Goal: Contribute content: Contribute content

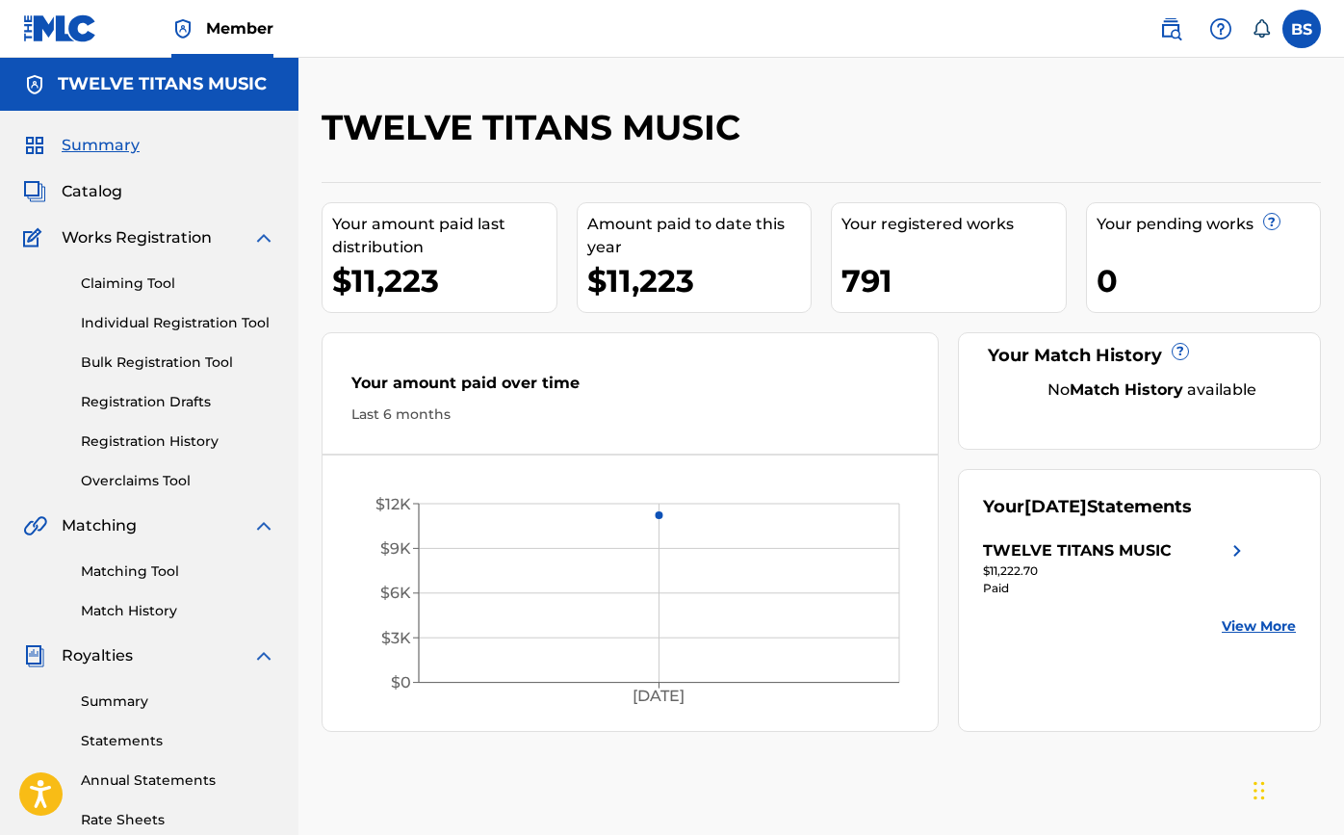
click at [82, 192] on span "Catalog" at bounding box center [92, 191] width 61 height 23
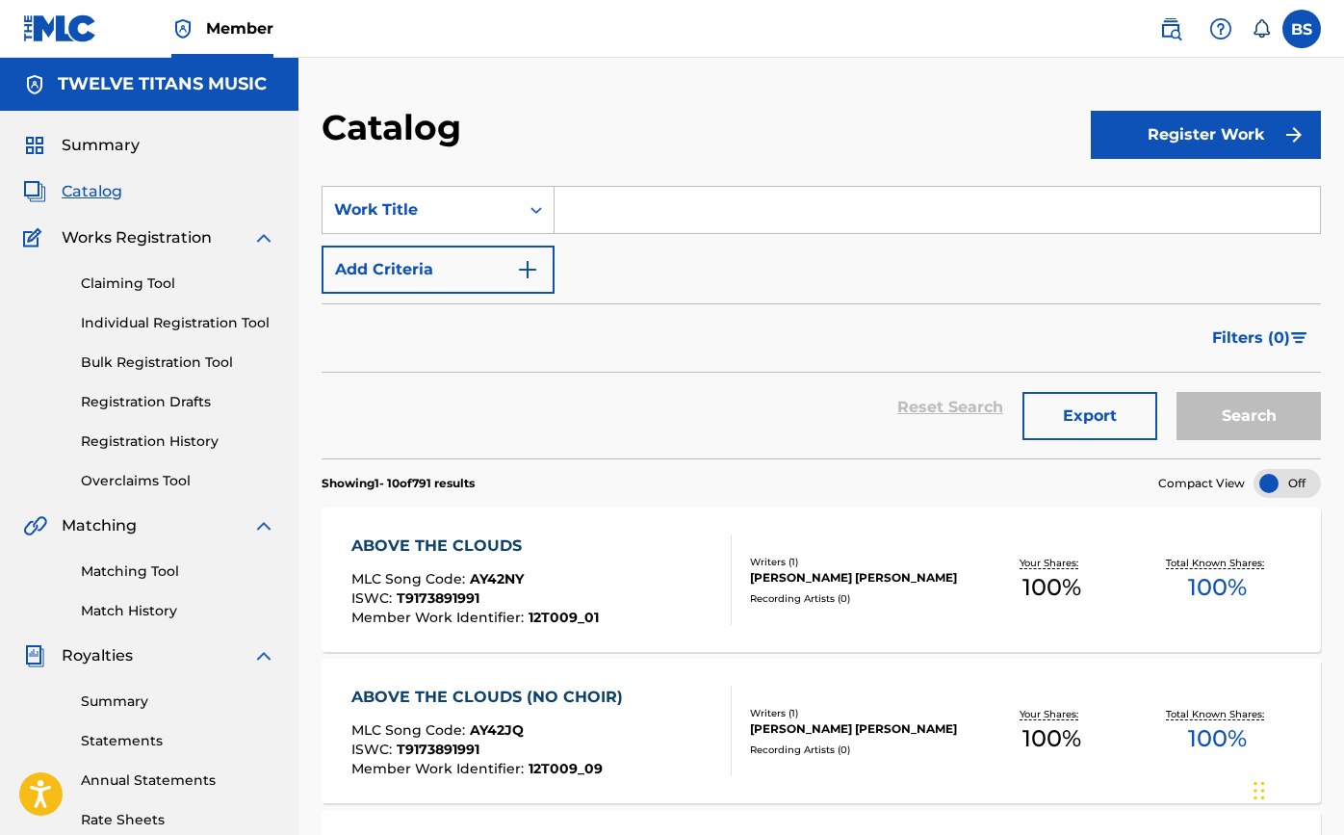
click at [617, 207] on input "Search Form" at bounding box center [936, 210] width 765 height 46
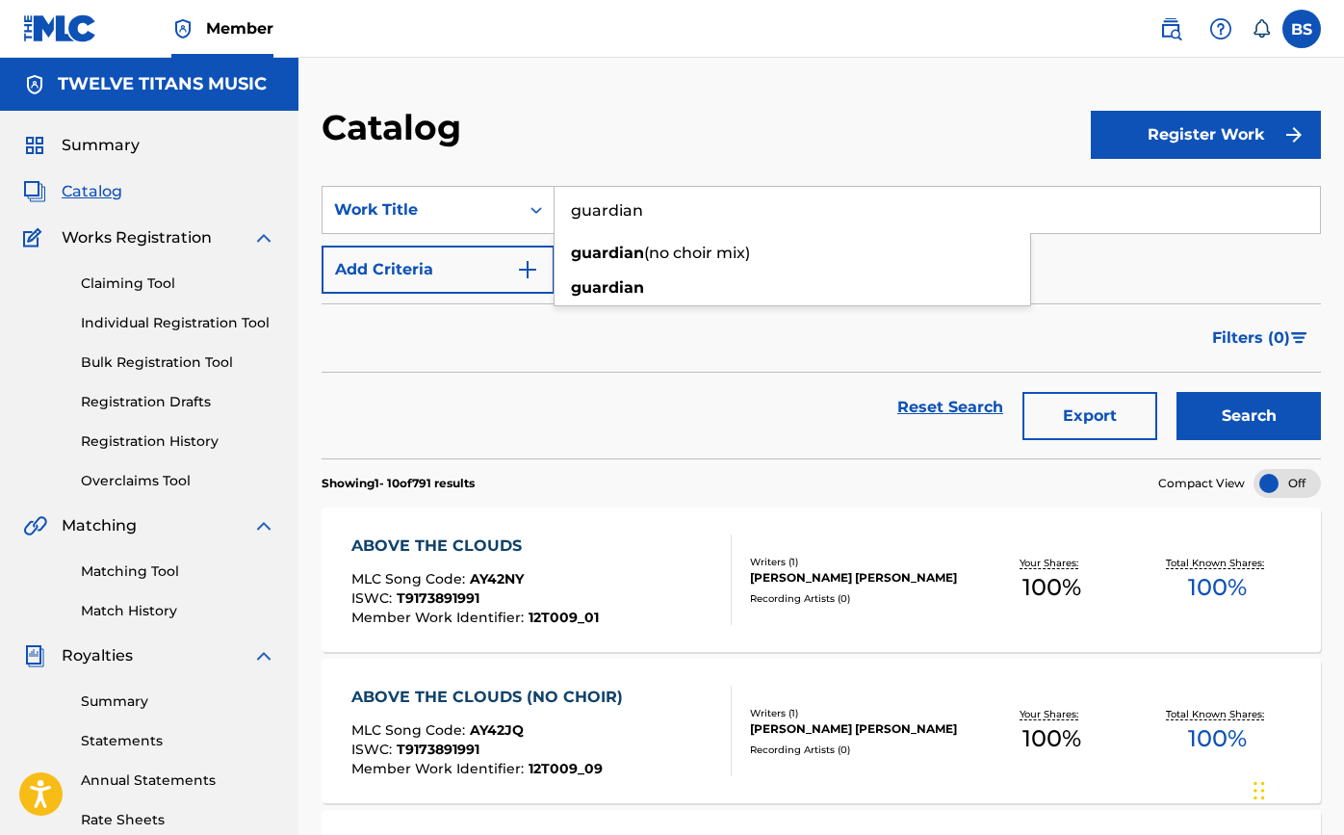
type input "guardian"
click at [1249, 416] on button "Search" at bounding box center [1248, 416] width 144 height 48
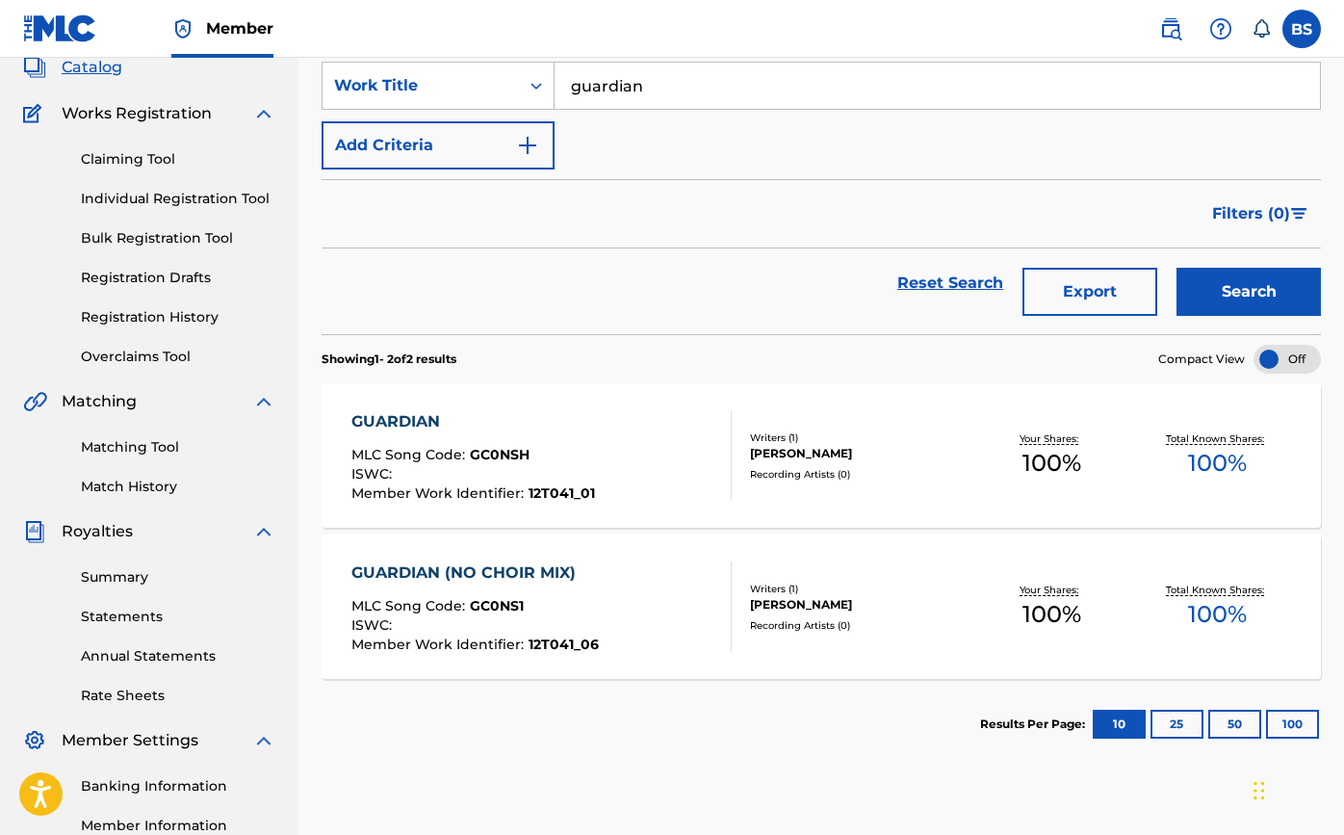
scroll to position [126, 0]
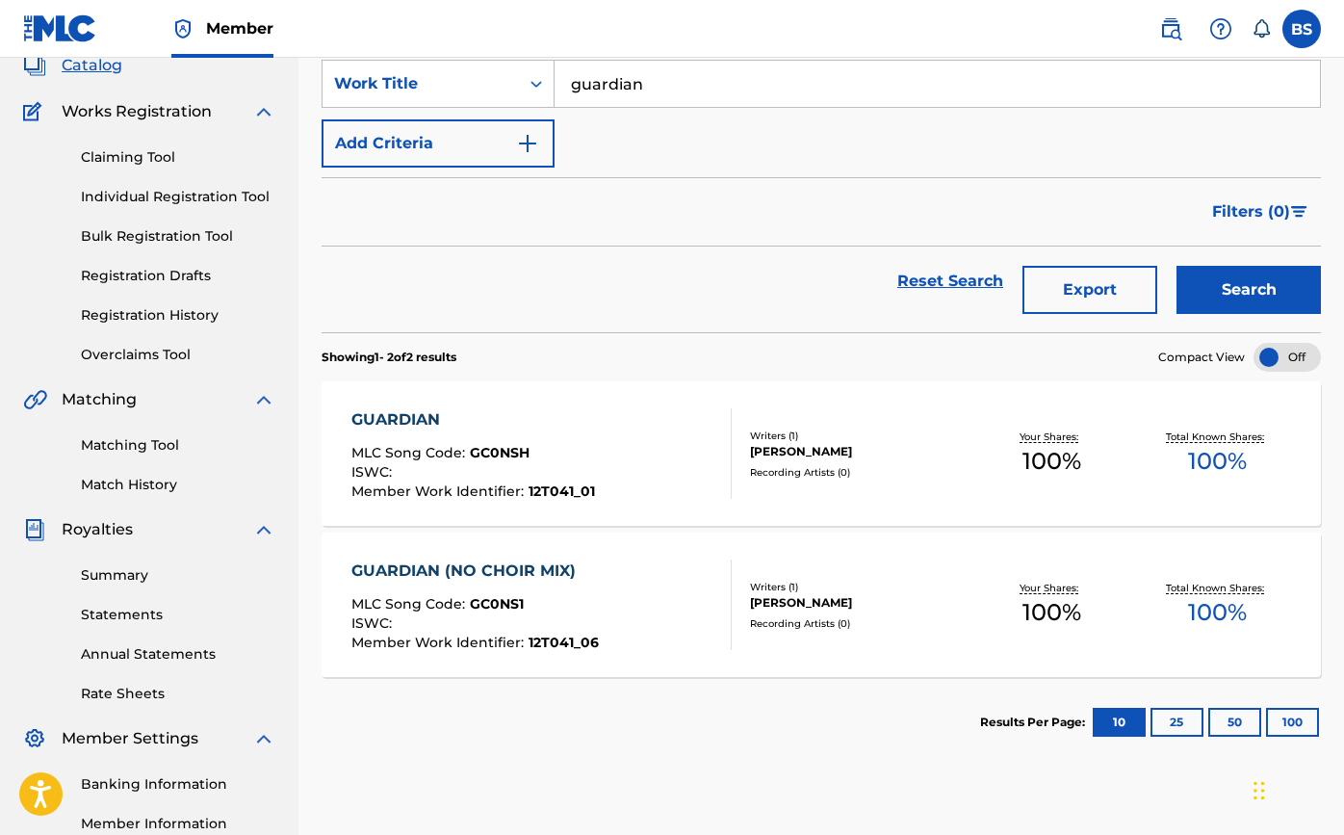
click at [409, 413] on div "GUARDIAN" at bounding box center [473, 419] width 244 height 23
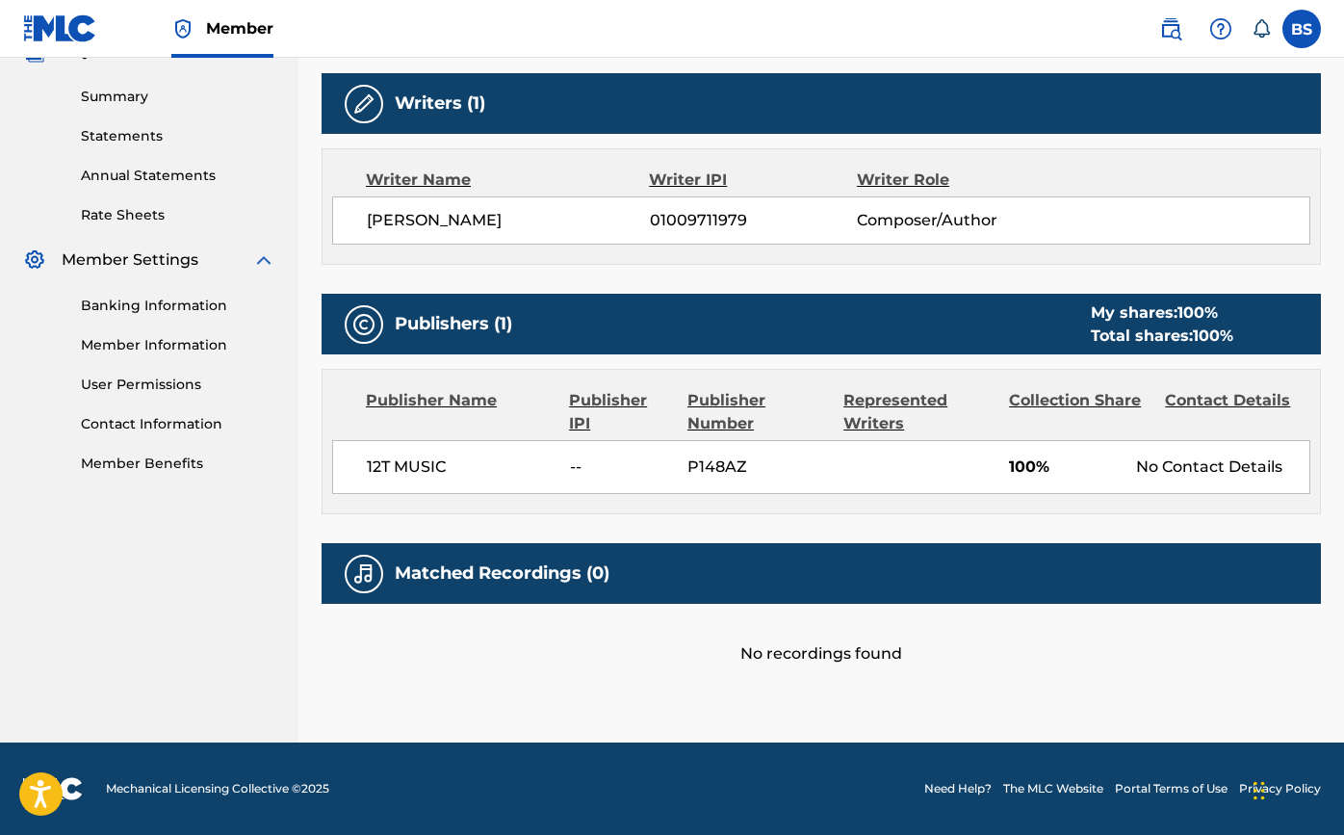
scroll to position [604, 0]
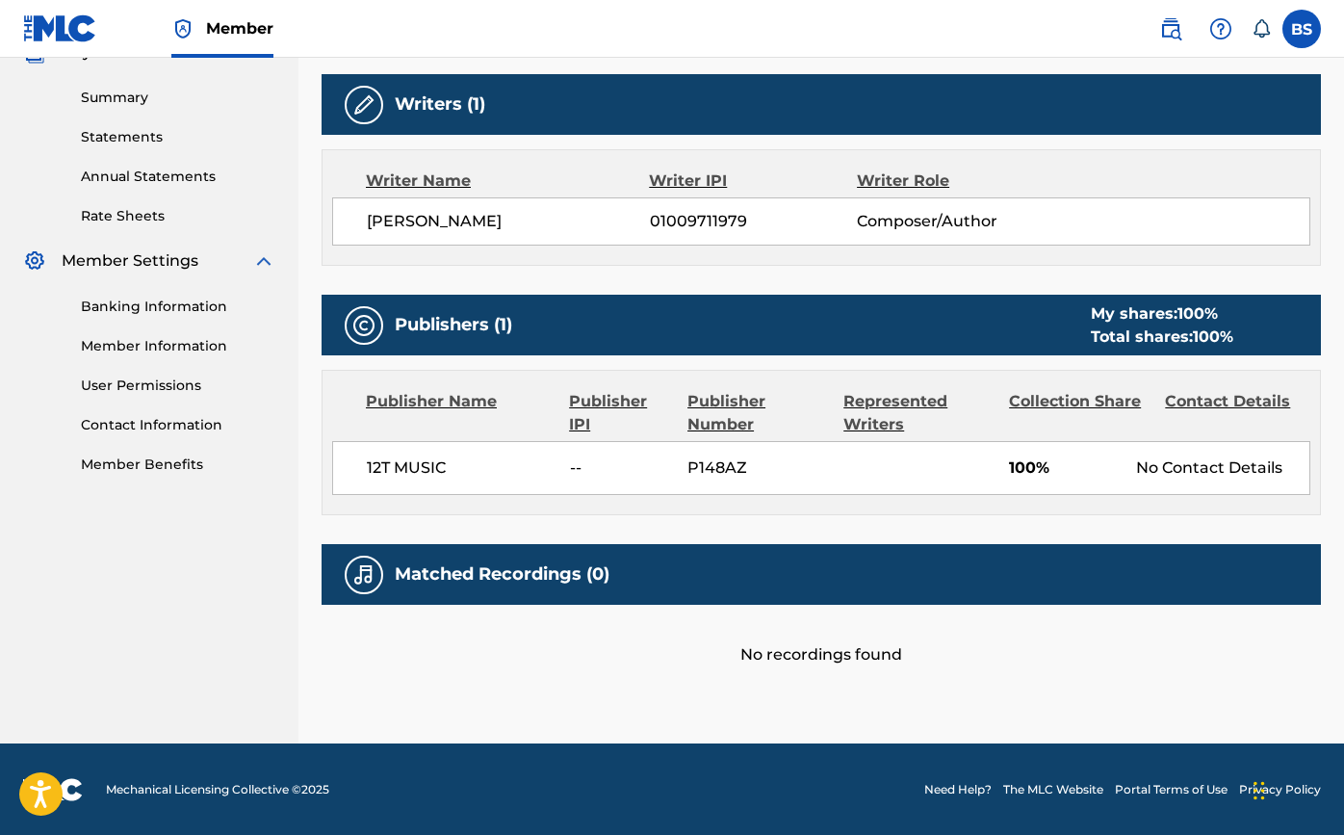
click at [471, 561] on div "Matched Recordings (0)" at bounding box center [821, 574] width 999 height 61
click at [472, 574] on h5 "Matched Recordings (0)" at bounding box center [502, 574] width 215 height 22
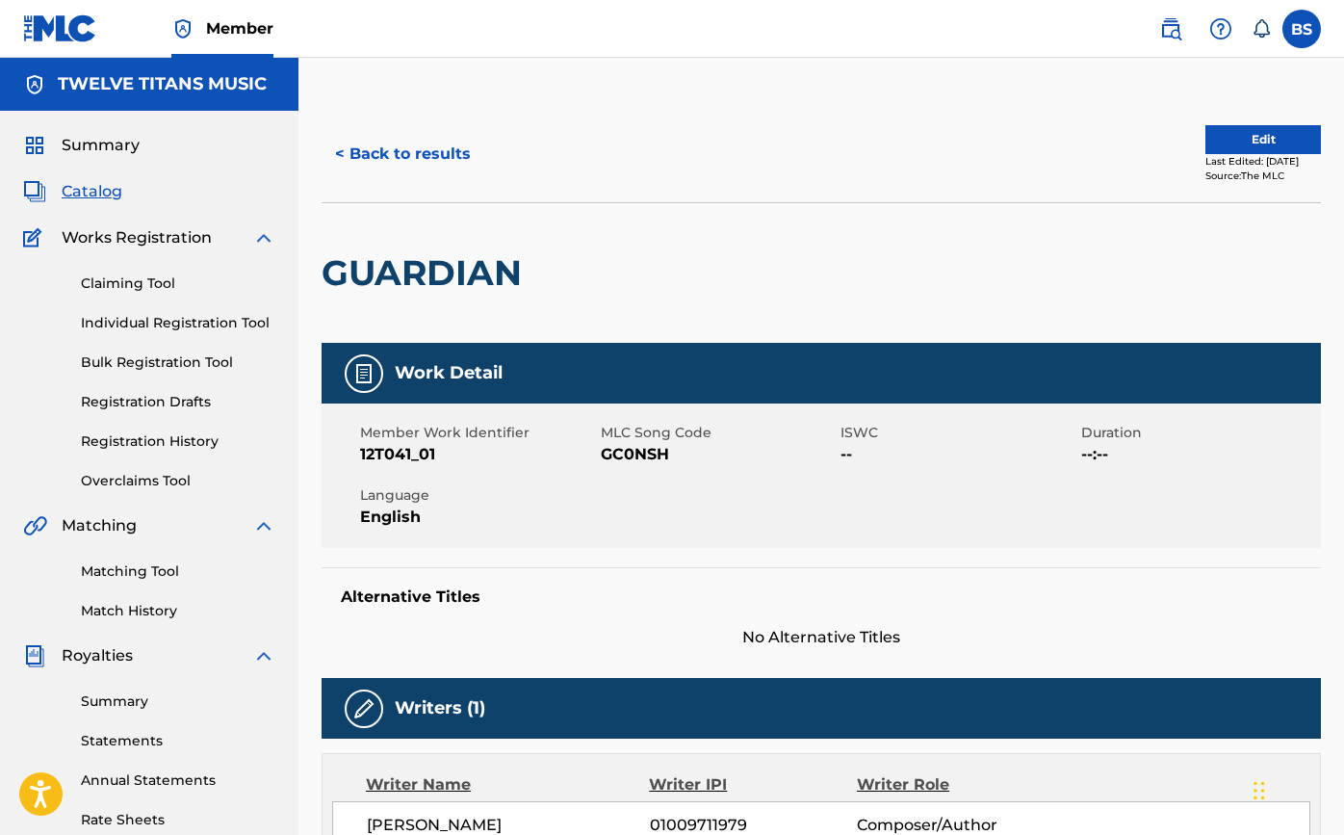
scroll to position [0, 0]
click at [1247, 141] on button "Edit" at bounding box center [1263, 139] width 116 height 29
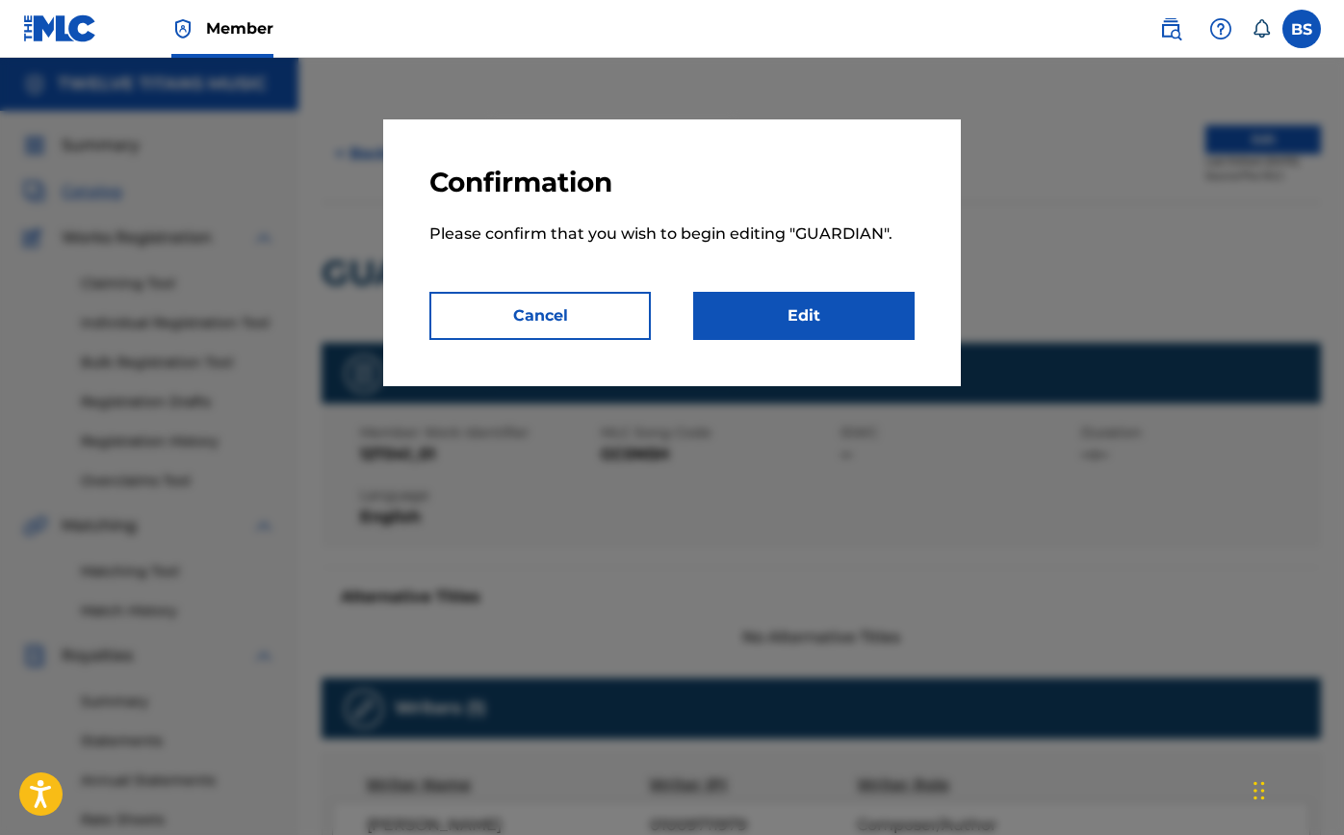
click at [845, 310] on link "Edit" at bounding box center [803, 316] width 221 height 48
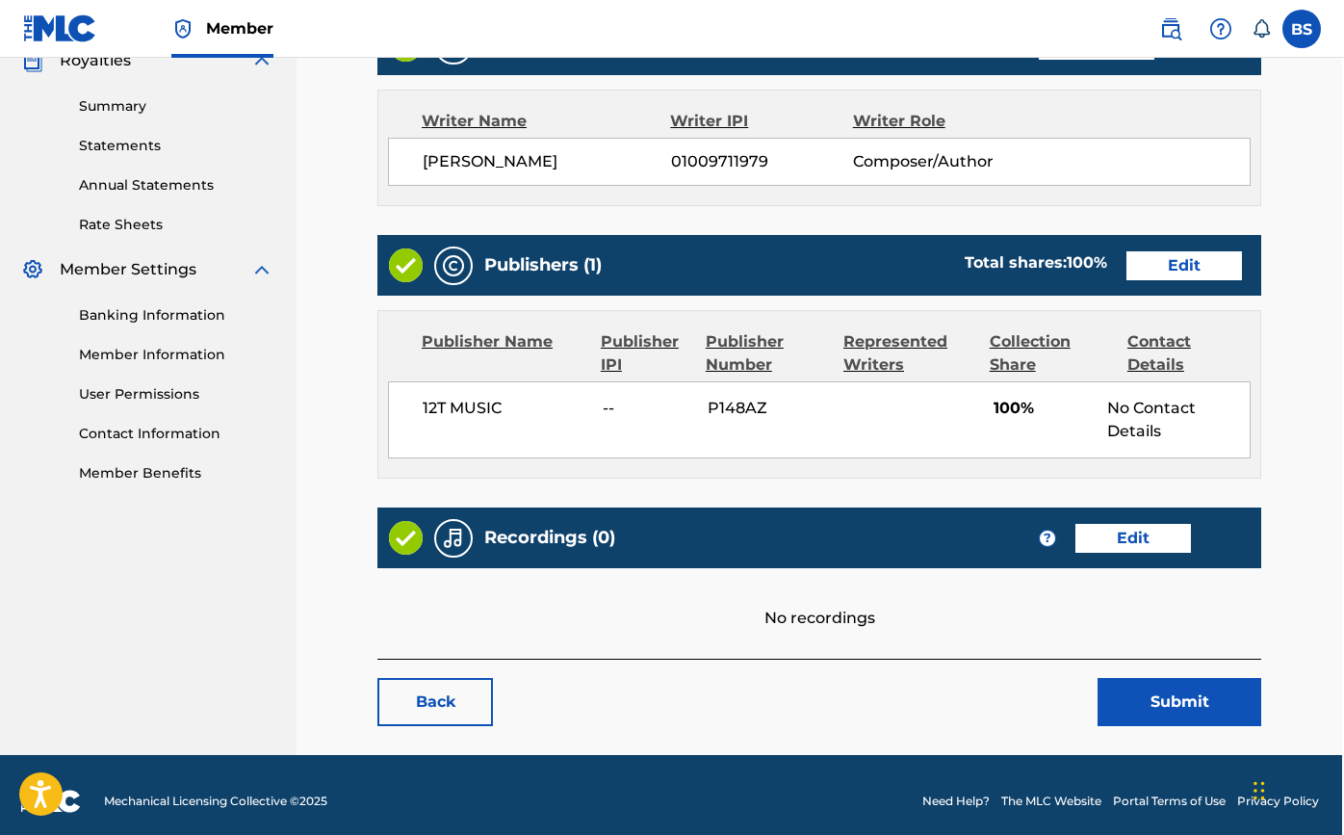
scroll to position [593, 2]
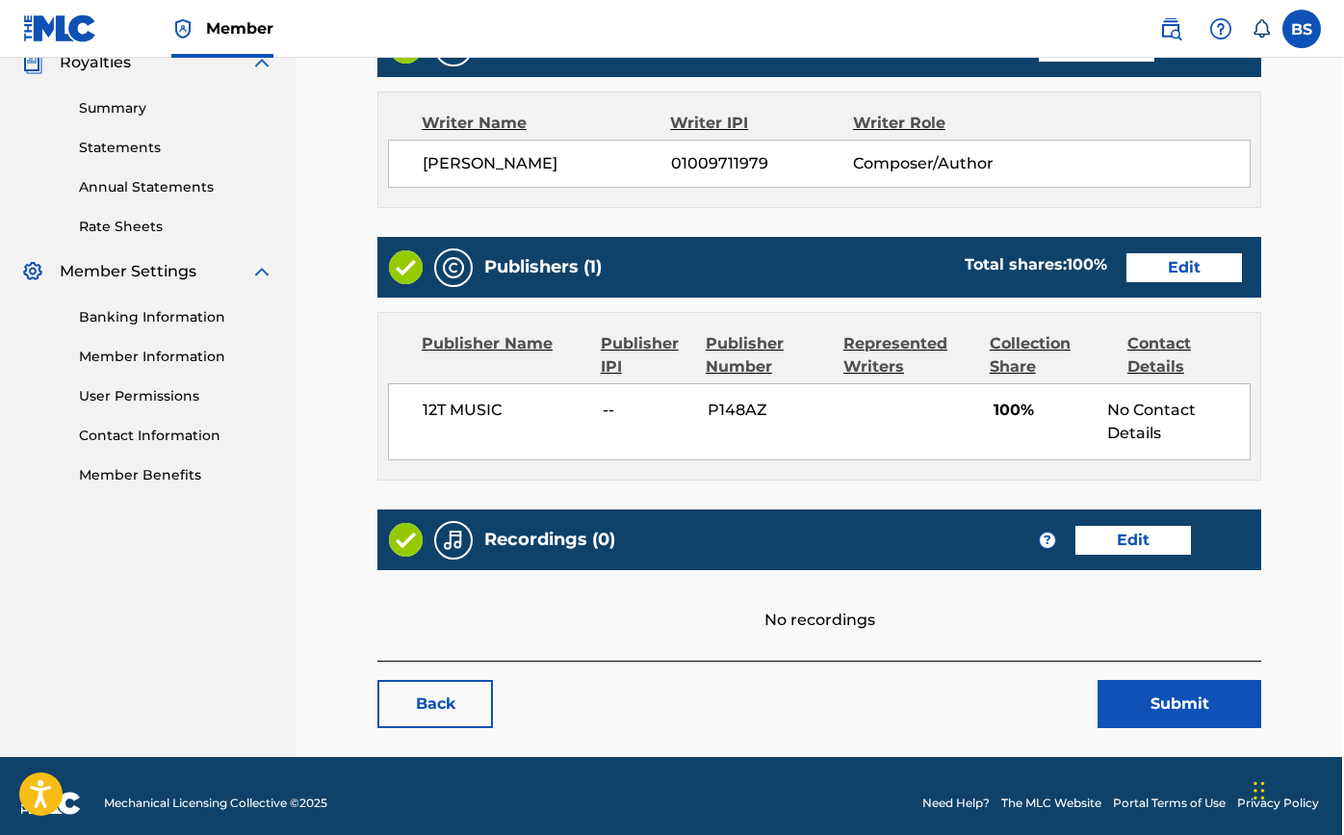
click at [1095, 544] on link "Edit" at bounding box center [1133, 540] width 116 height 29
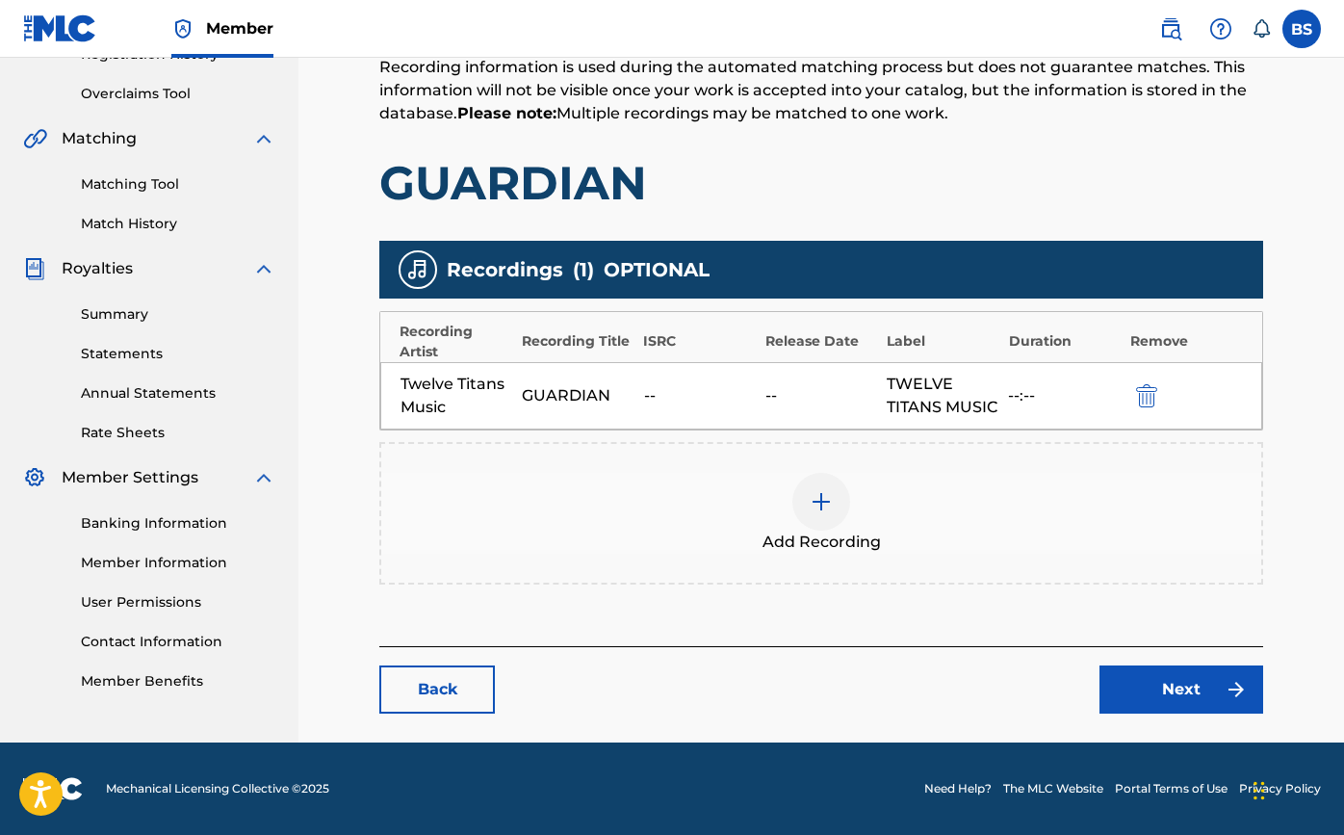
scroll to position [410, 0]
click at [819, 512] on img at bounding box center [821, 501] width 23 height 23
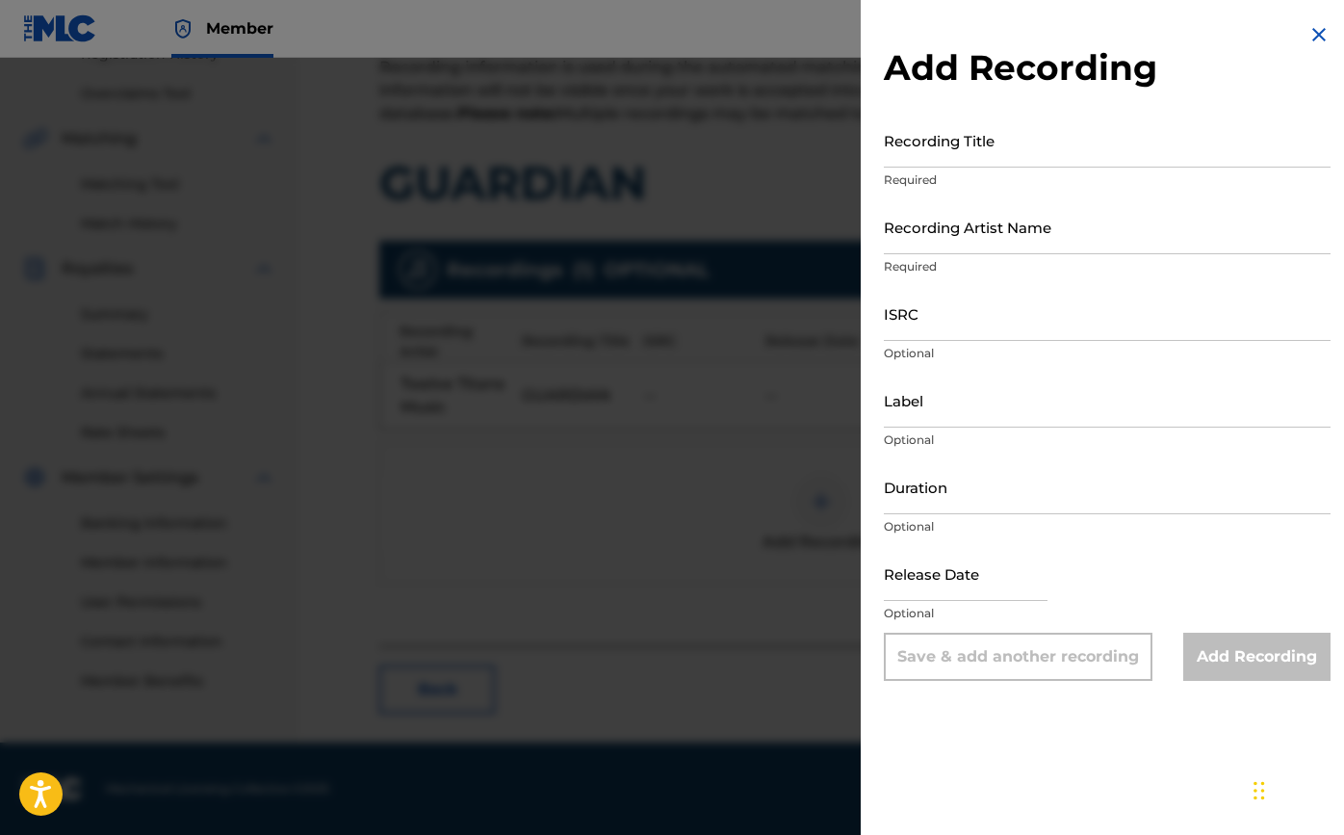
click at [956, 155] on input "Recording Title" at bounding box center [1107, 140] width 447 height 55
type input "Guardian"
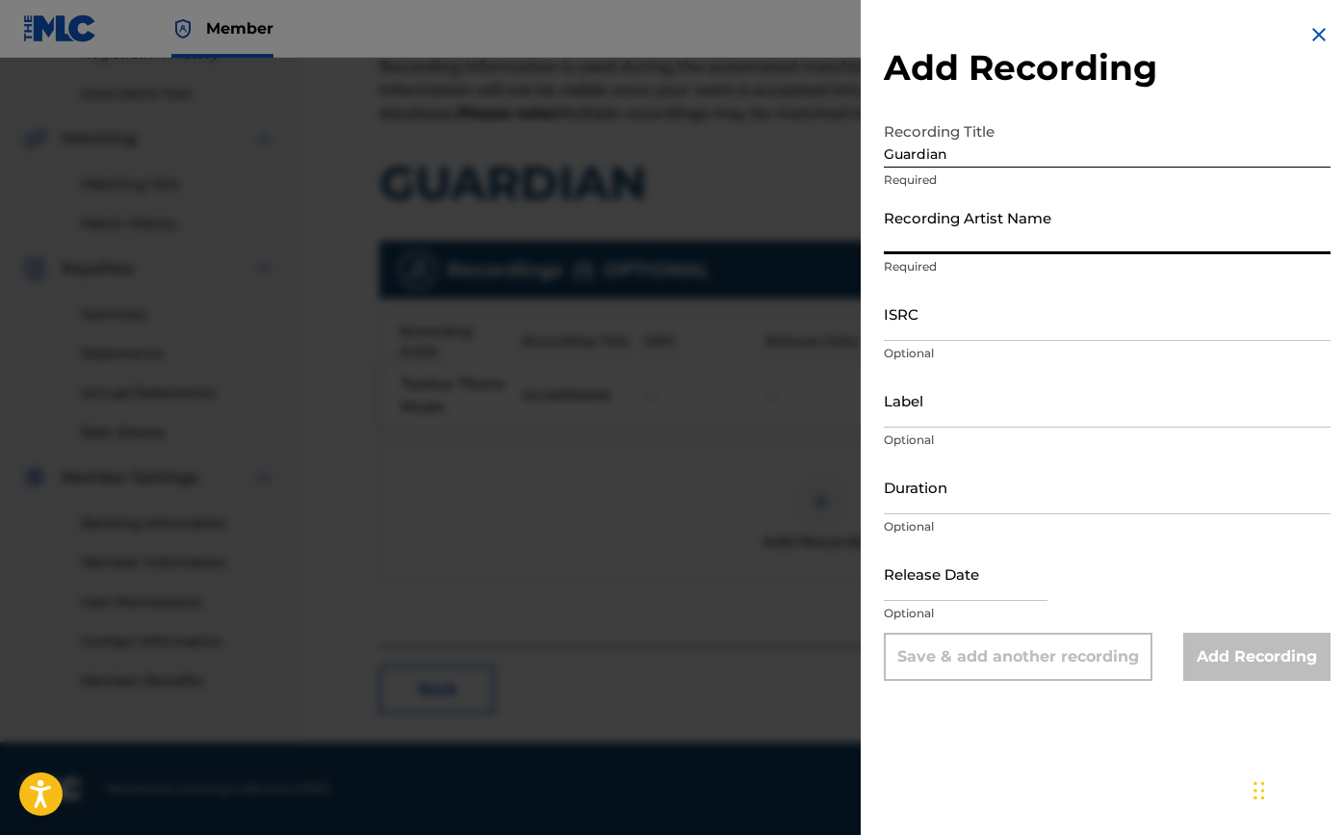
click at [1010, 245] on input "Recording Artist Name" at bounding box center [1107, 226] width 447 height 55
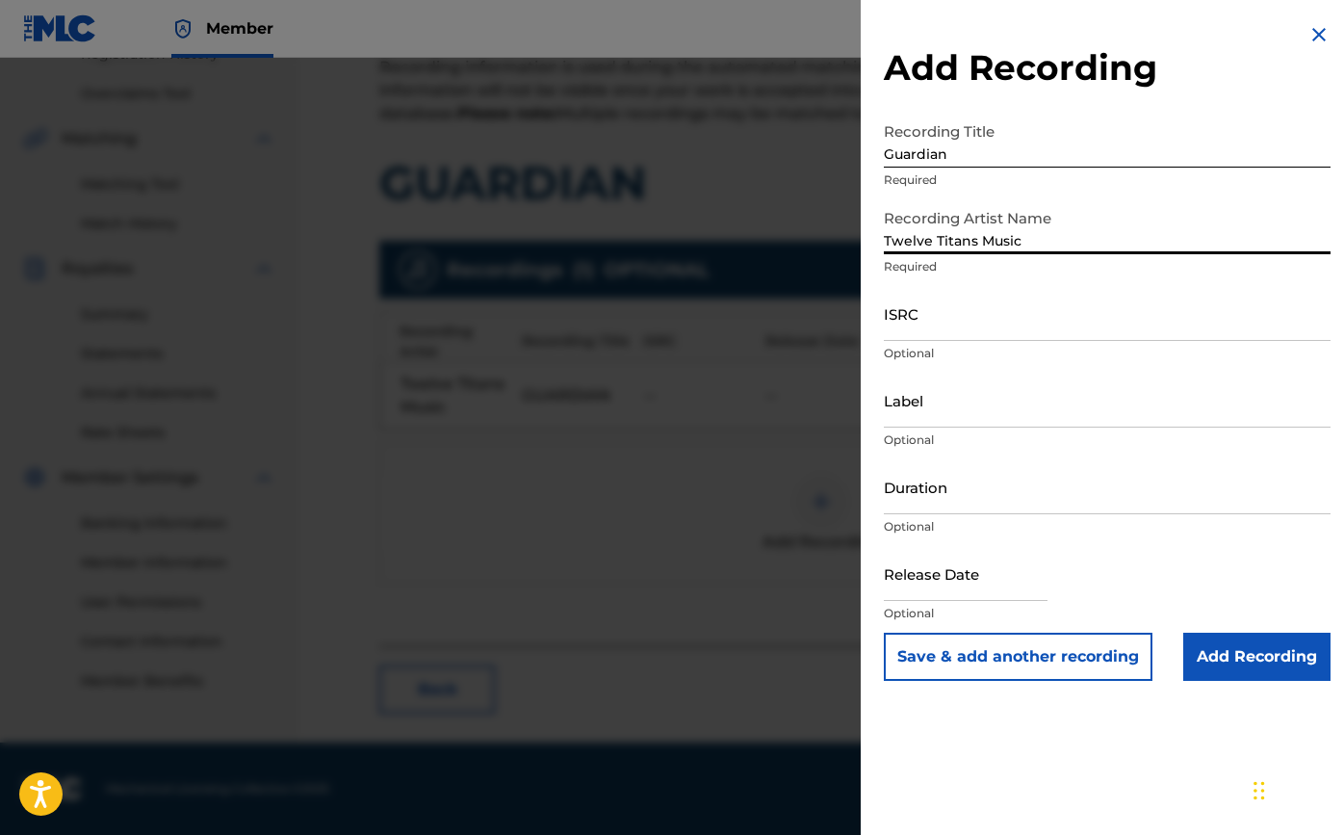
type input "Twelve Titans Music"
click at [979, 327] on input "ISRC" at bounding box center [1107, 313] width 447 height 55
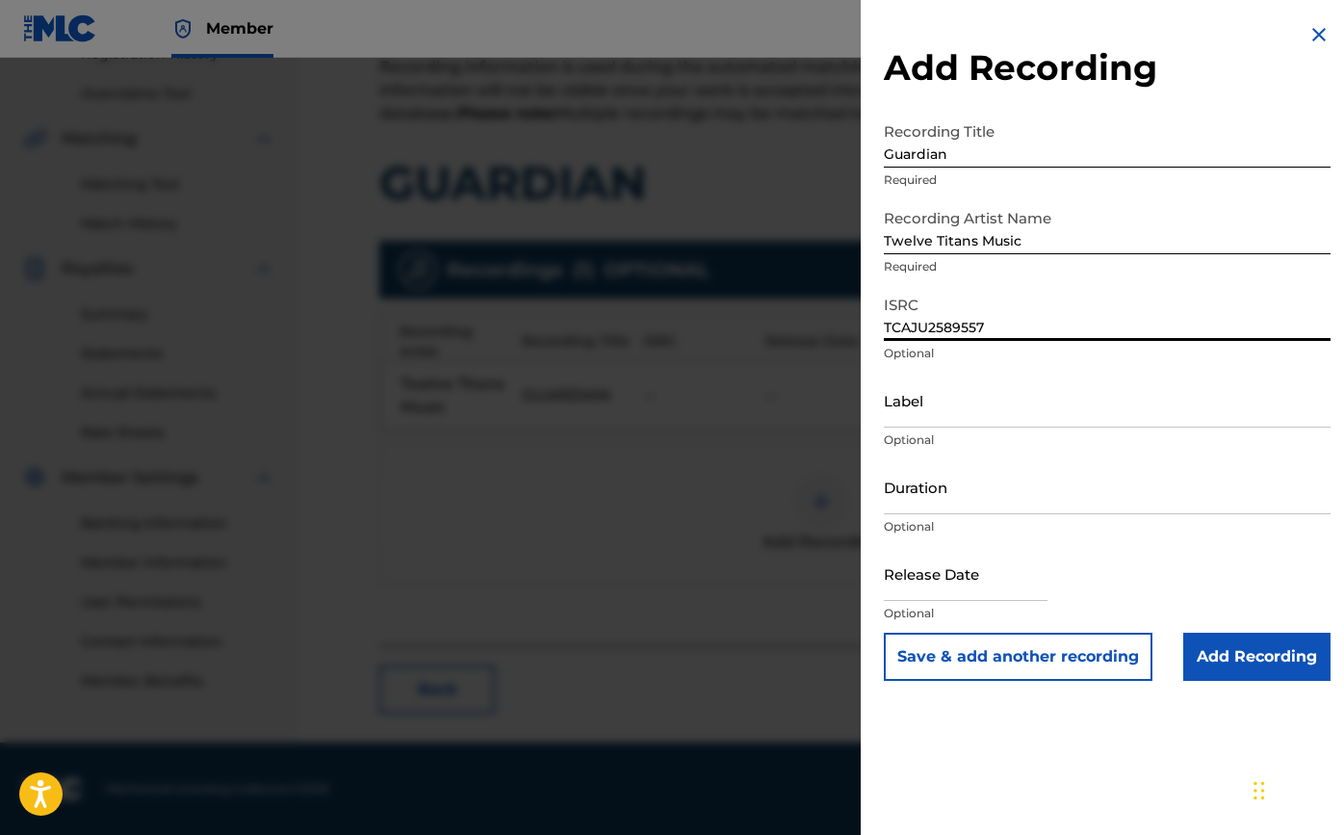
type input "TCAJU2589557"
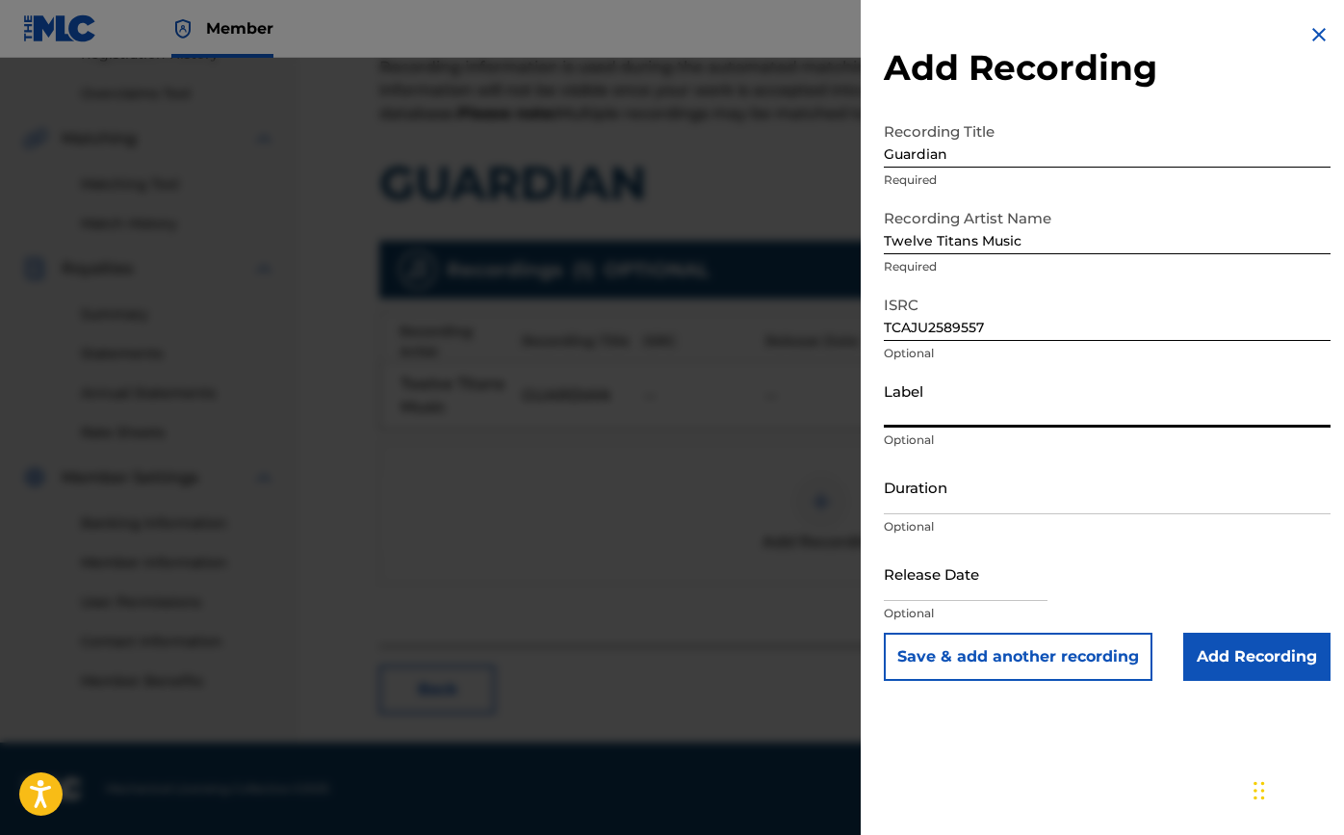
click at [936, 416] on input "Label" at bounding box center [1107, 400] width 447 height 55
type input "Twelve Titans Music"
click at [940, 510] on input "Duration" at bounding box center [1107, 486] width 447 height 55
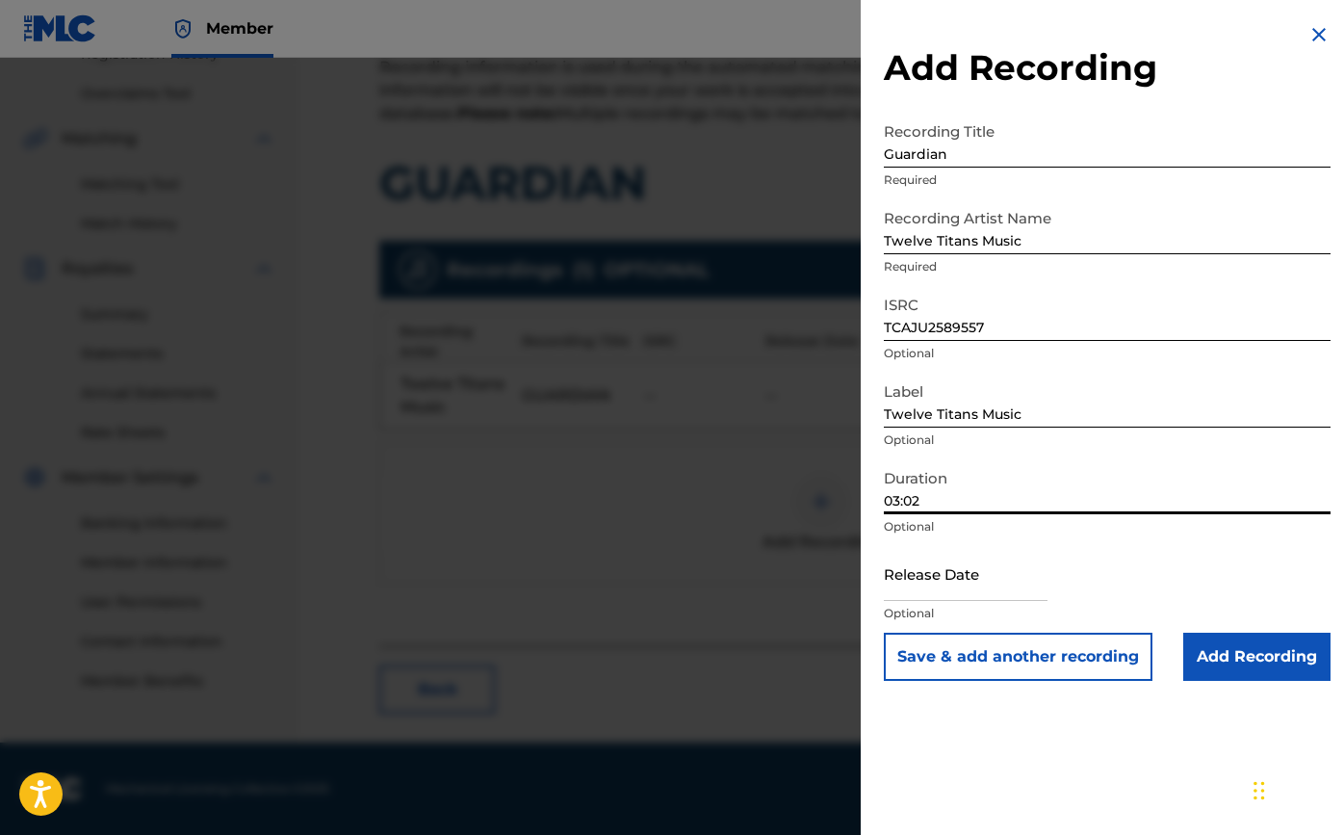
type input "03:02"
select select "7"
select select "2025"
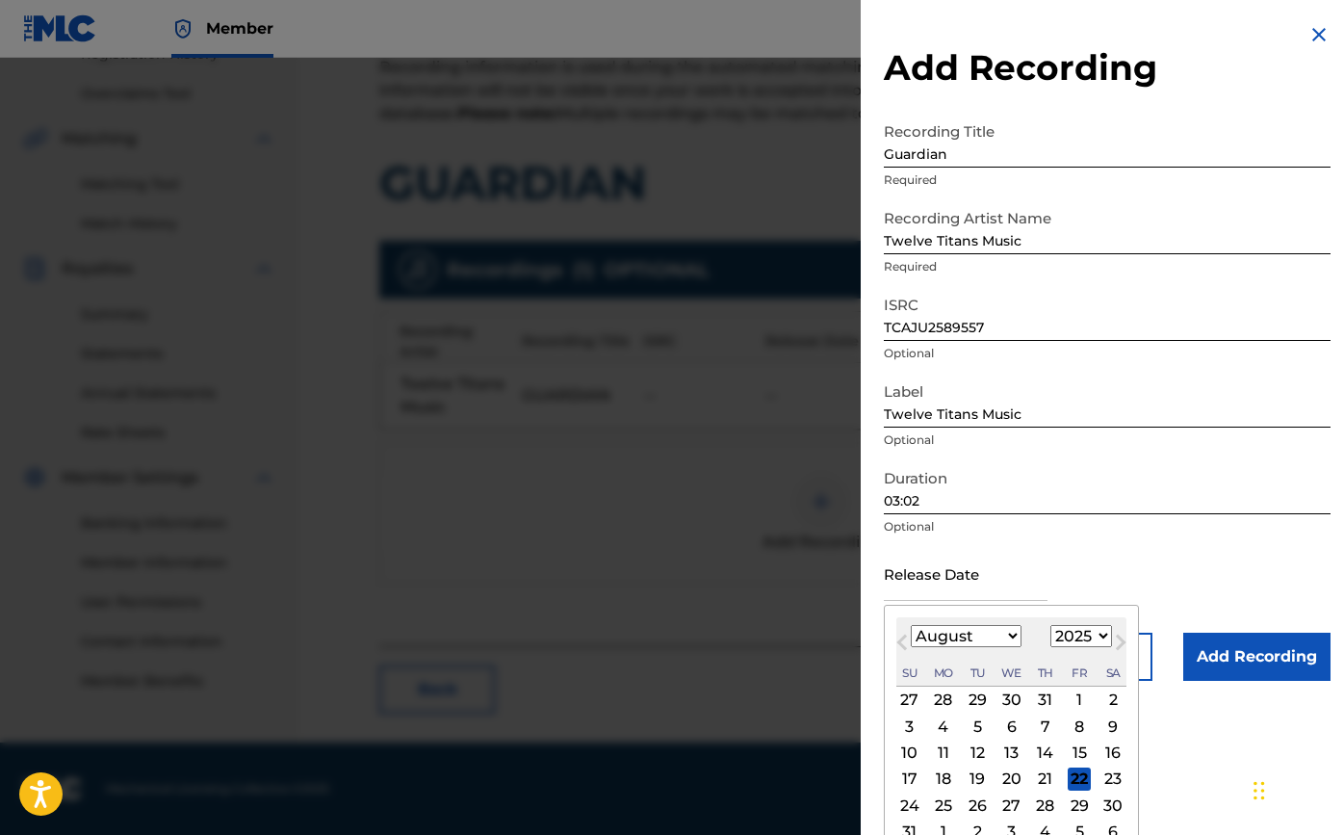
click at [928, 594] on input "text" at bounding box center [966, 573] width 164 height 55
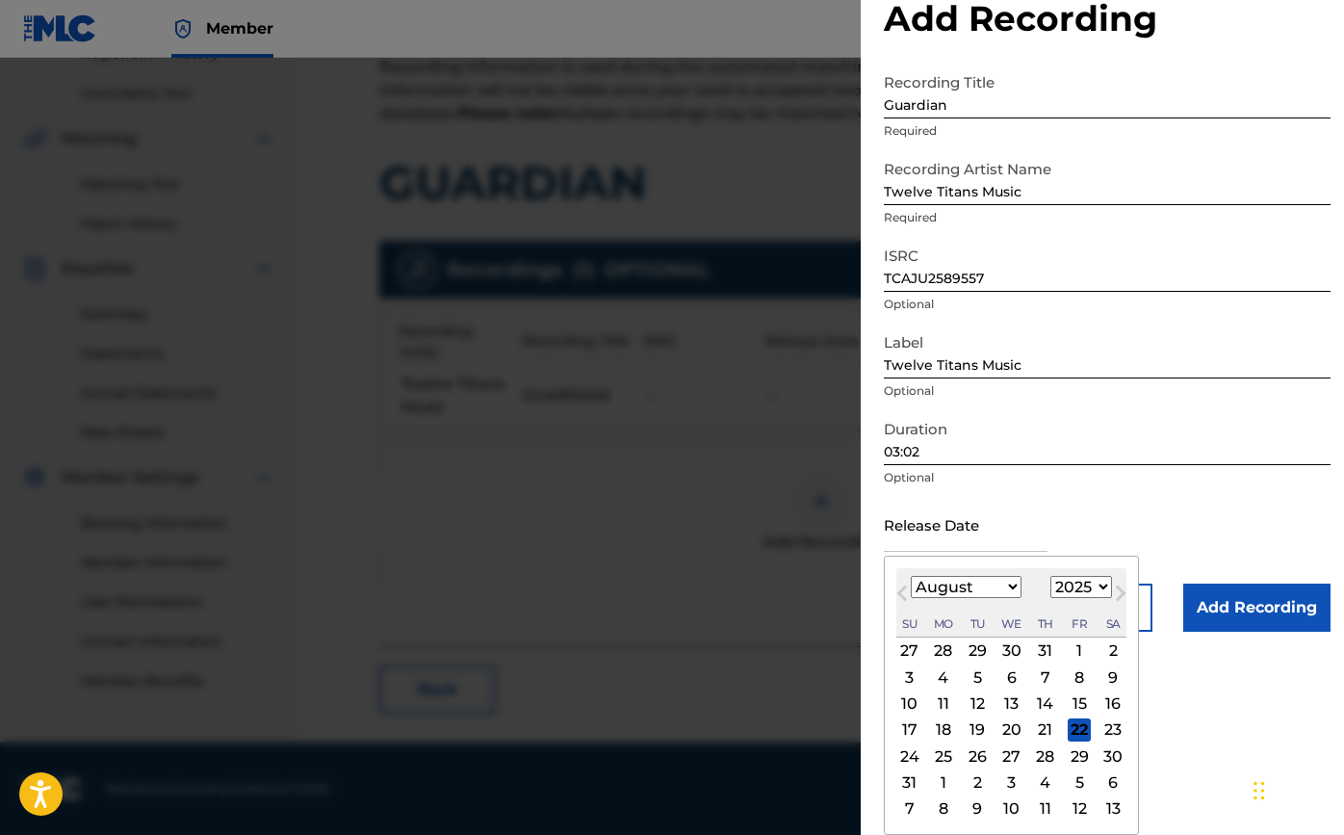
scroll to position [49, 0]
click at [1068, 696] on div "15" at bounding box center [1079, 703] width 23 height 23
type input "[DATE]"
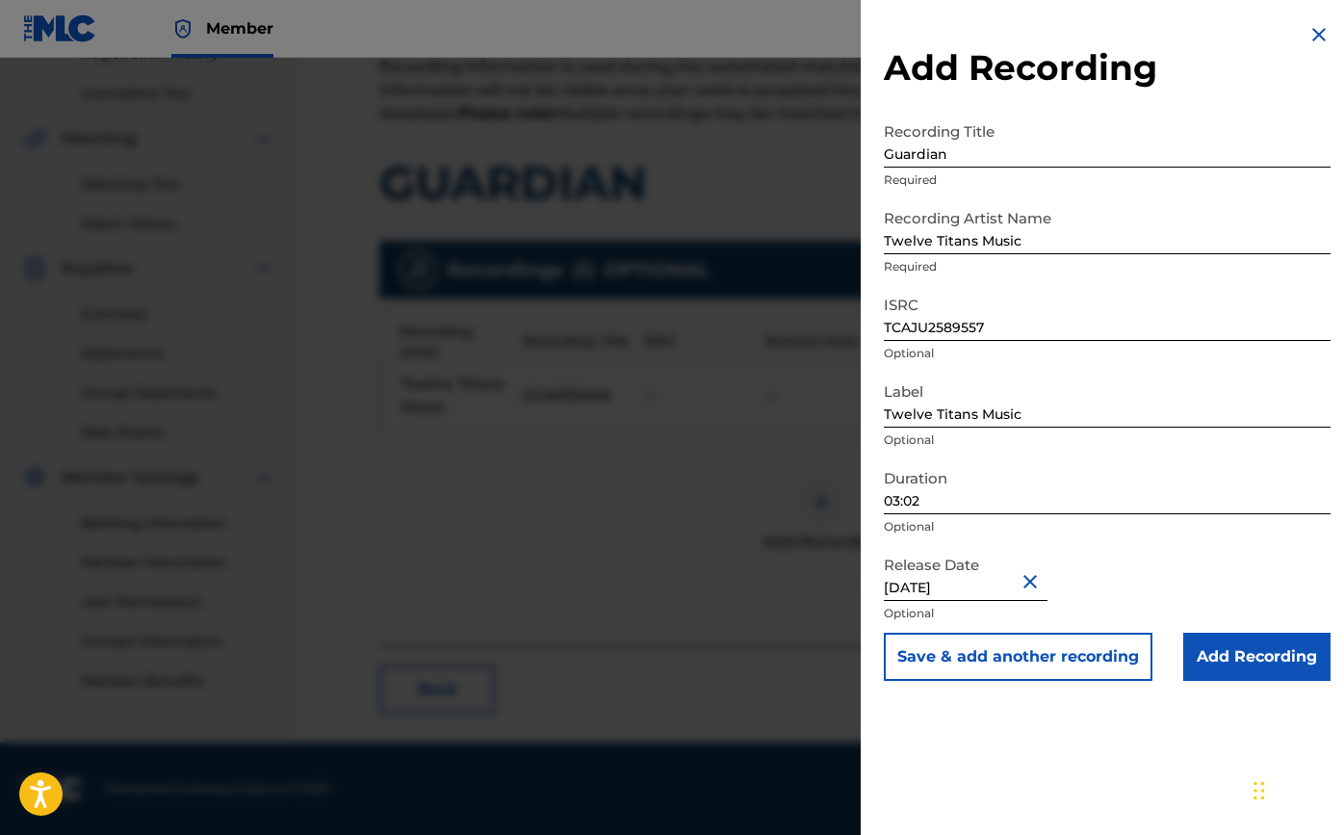
click at [1214, 654] on input "Add Recording" at bounding box center [1256, 656] width 147 height 48
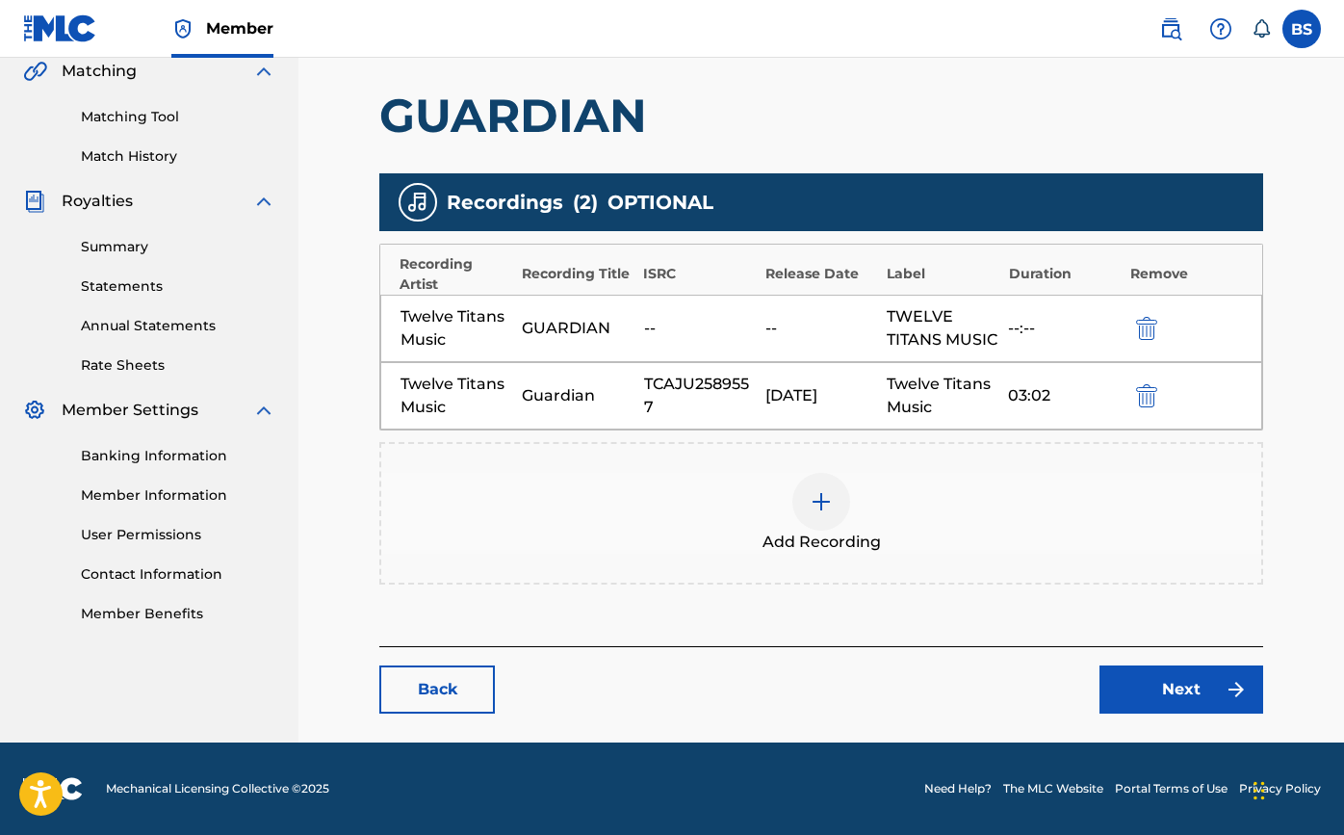
scroll to position [477, 0]
click at [1194, 678] on link "Next" at bounding box center [1181, 689] width 164 height 48
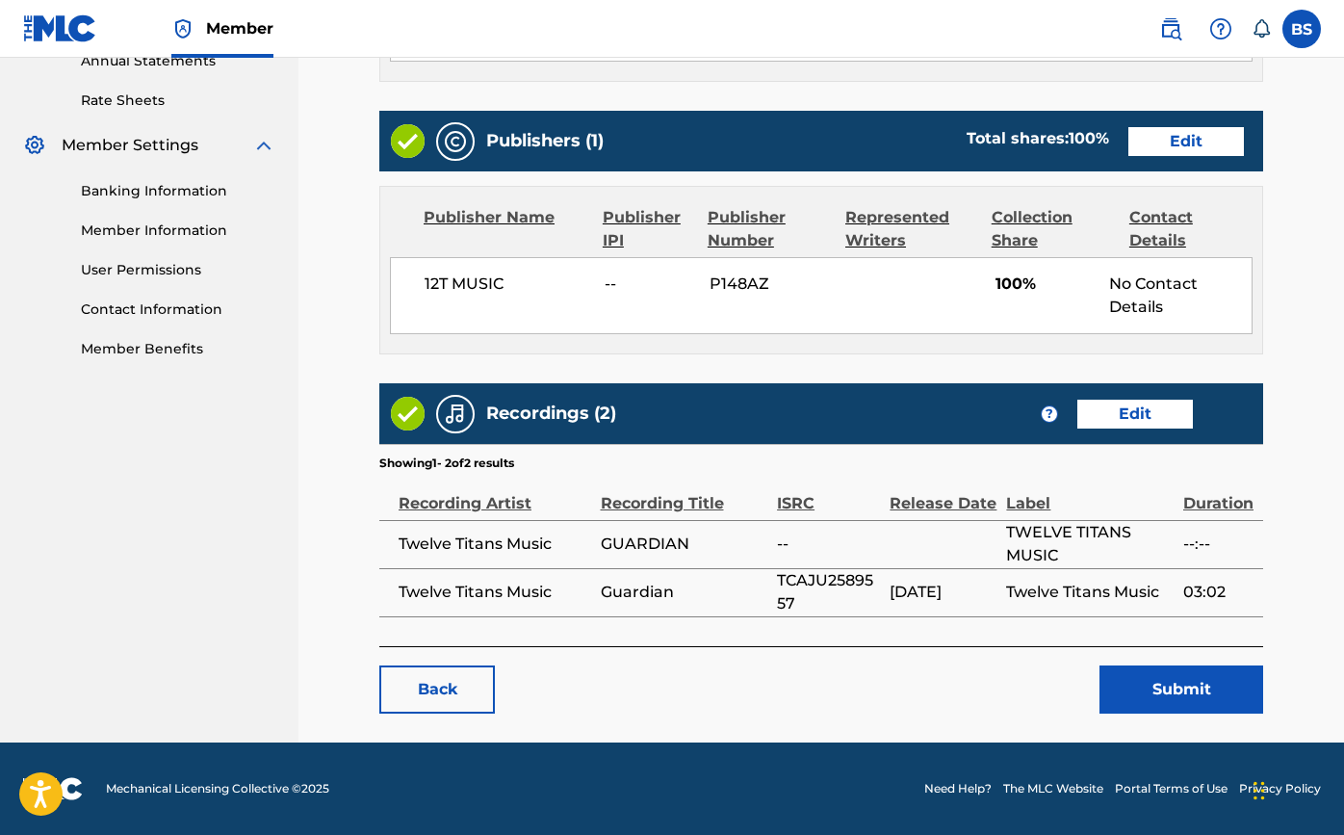
scroll to position [718, 0]
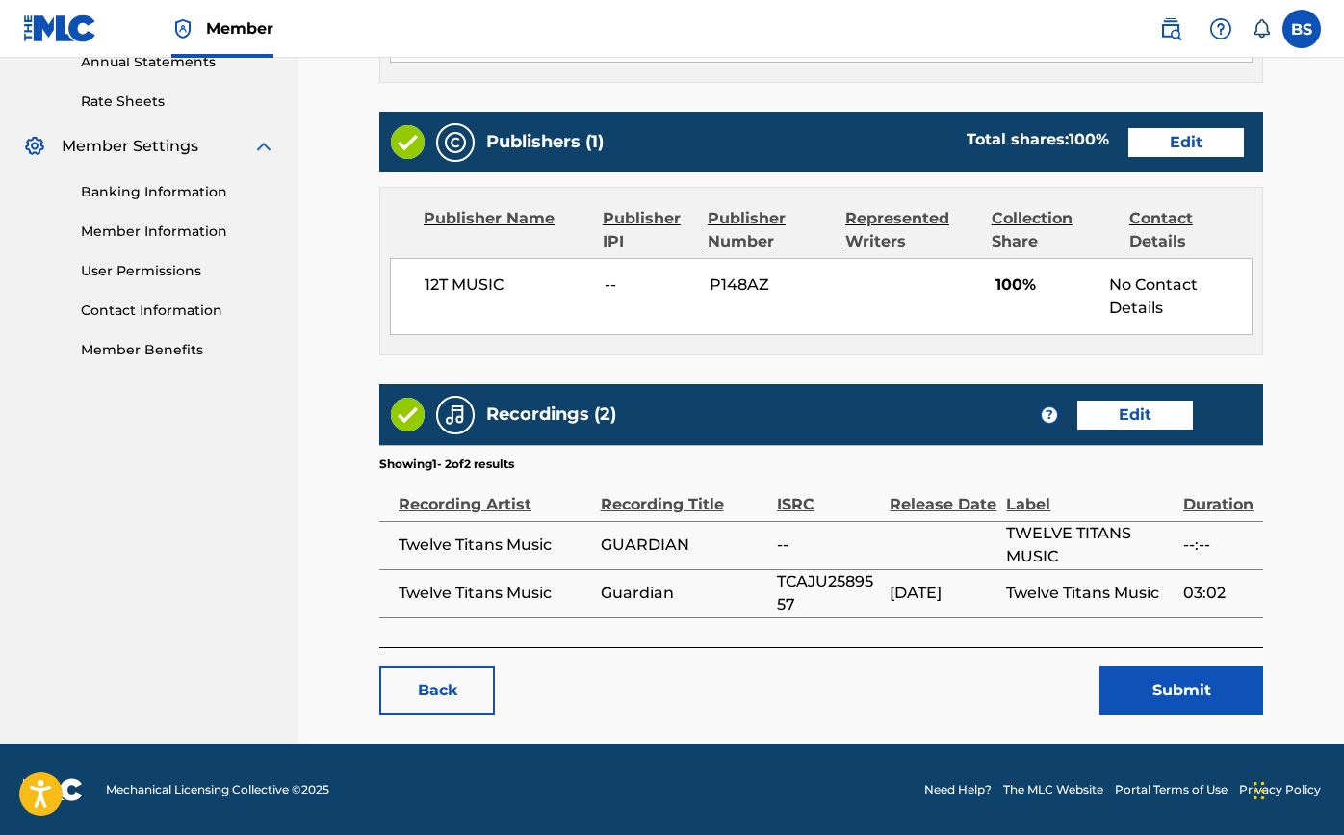
click at [1160, 688] on button "Submit" at bounding box center [1181, 690] width 164 height 48
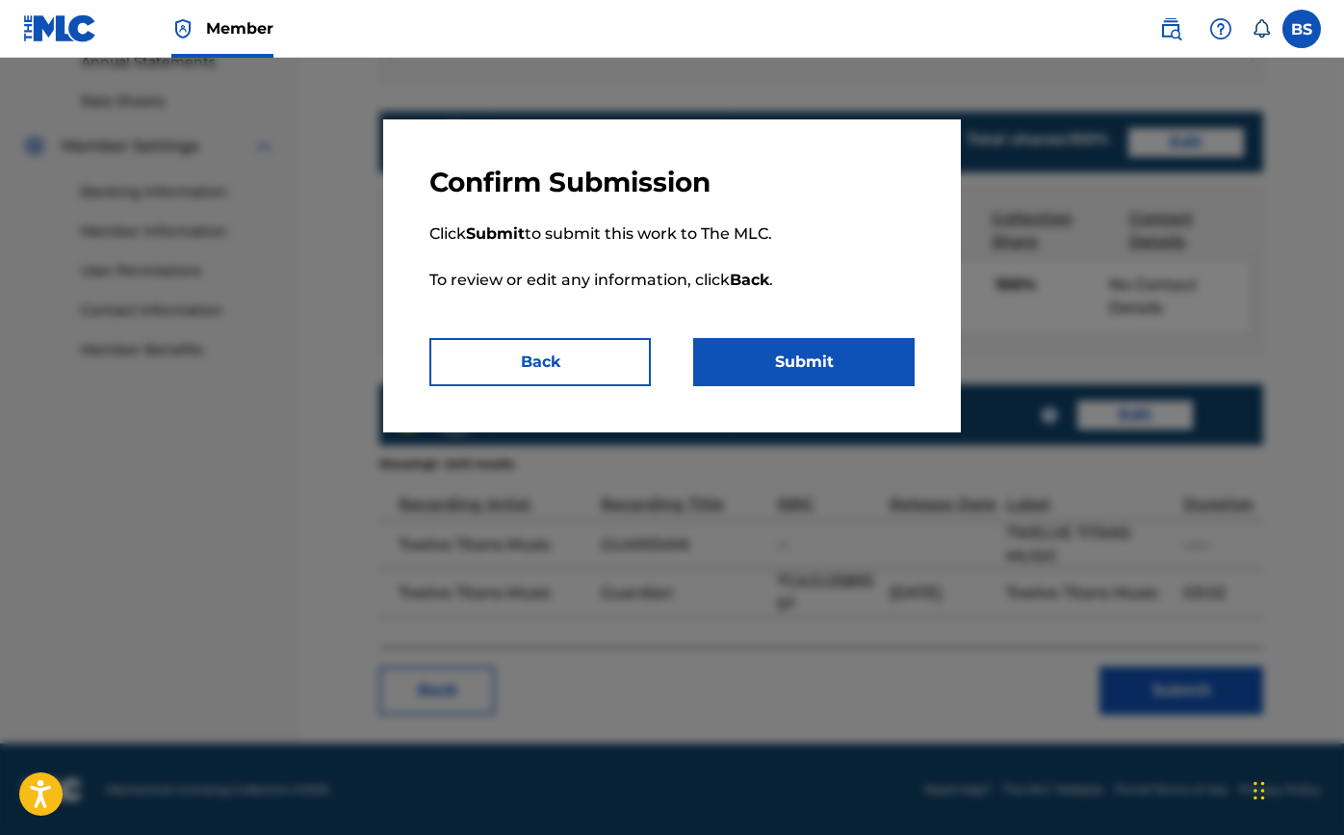
click at [860, 353] on button "Submit" at bounding box center [803, 362] width 221 height 48
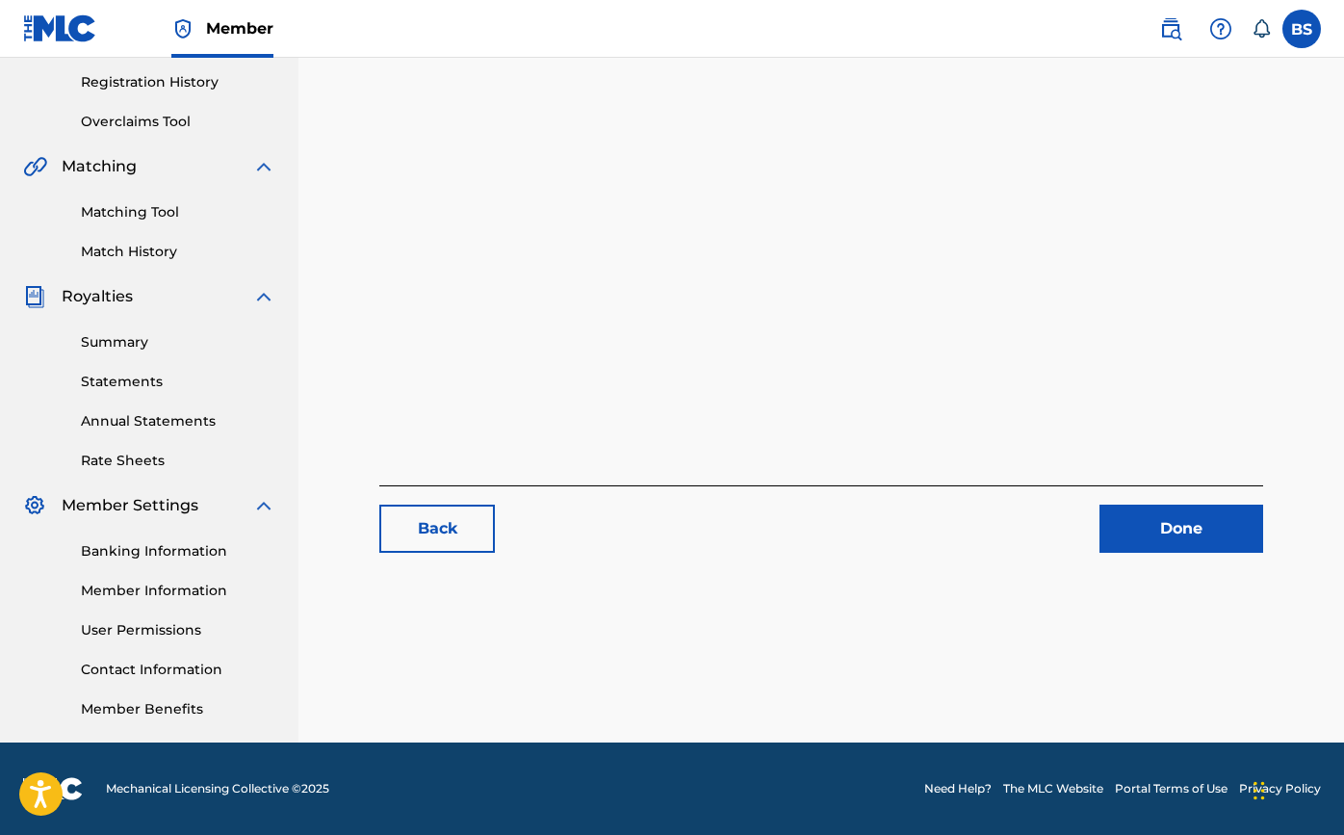
scroll to position [359, 0]
click at [1215, 546] on link "Done" at bounding box center [1181, 528] width 164 height 48
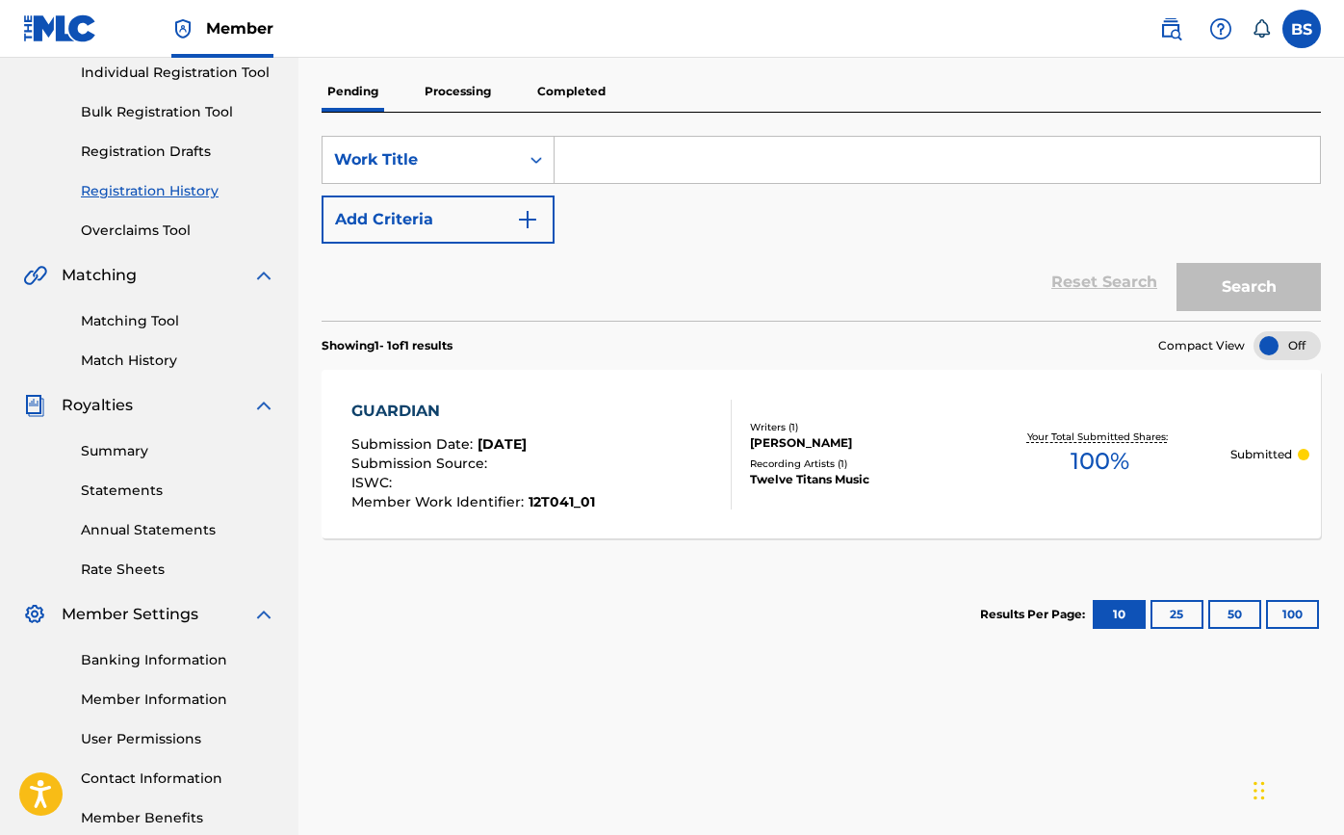
scroll to position [331, 0]
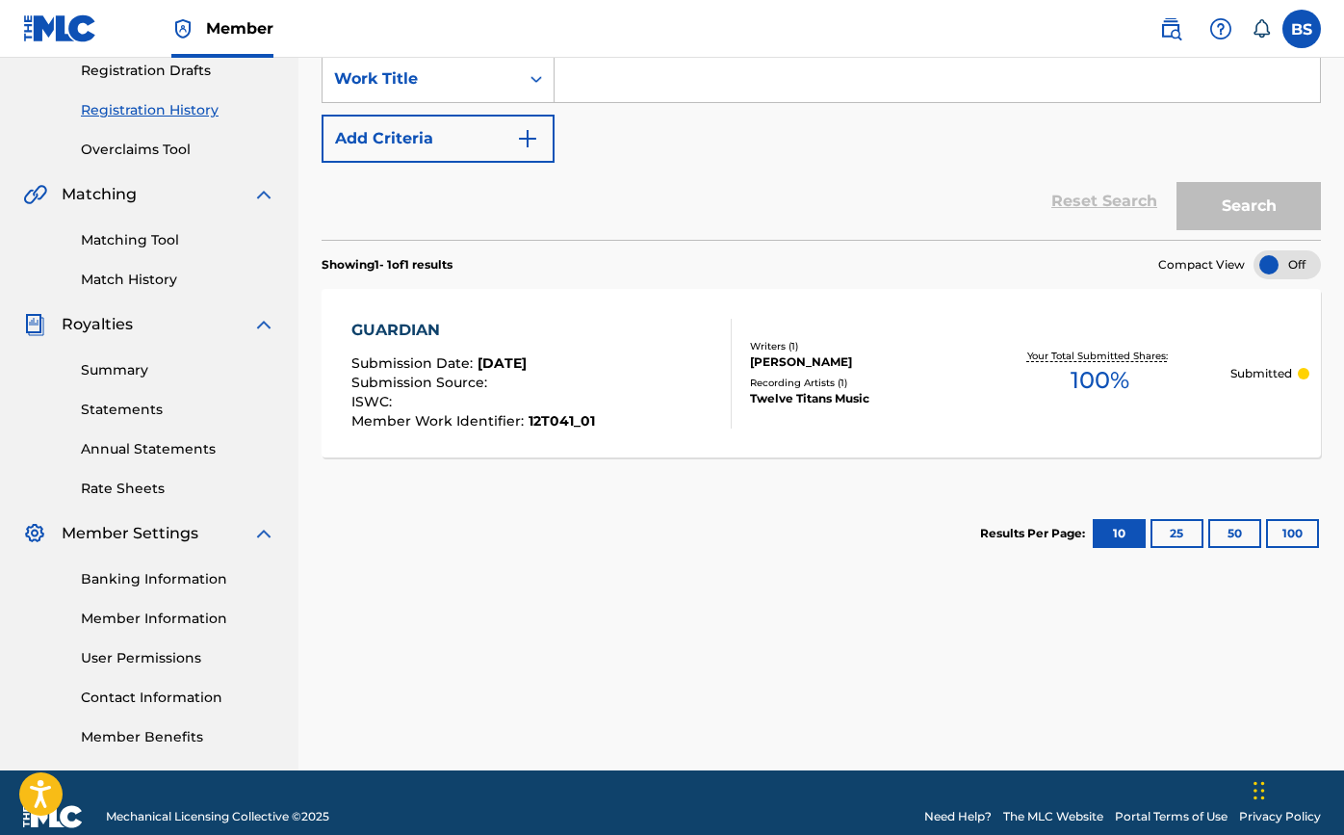
click at [670, 92] on input "Search Form" at bounding box center [936, 79] width 765 height 46
type input "guardian"
click at [1249, 206] on button "Search" at bounding box center [1248, 206] width 144 height 48
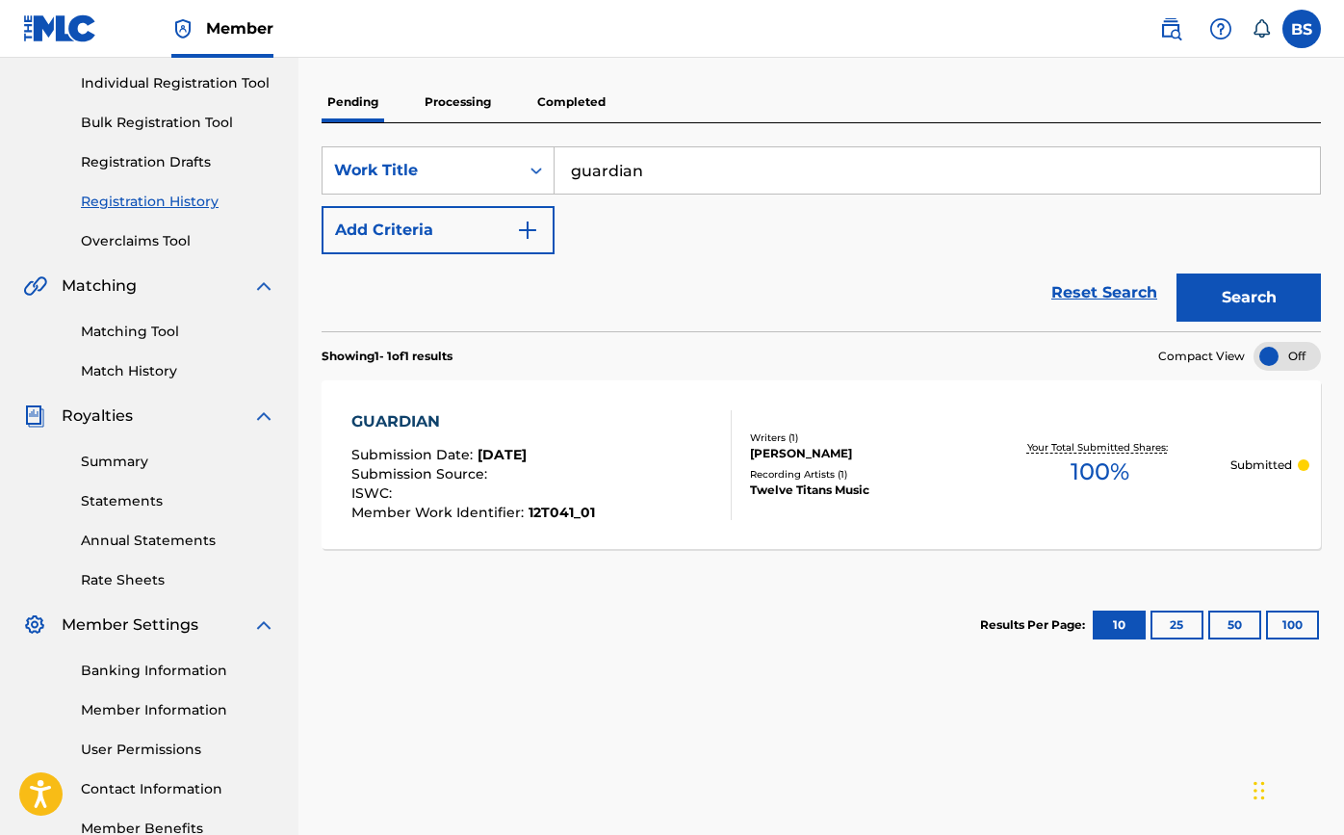
scroll to position [239, 0]
click at [673, 186] on input "guardian" at bounding box center [936, 171] width 765 height 46
click at [673, 173] on input "guardian" at bounding box center [936, 171] width 765 height 46
click at [1249, 298] on button "Search" at bounding box center [1248, 298] width 144 height 48
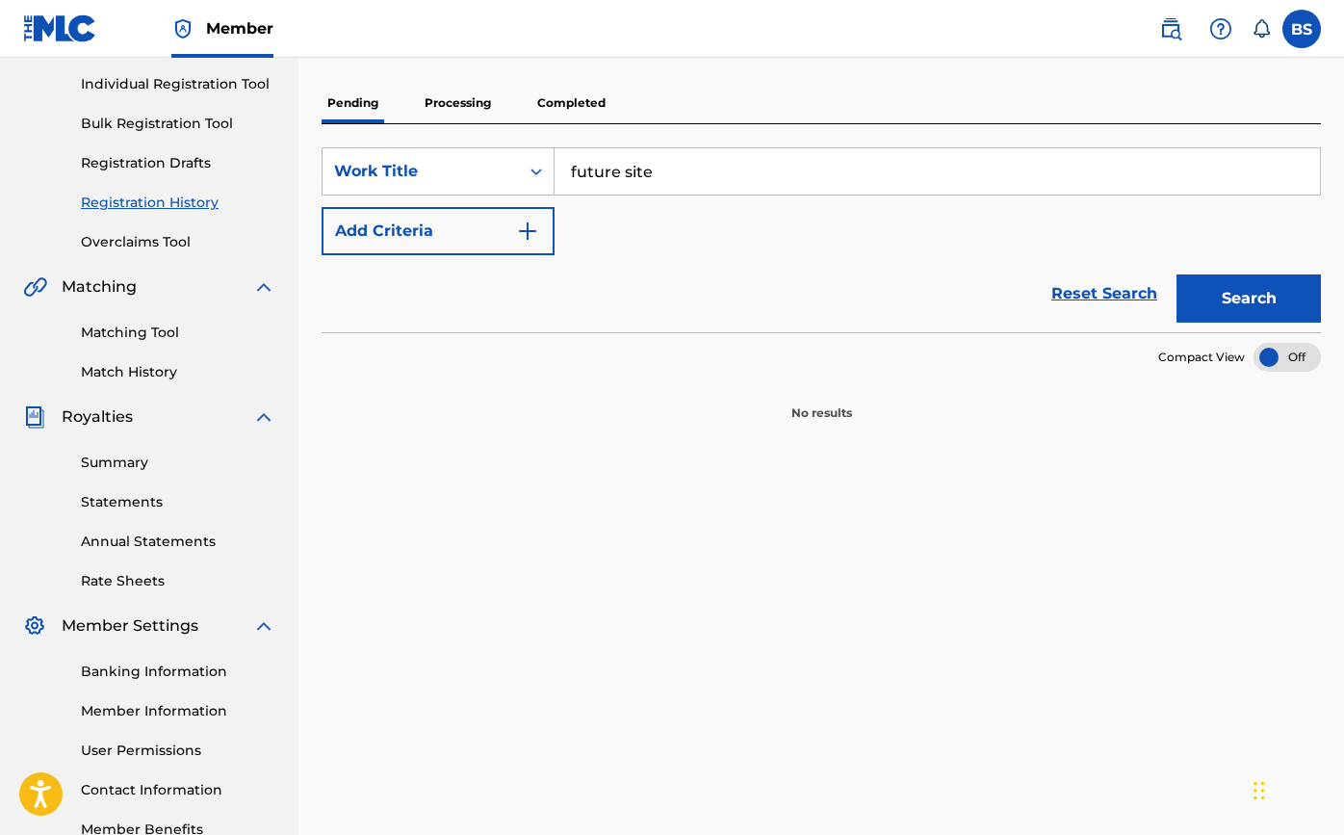
type input "future site"
click at [1249, 298] on button "Search" at bounding box center [1248, 298] width 144 height 48
click at [1204, 285] on button "Search" at bounding box center [1248, 298] width 144 height 48
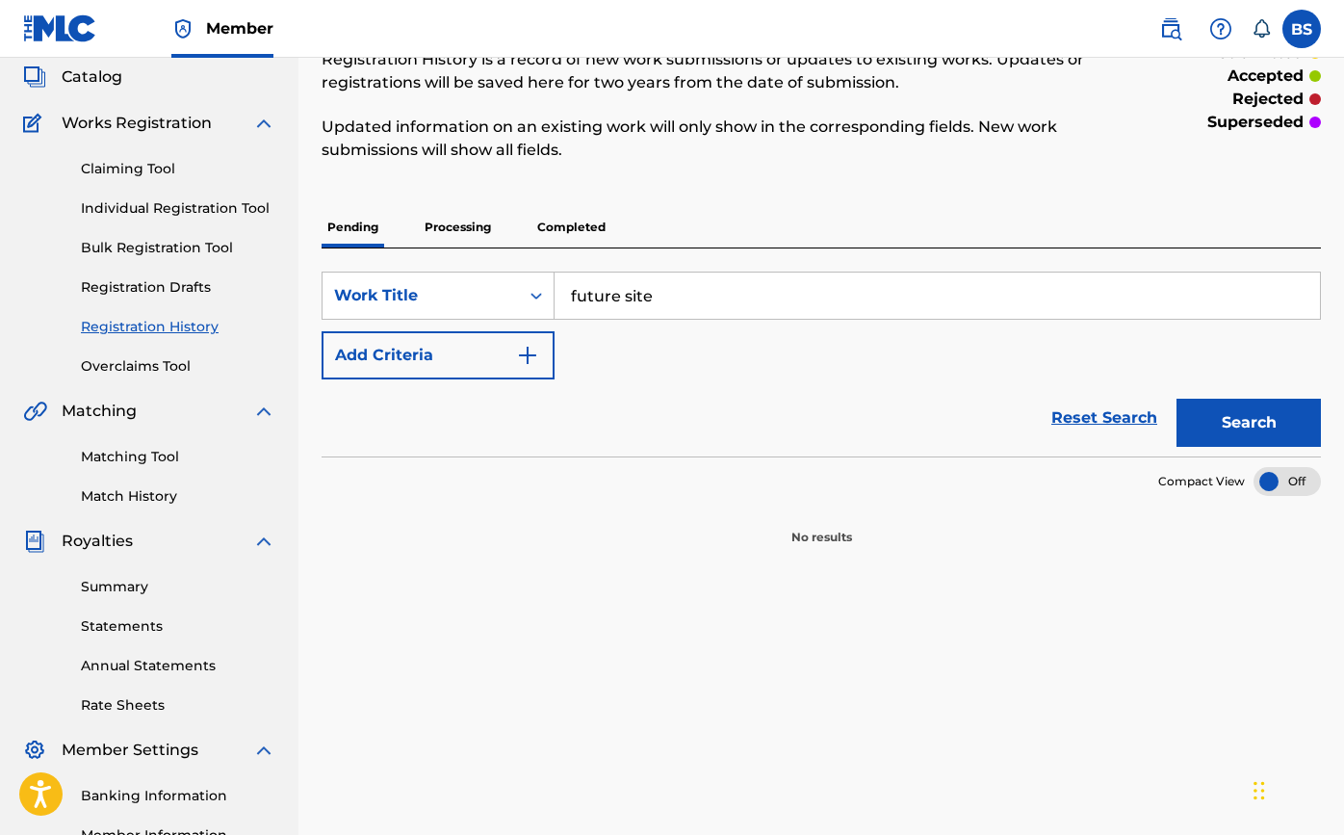
scroll to position [109, 0]
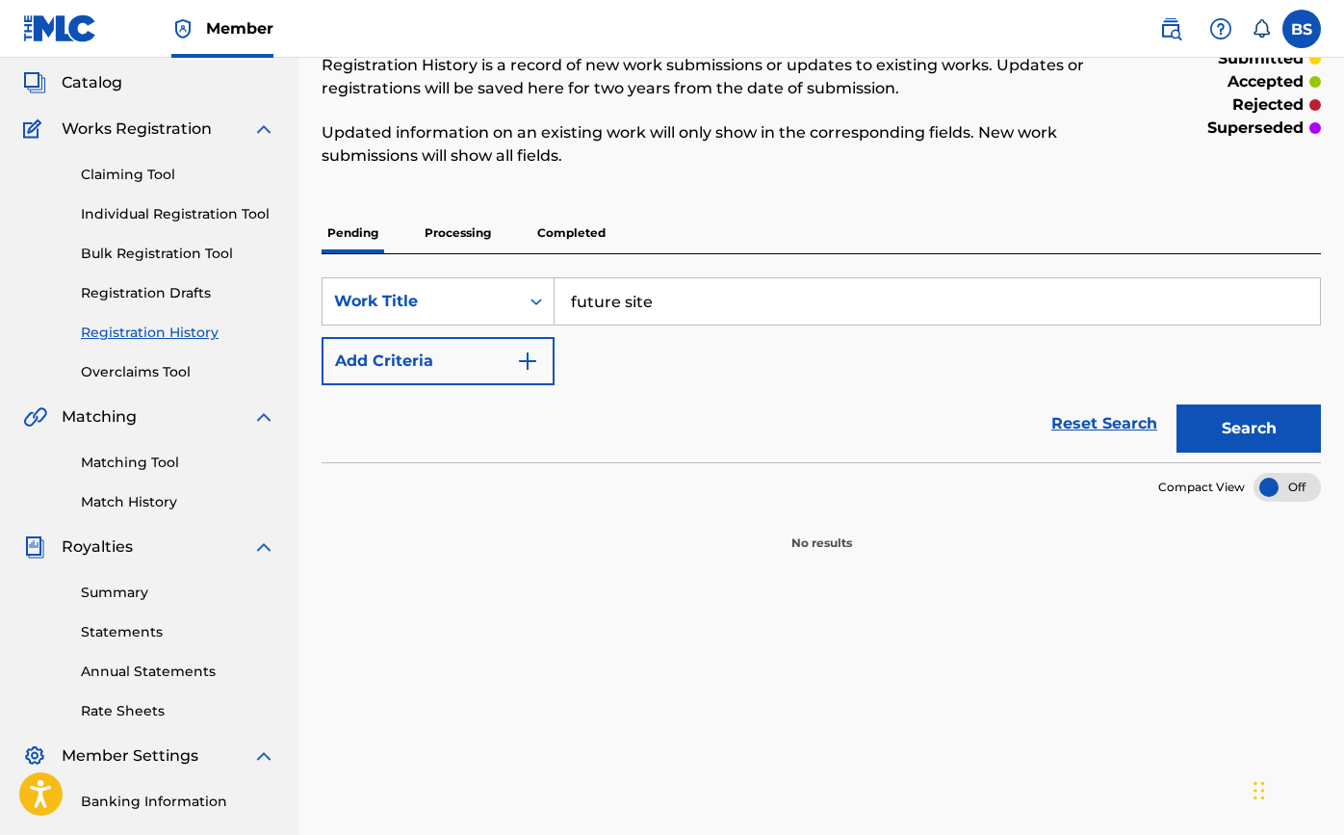
click at [559, 227] on p "Completed" at bounding box center [571, 233] width 80 height 40
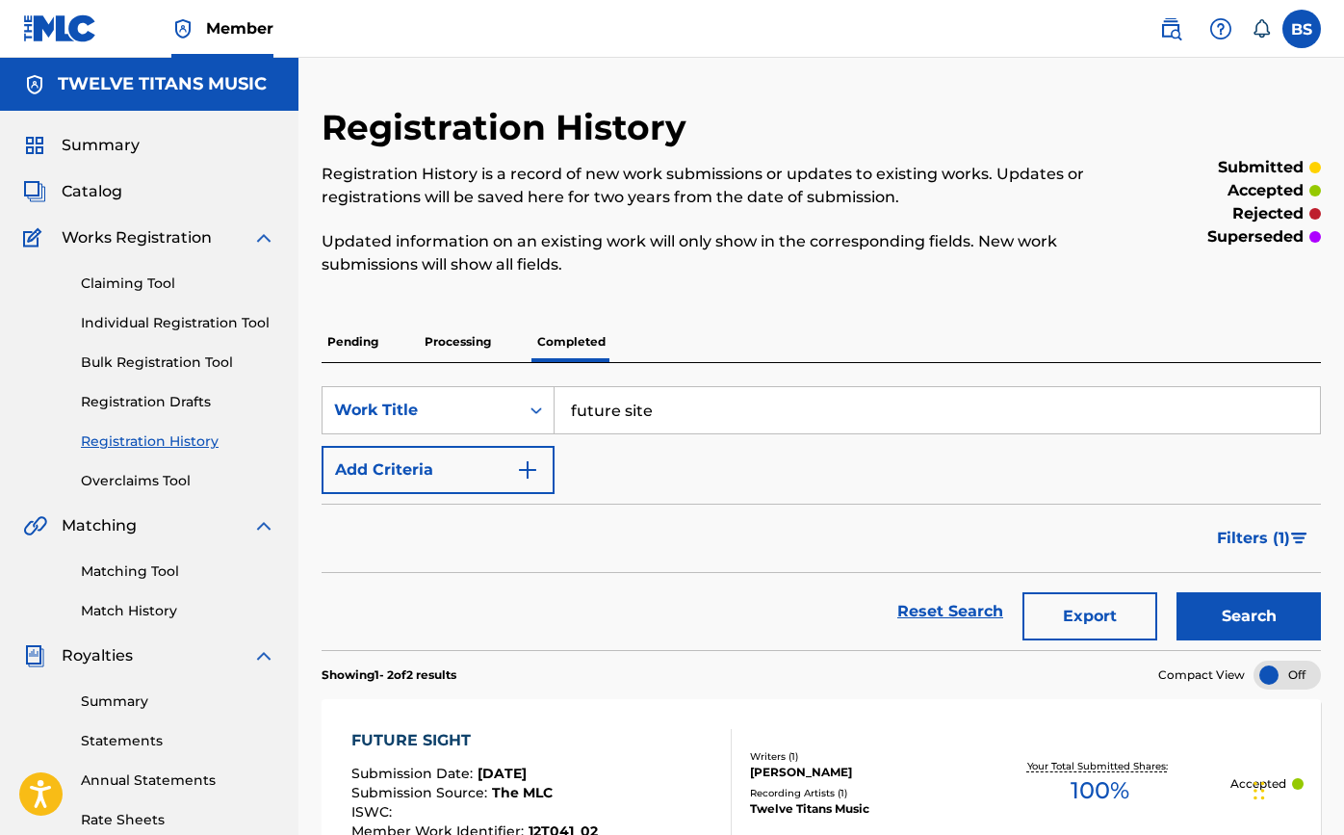
click at [1241, 611] on button "Search" at bounding box center [1248, 616] width 144 height 48
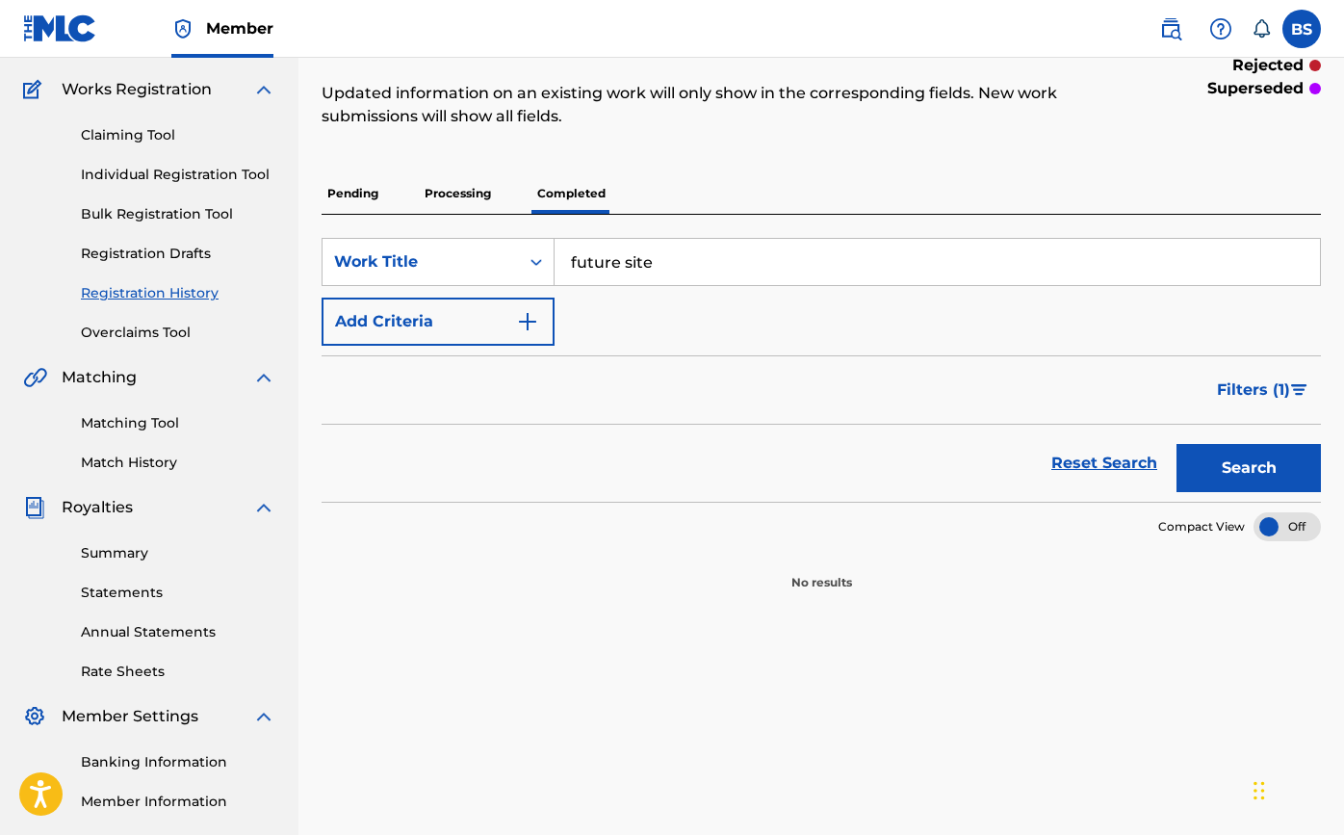
scroll to position [146, 0]
click at [344, 196] on p "Pending" at bounding box center [353, 195] width 63 height 40
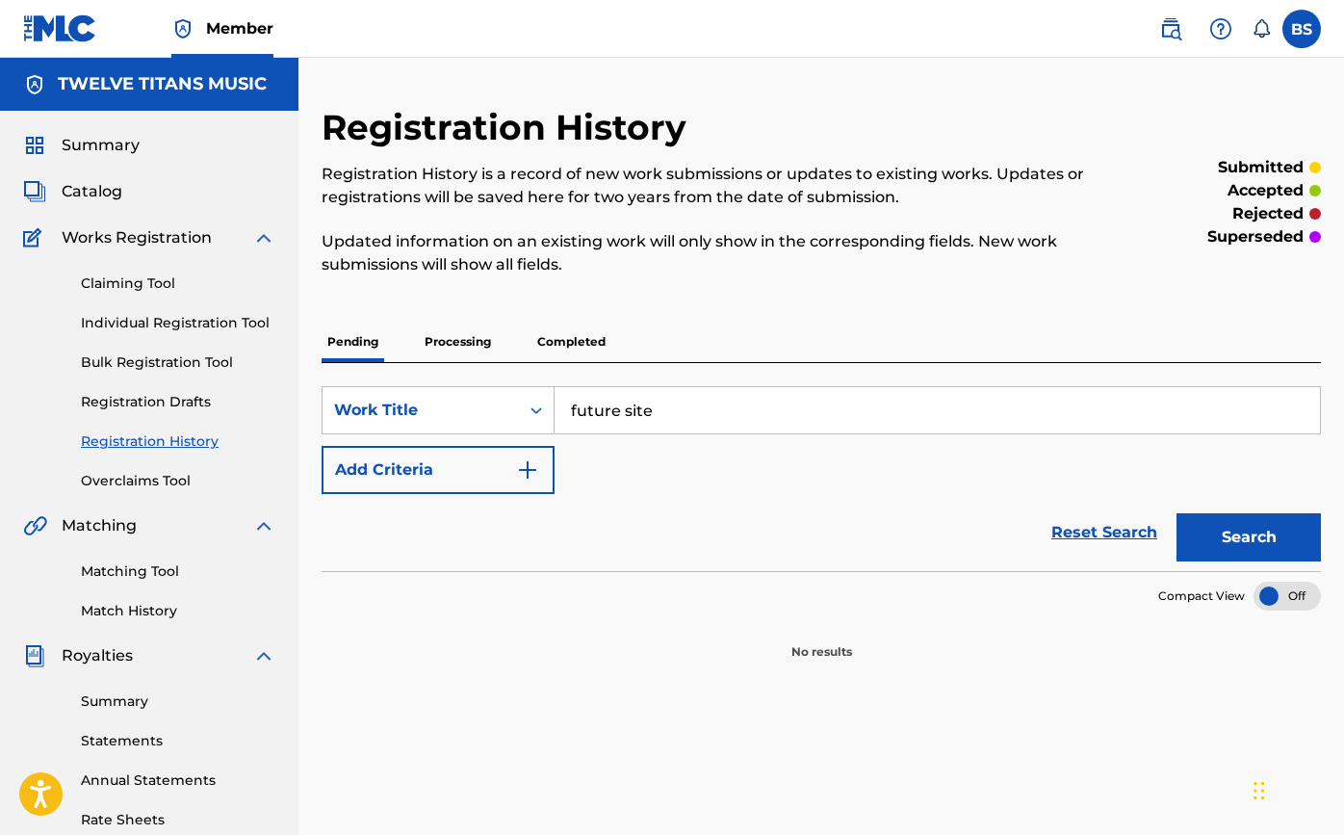
click at [451, 336] on p "Processing" at bounding box center [458, 342] width 78 height 40
click at [561, 343] on p "Completed" at bounding box center [571, 342] width 80 height 40
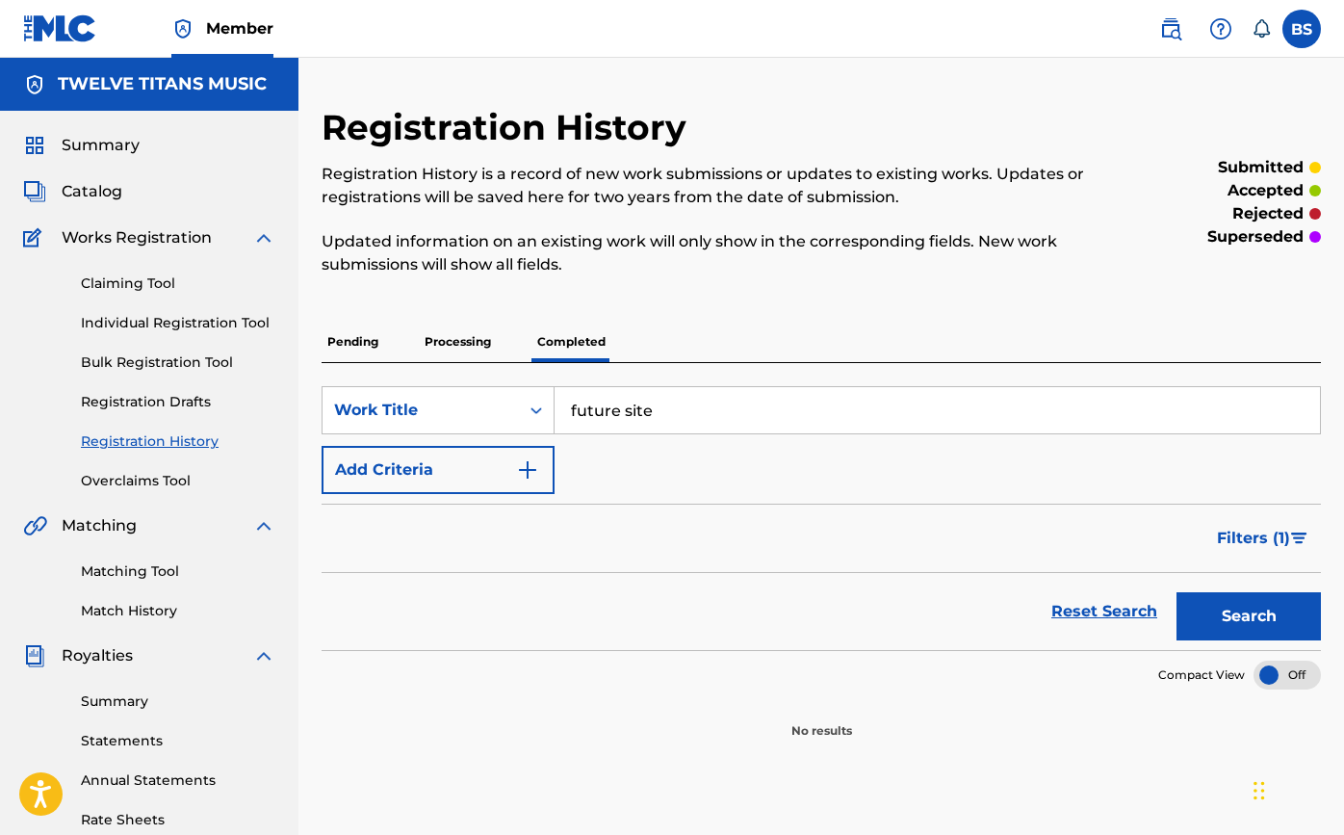
click at [102, 190] on span "Catalog" at bounding box center [92, 191] width 61 height 23
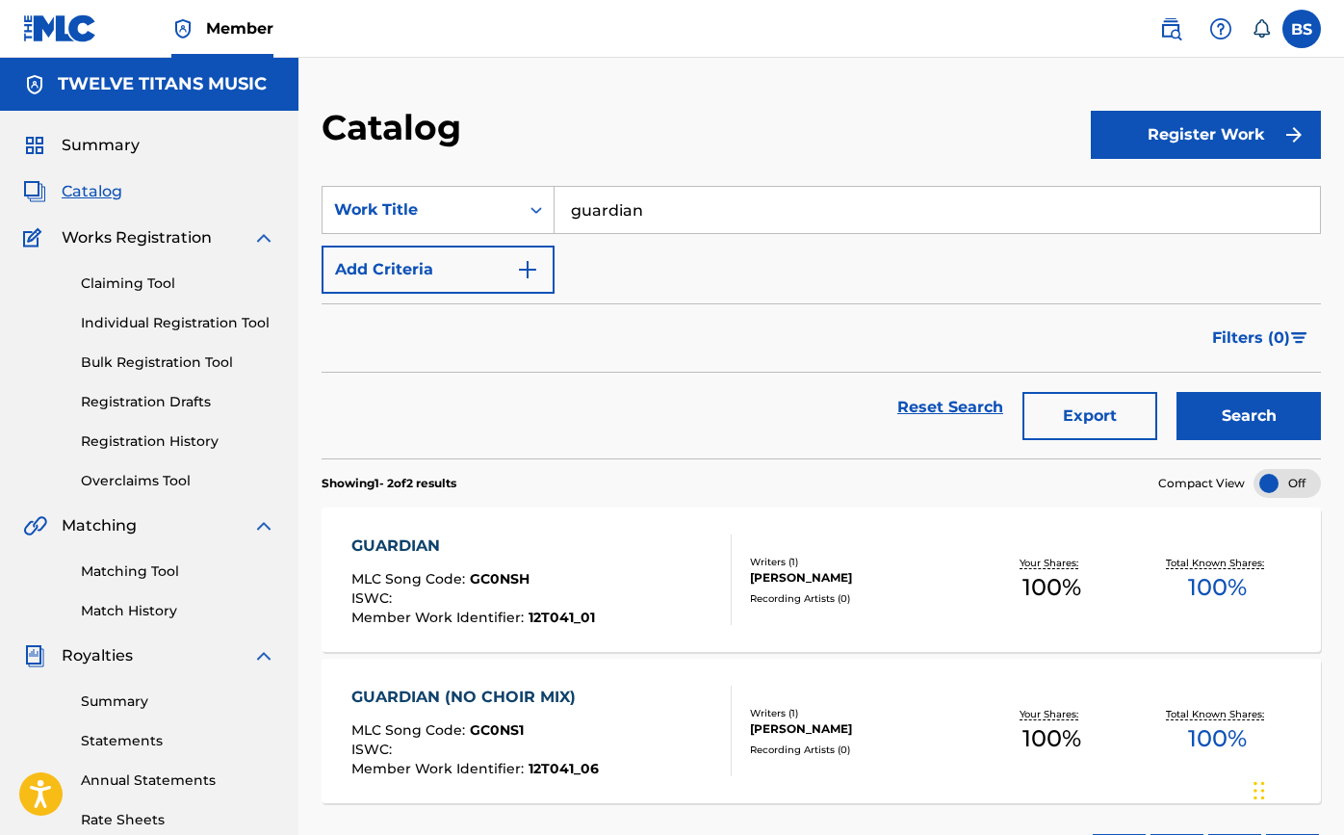
click at [632, 203] on input "guardian" at bounding box center [936, 210] width 765 height 46
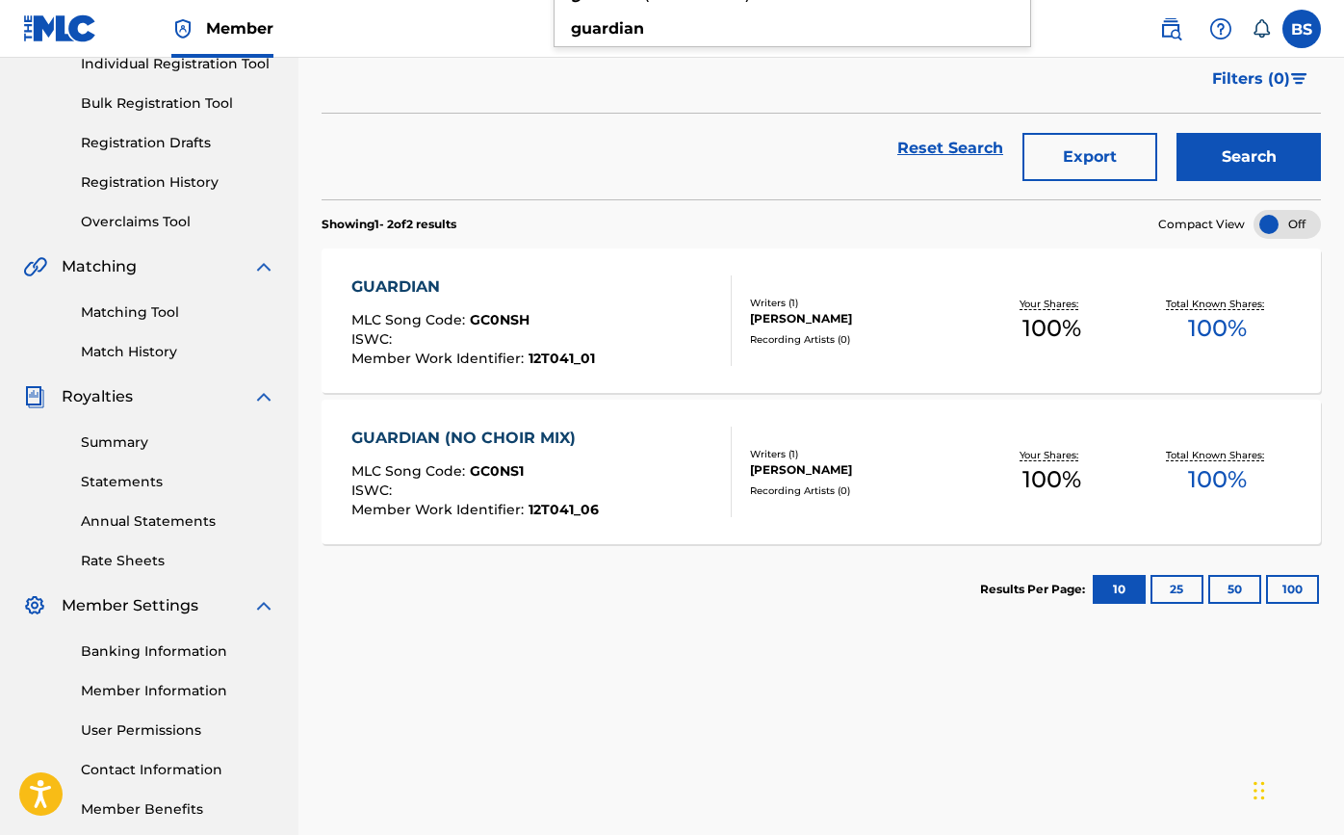
scroll to position [291, 0]
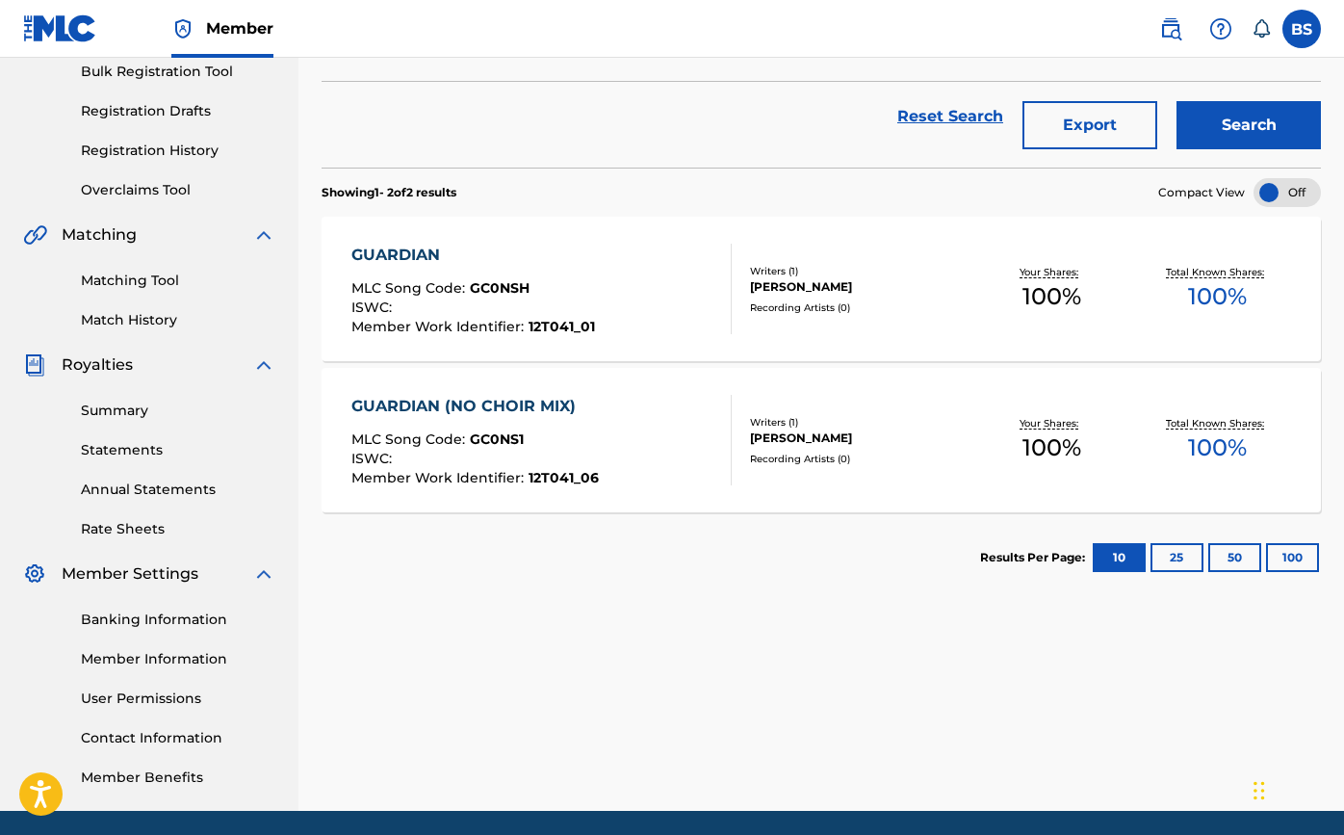
click at [448, 400] on div "GUARDIAN (NO CHOIR MIX)" at bounding box center [474, 406] width 247 height 23
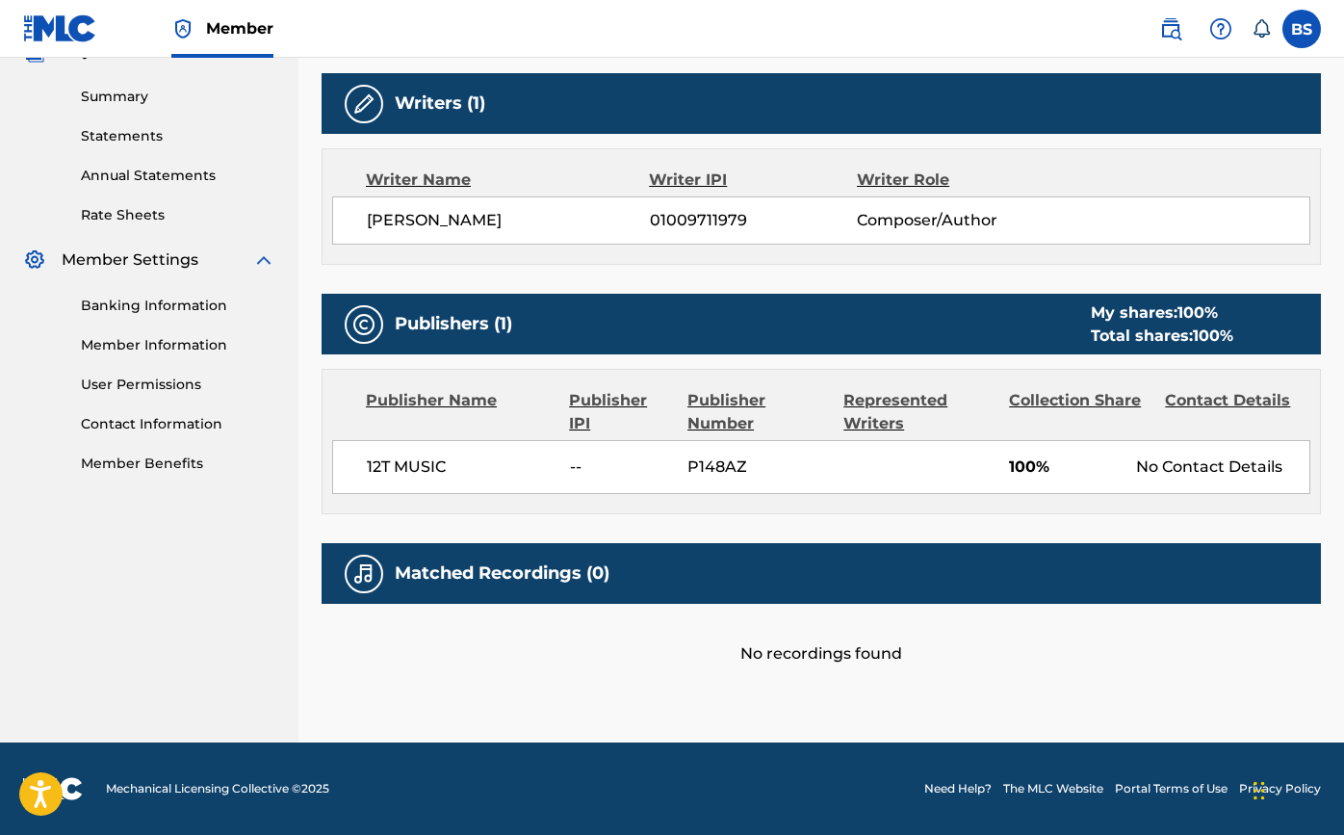
scroll to position [604, 0]
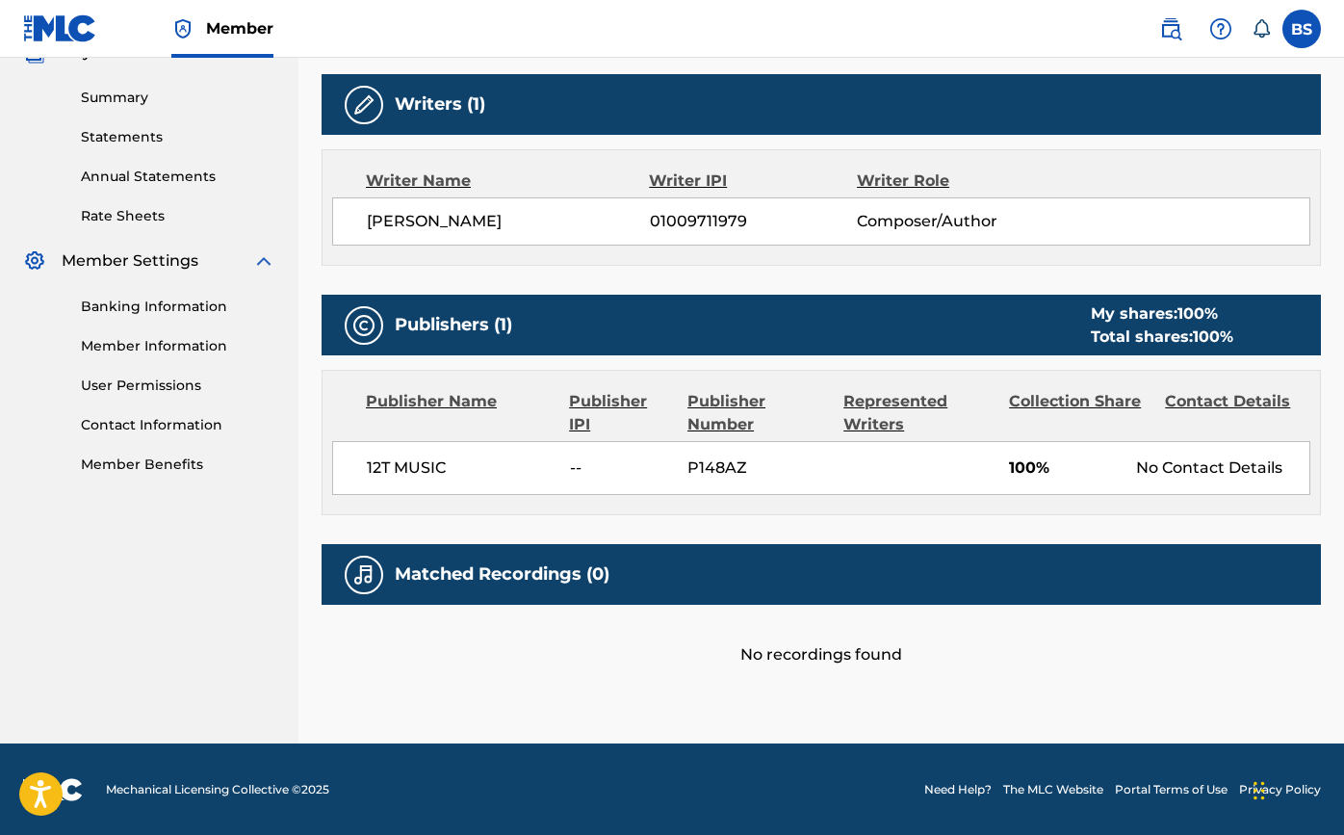
click at [525, 580] on h5 "Matched Recordings (0)" at bounding box center [502, 574] width 215 height 22
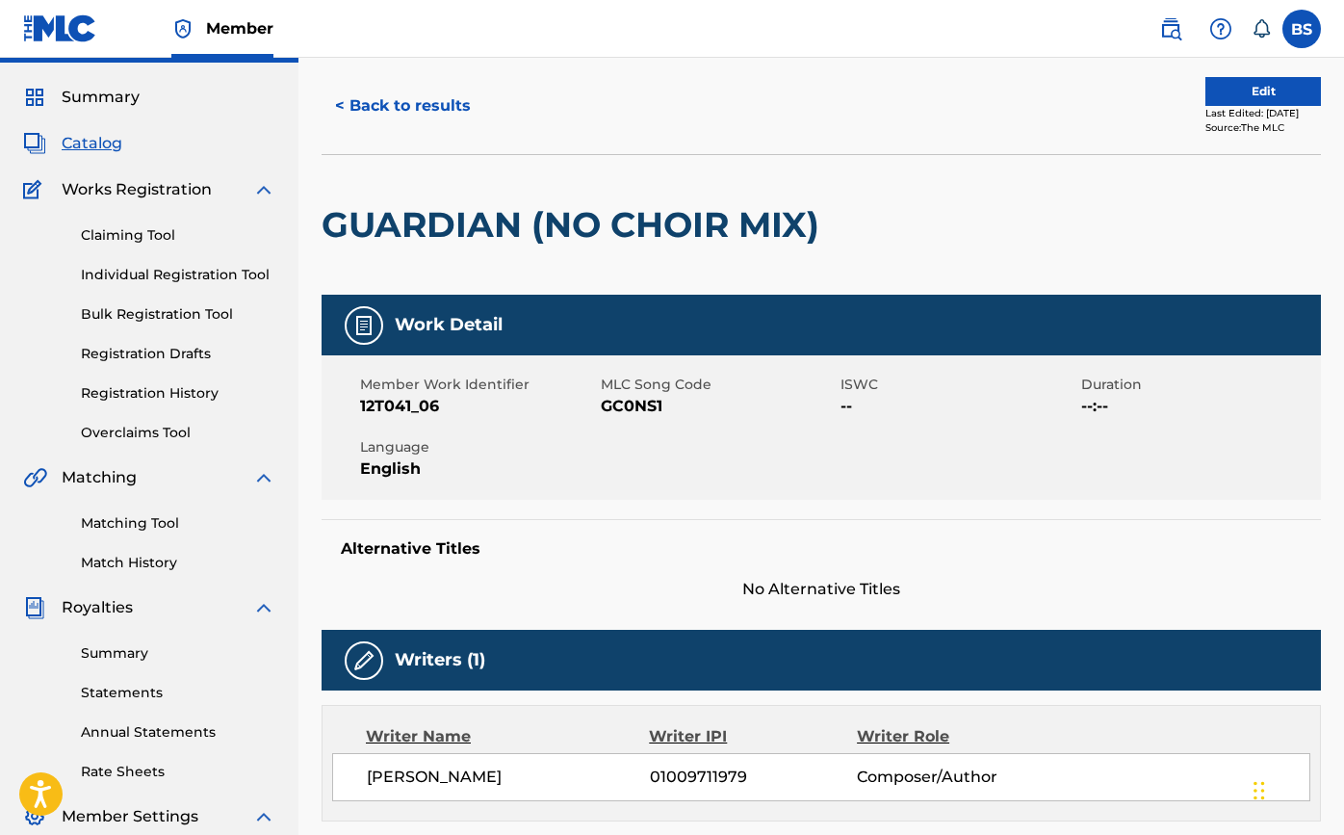
scroll to position [3, 0]
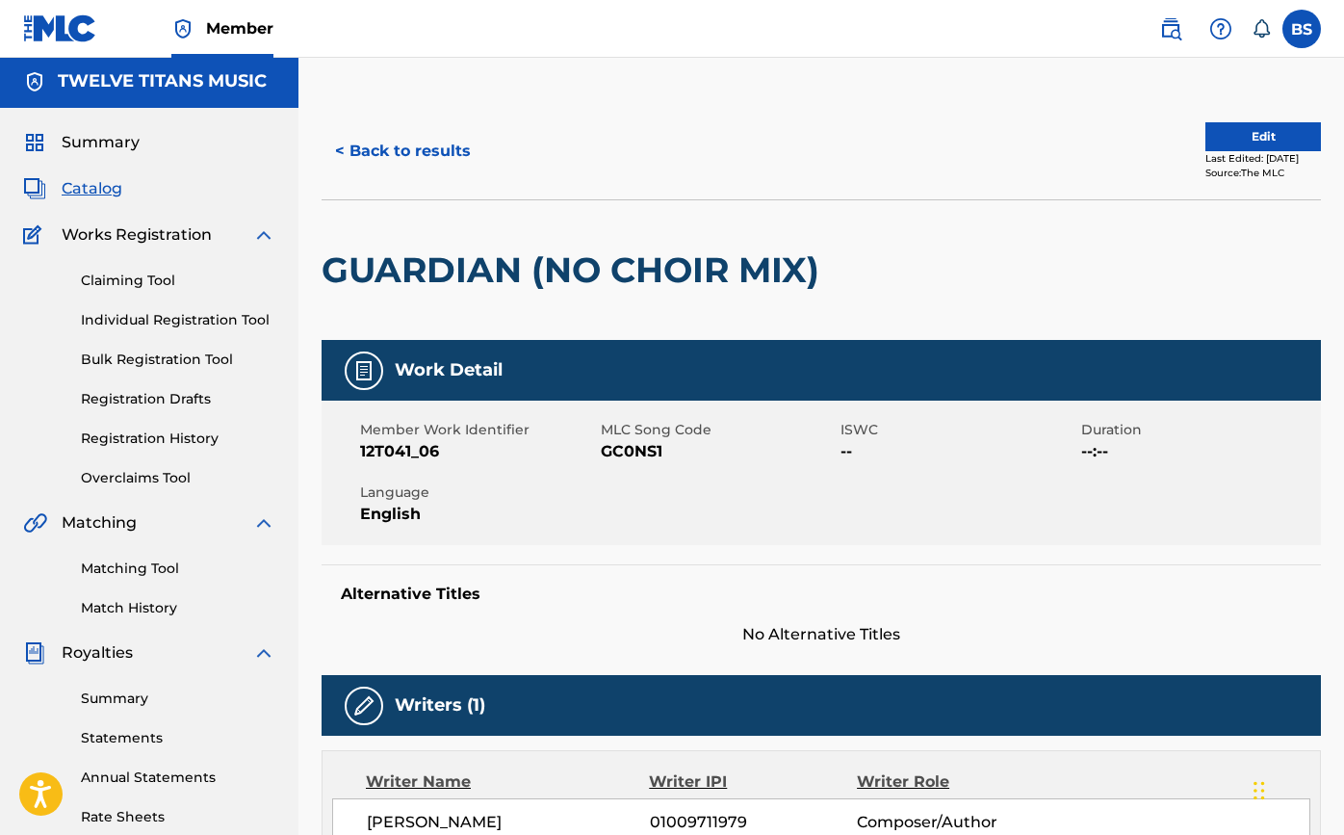
click at [1243, 148] on button "Edit" at bounding box center [1263, 136] width 116 height 29
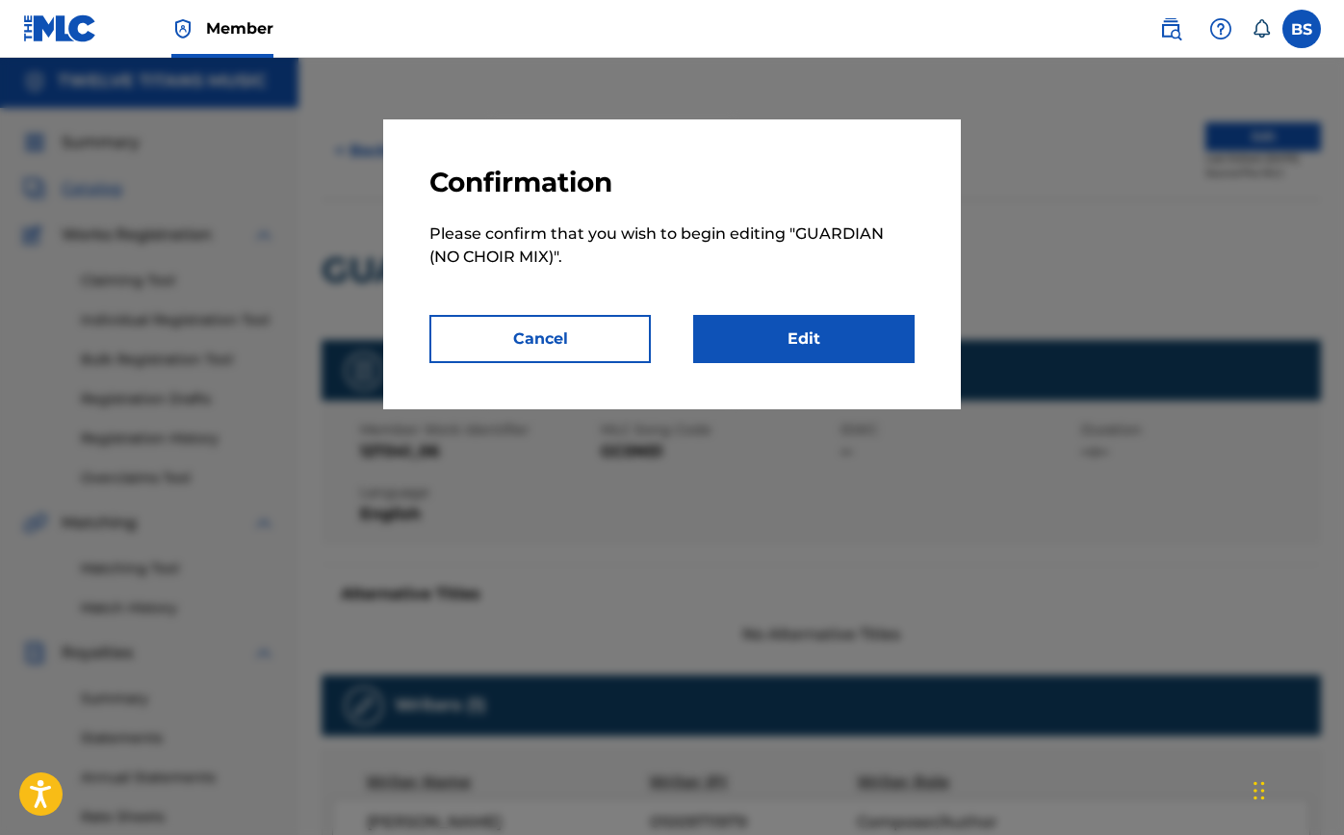
click at [876, 324] on link "Edit" at bounding box center [803, 339] width 221 height 48
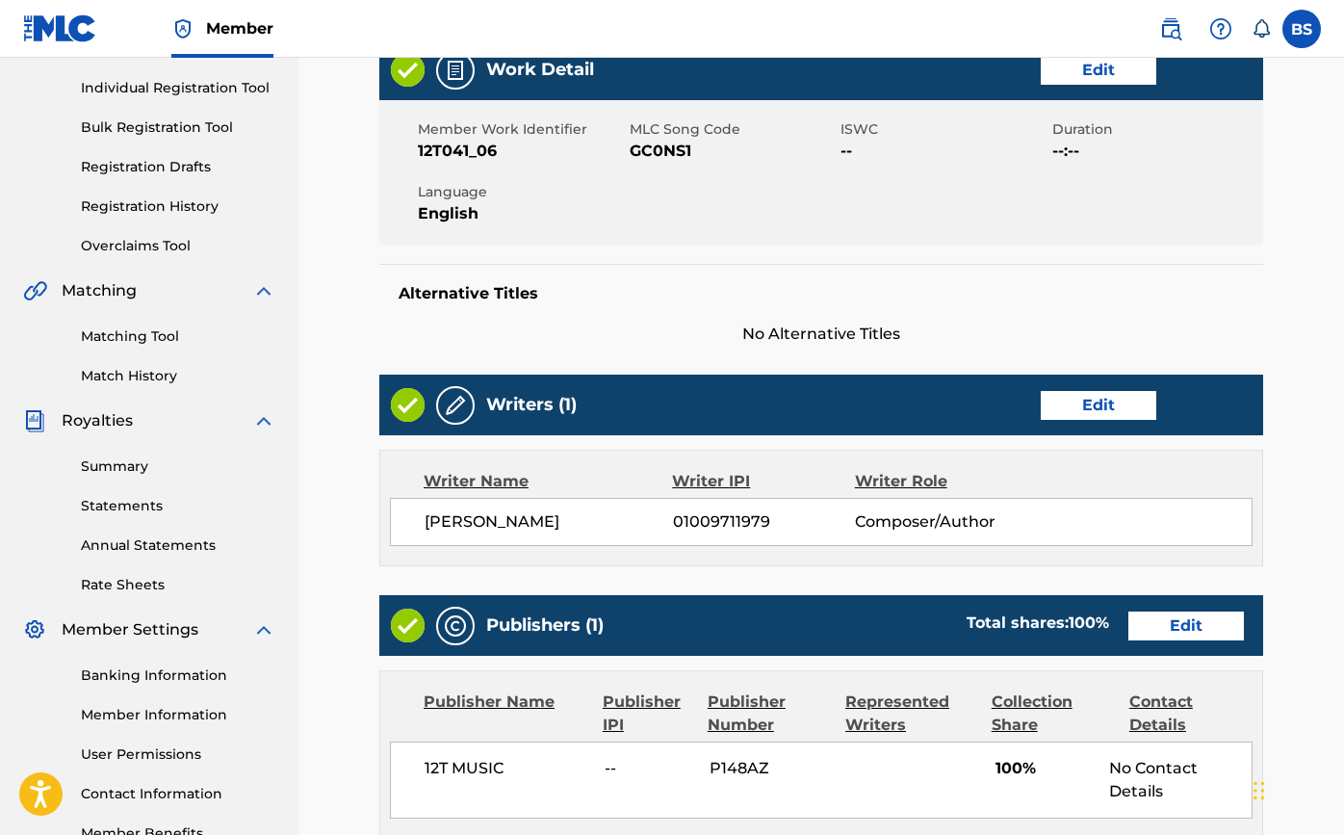
scroll to position [236, 0]
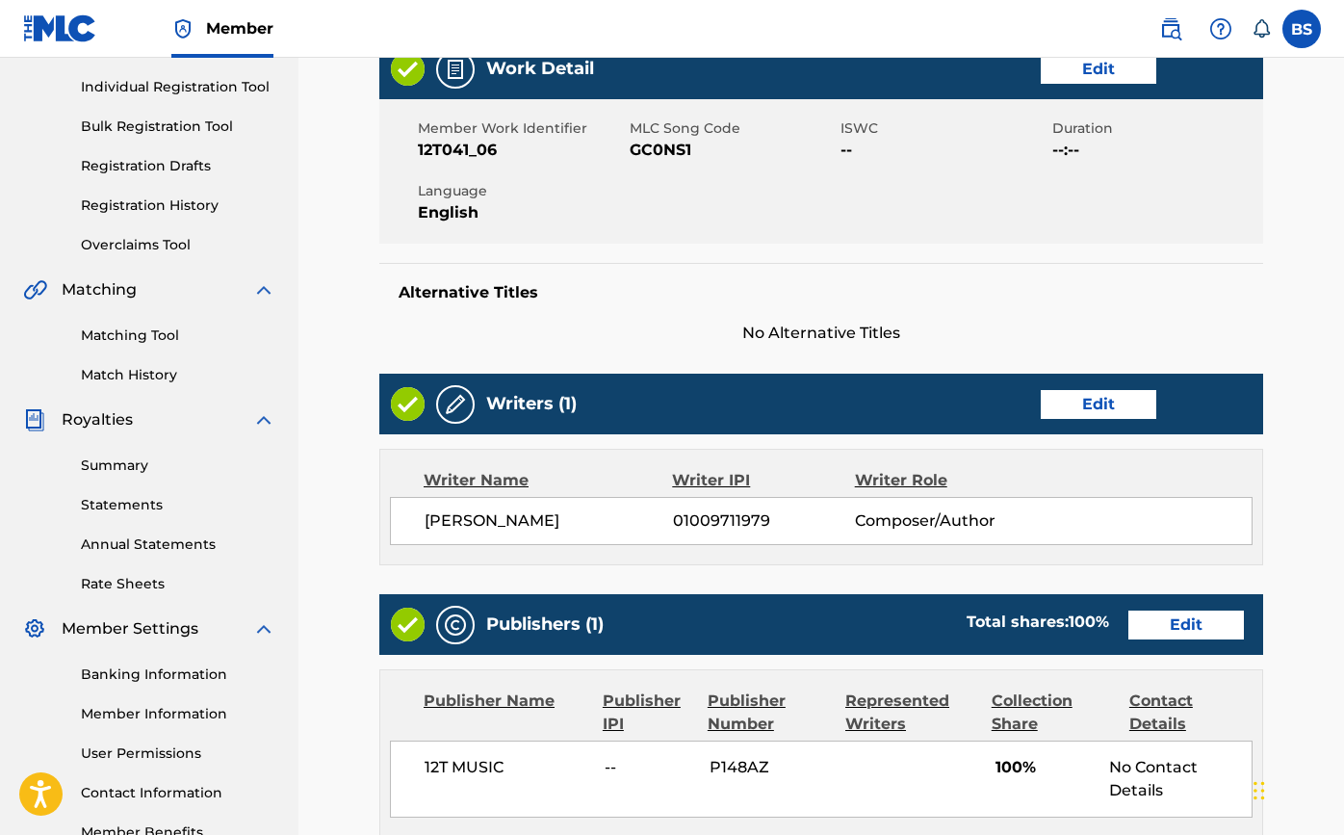
click at [1089, 78] on link "Edit" at bounding box center [1099, 69] width 116 height 29
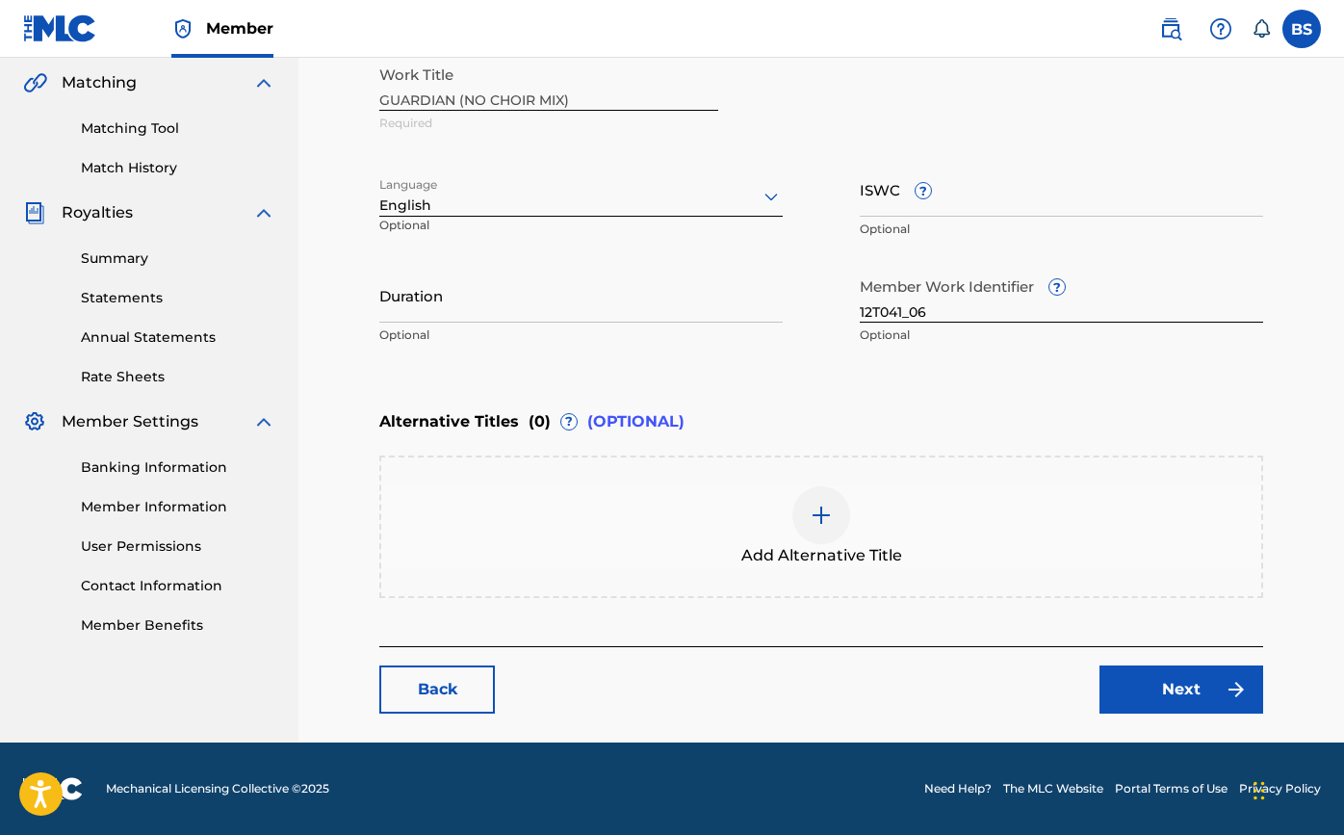
scroll to position [443, 0]
click at [1173, 693] on link "Next" at bounding box center [1181, 689] width 164 height 48
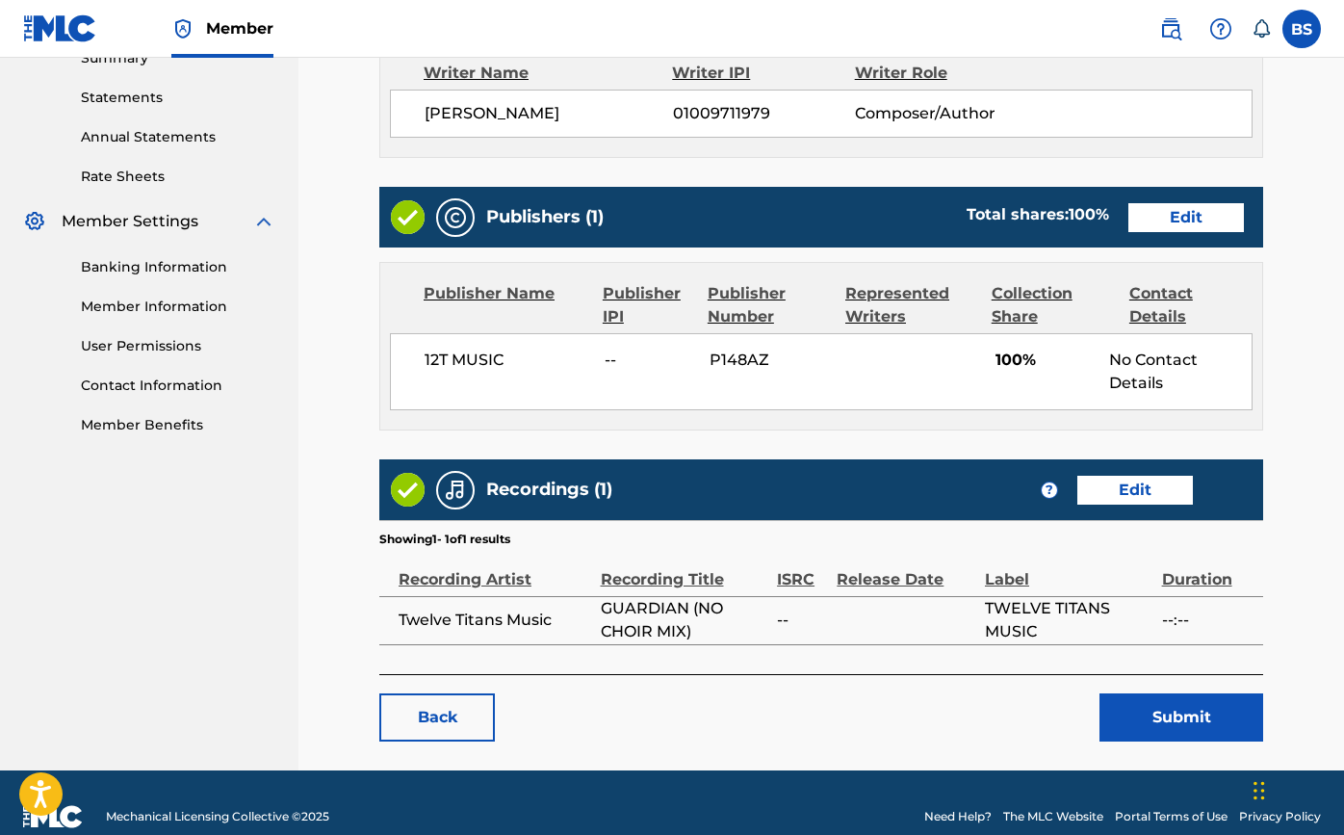
scroll to position [644, 0]
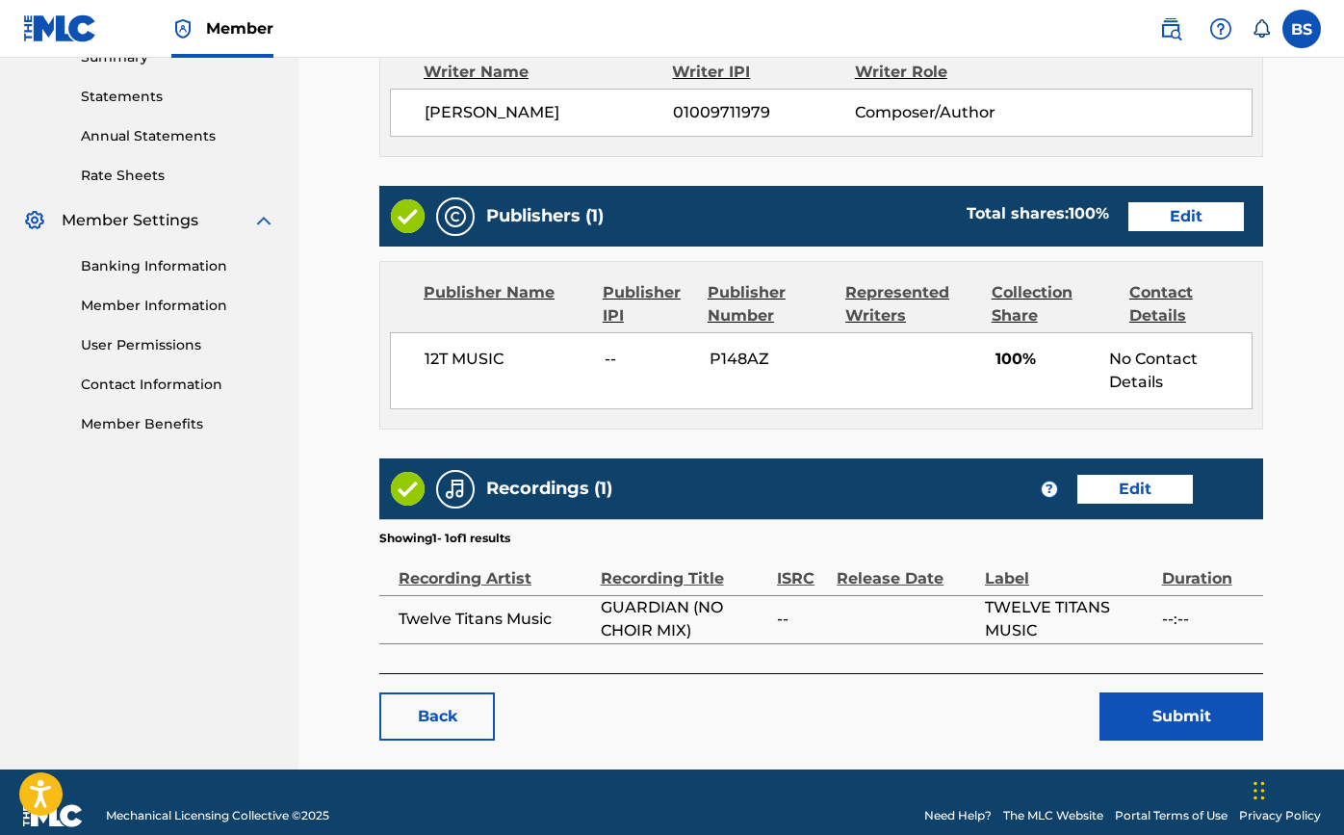
click at [1108, 494] on link "Edit" at bounding box center [1135, 489] width 116 height 29
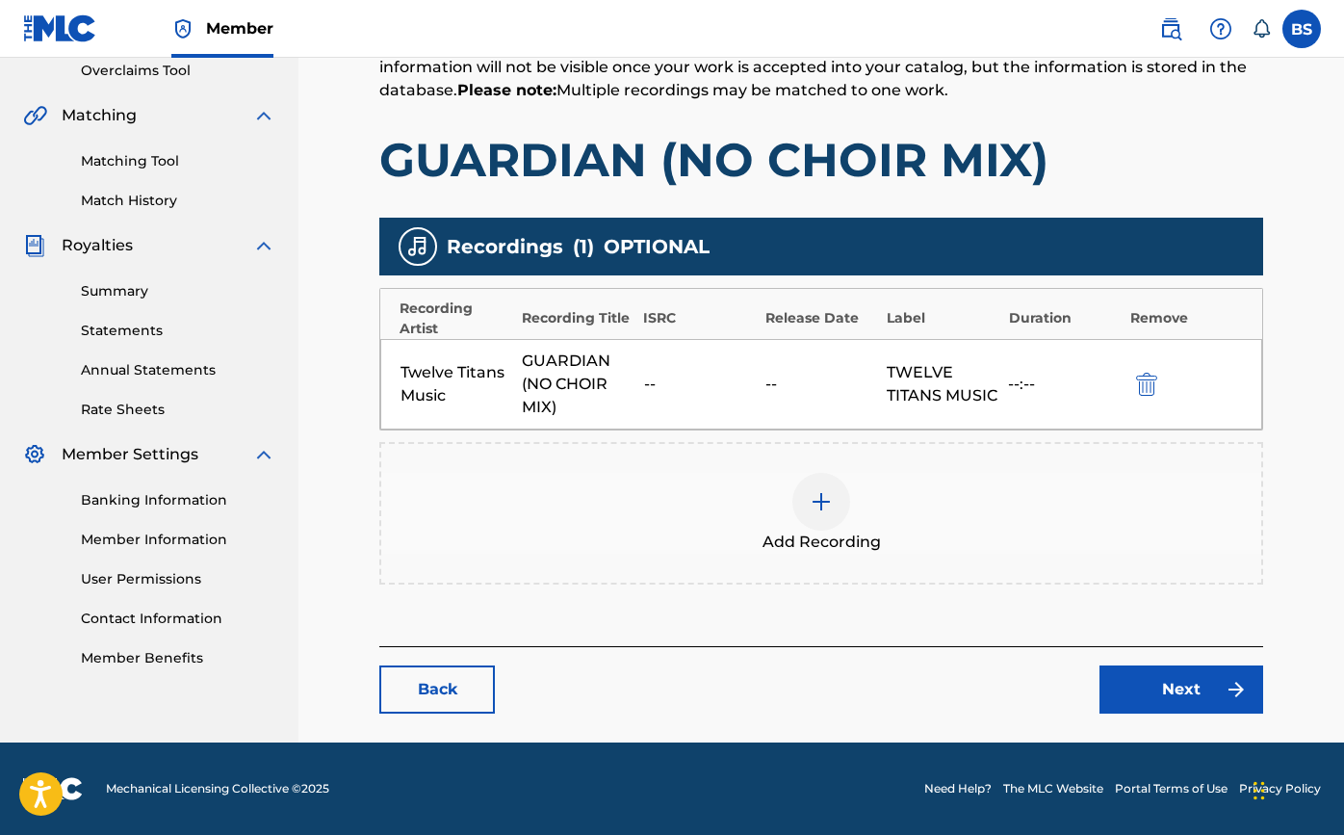
scroll to position [410, 0]
click at [603, 360] on div "GUARDIAN (NO CHOIR MIX)" at bounding box center [578, 383] width 112 height 69
click at [828, 492] on img at bounding box center [821, 501] width 23 height 23
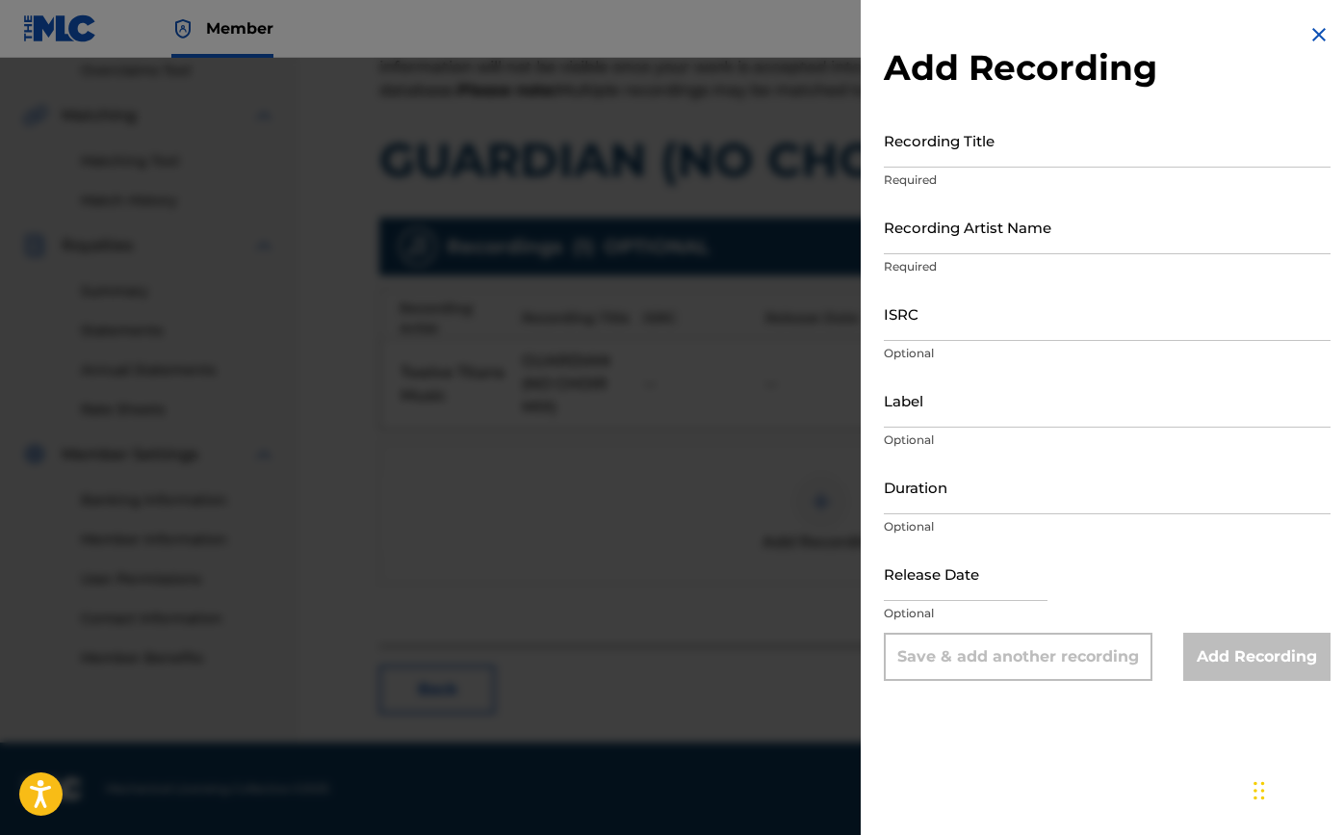
click at [950, 142] on input "Recording Title" at bounding box center [1107, 140] width 447 height 55
type input "Guardian (No Choir)"
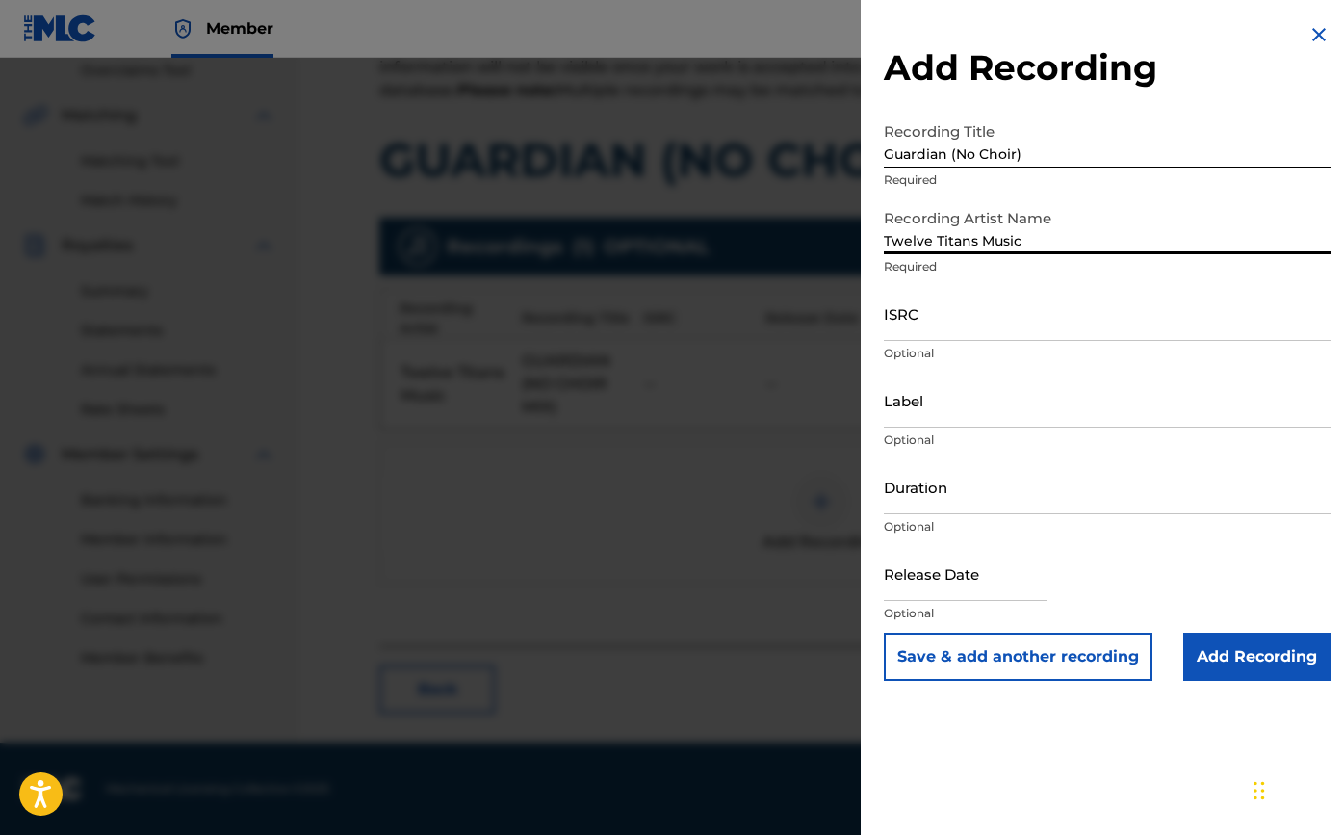
type input "Twelve Titans Music"
click at [997, 314] on input "ISRC" at bounding box center [1107, 313] width 447 height 55
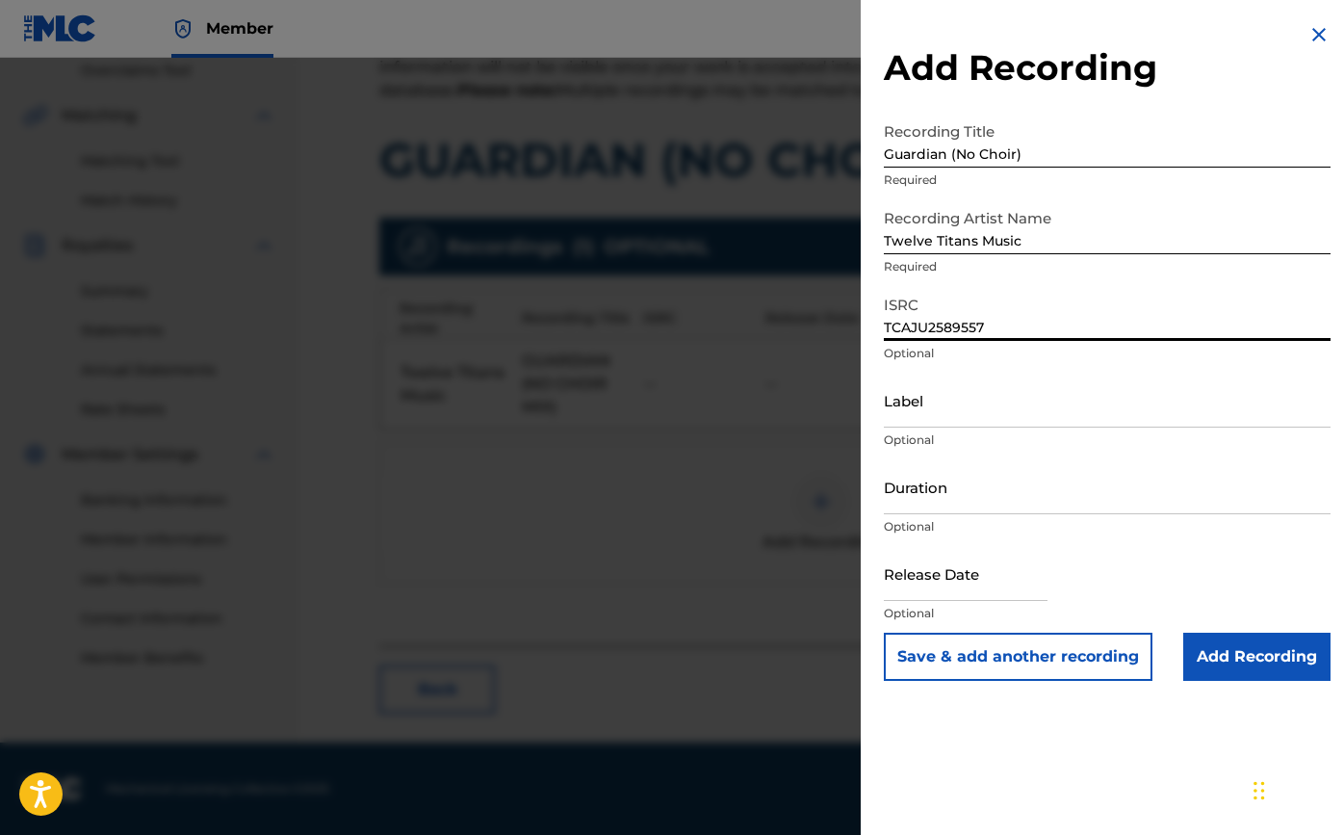
type input "TCAJU2589557"
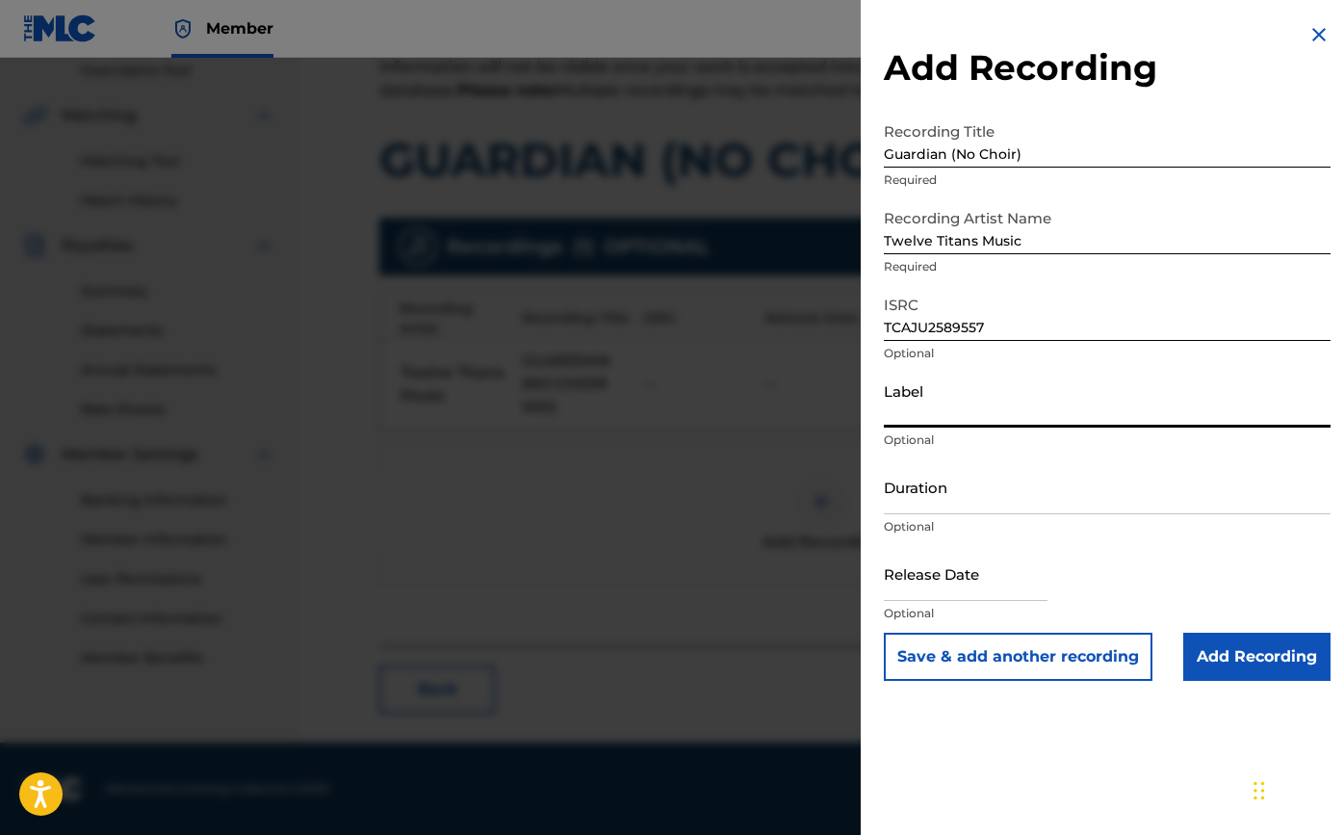
click at [959, 407] on input "Label" at bounding box center [1107, 400] width 447 height 55
type input "Twelve Titans Music"
click at [998, 508] on input "Duration" at bounding box center [1107, 486] width 447 height 55
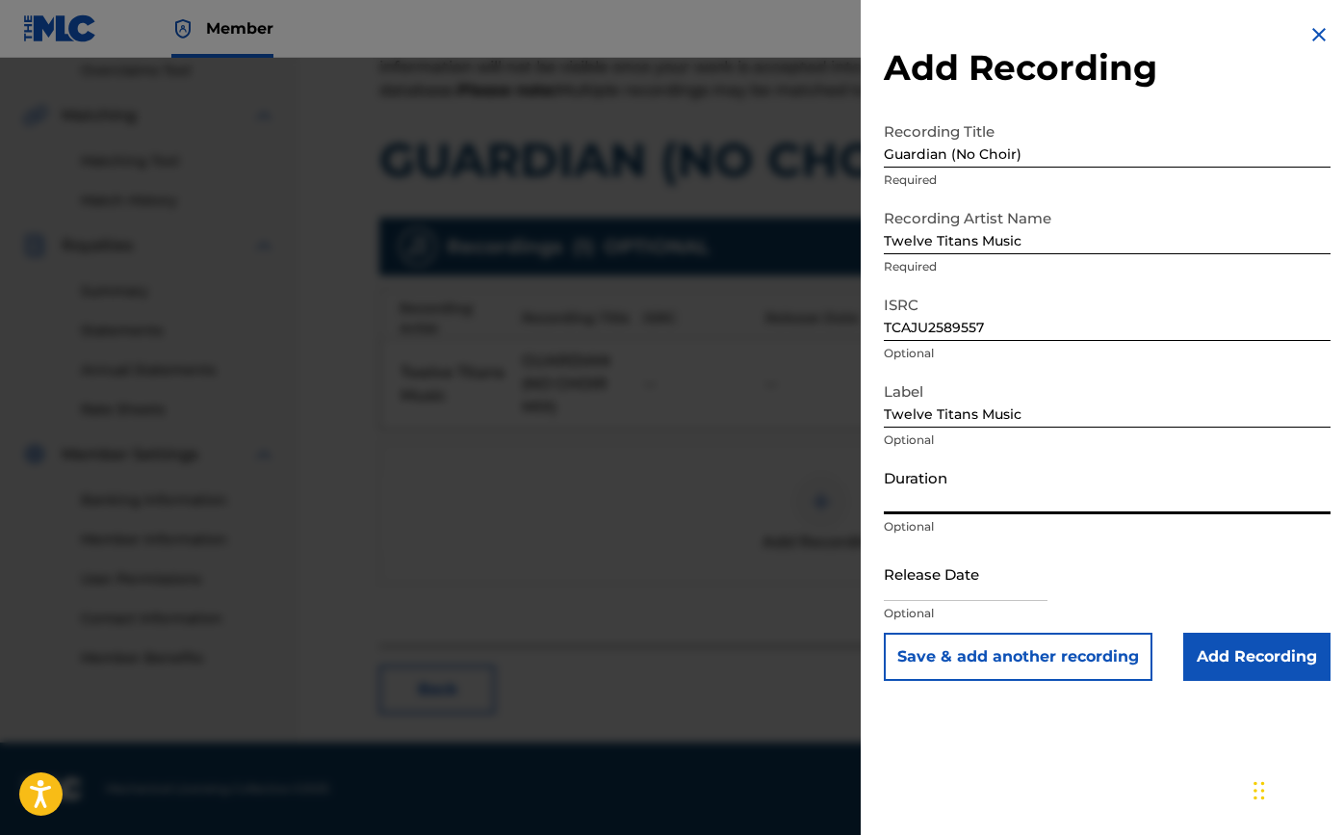
type input "3"
type input "03:02"
click at [977, 588] on input "text" at bounding box center [966, 573] width 164 height 55
select select "7"
select select "2025"
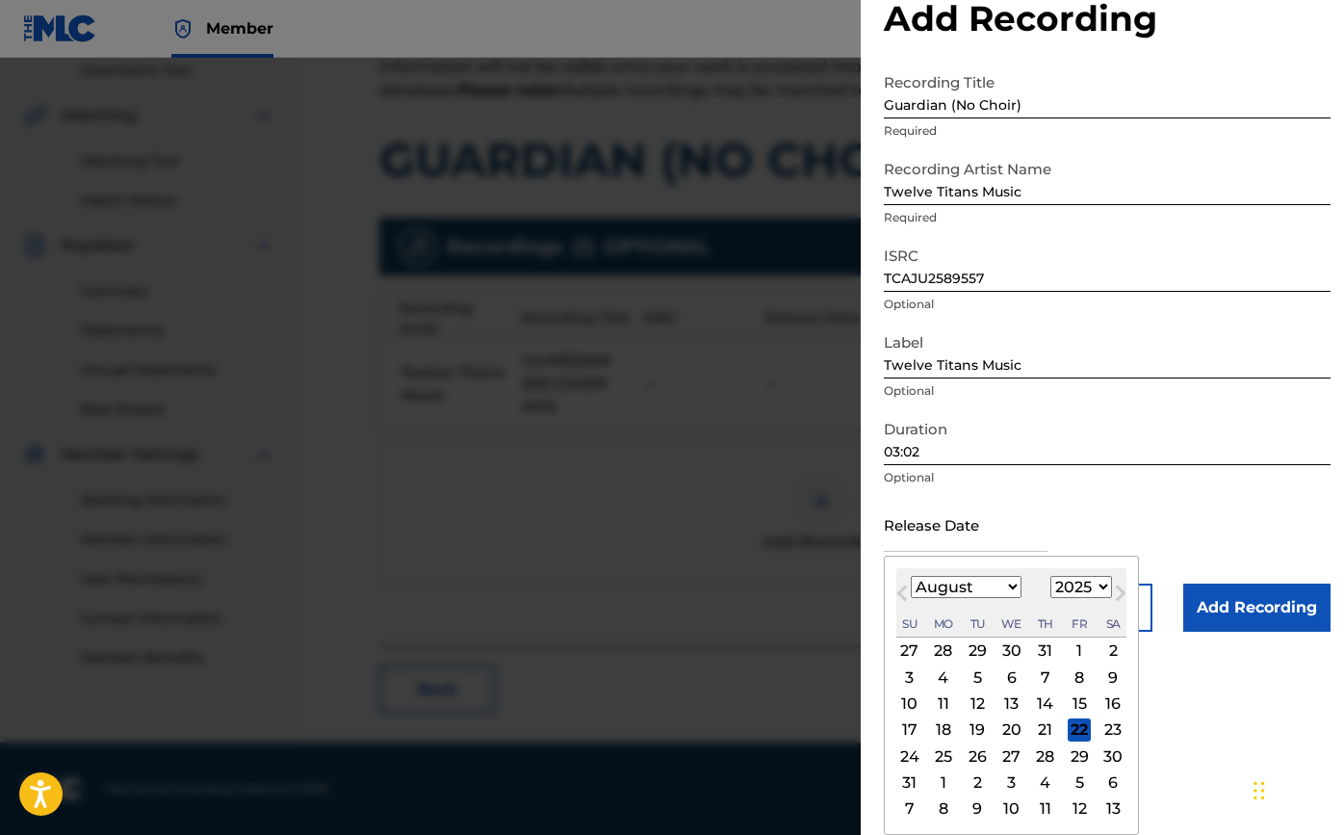
scroll to position [49, 0]
click at [1068, 695] on div "15" at bounding box center [1079, 703] width 23 height 23
type input "[DATE]"
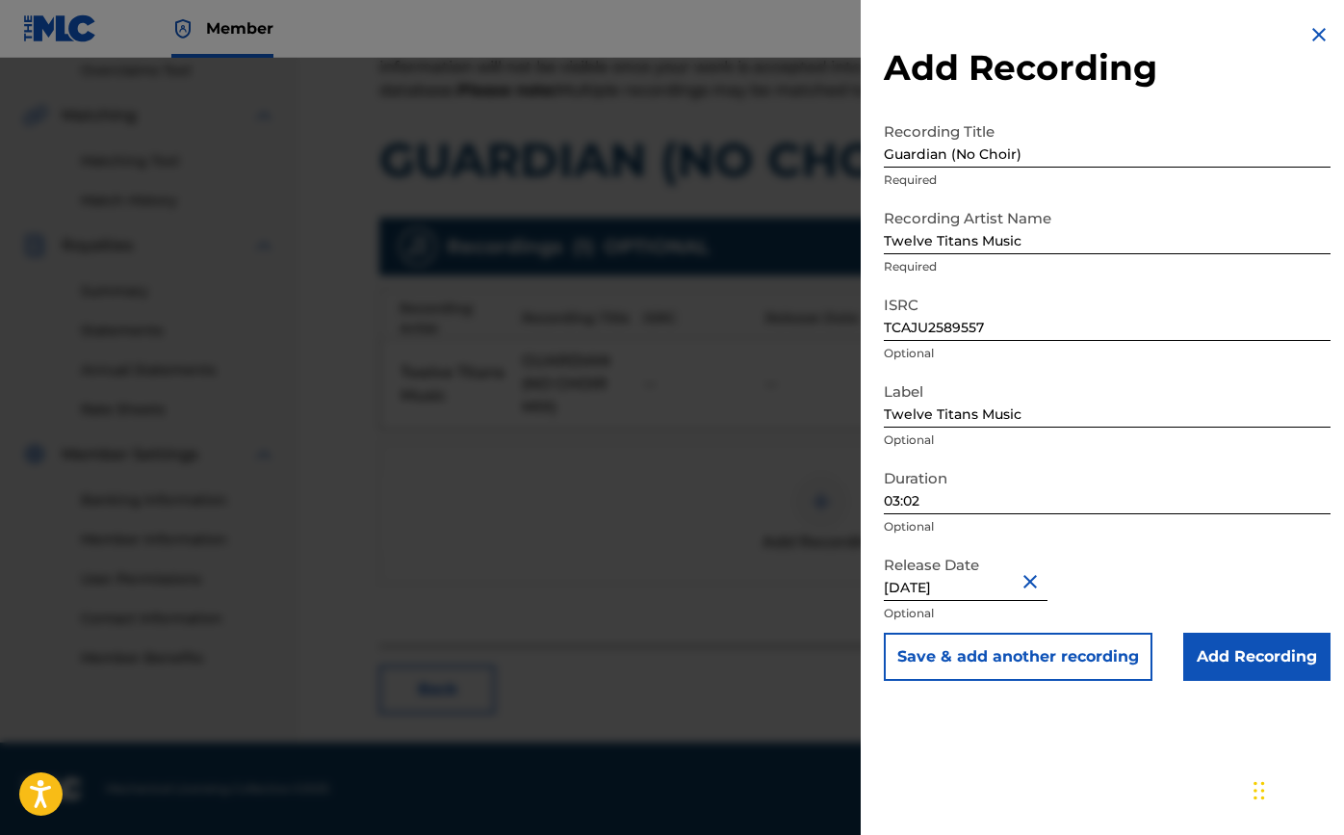
click at [1201, 646] on input "Add Recording" at bounding box center [1256, 656] width 147 height 48
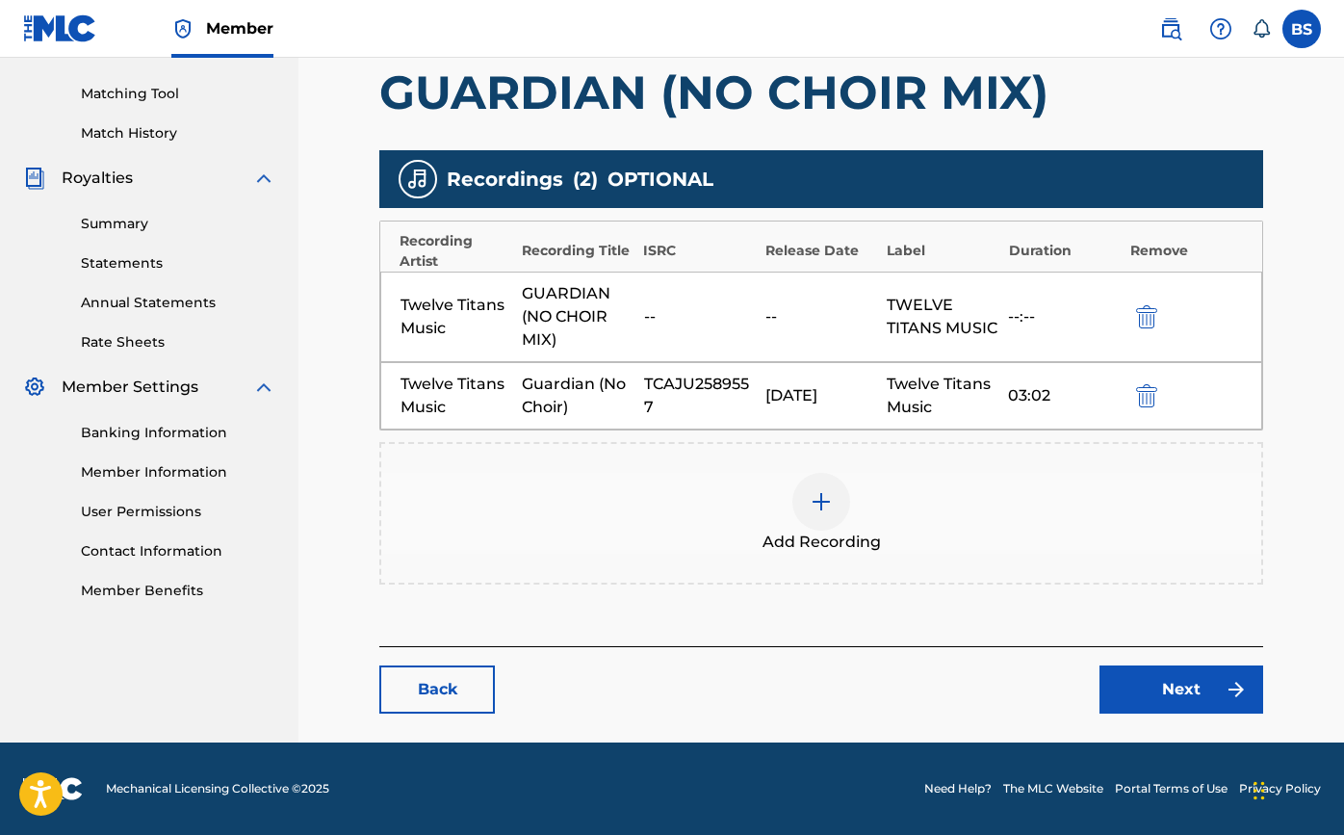
scroll to position [477, 0]
click at [1138, 682] on link "Next" at bounding box center [1181, 689] width 164 height 48
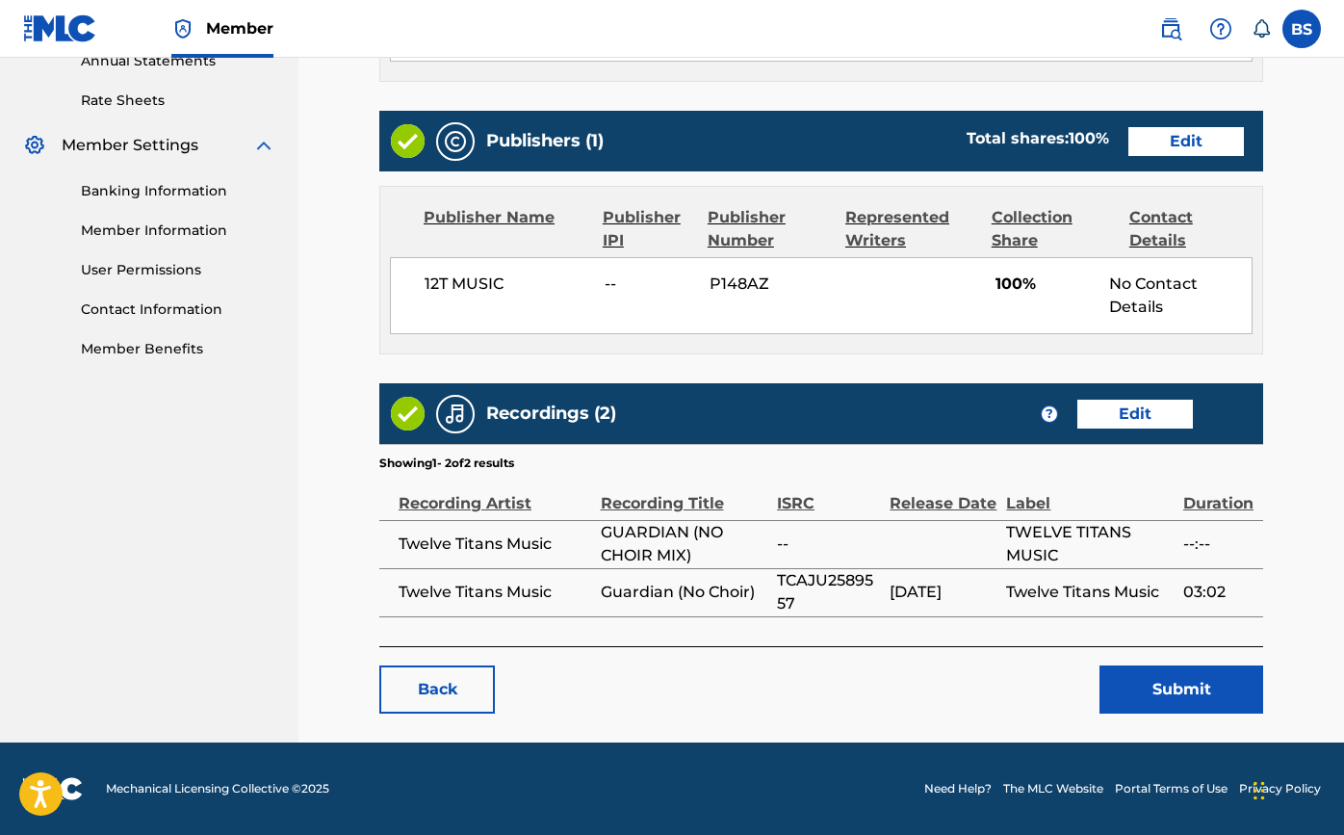
scroll to position [718, 0]
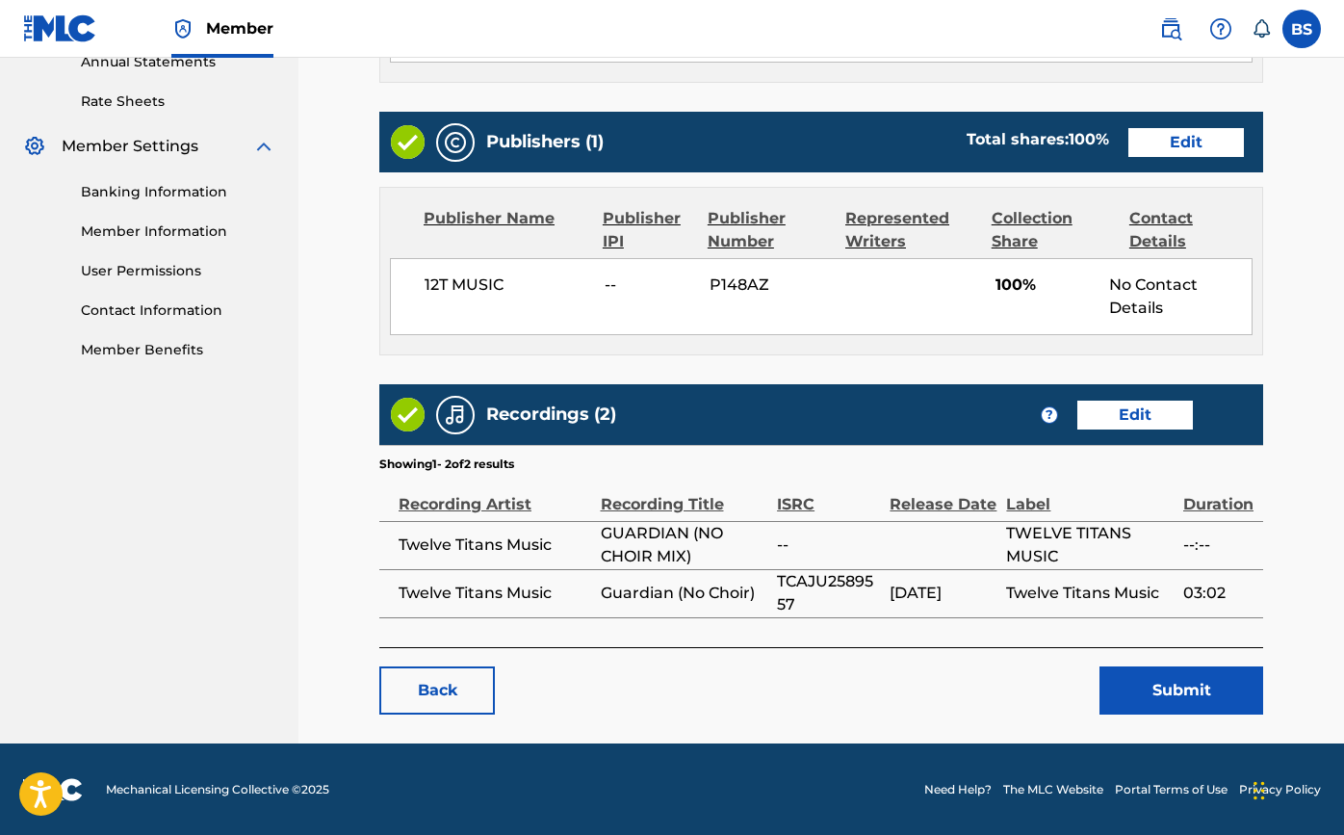
click at [1143, 685] on button "Submit" at bounding box center [1181, 690] width 164 height 48
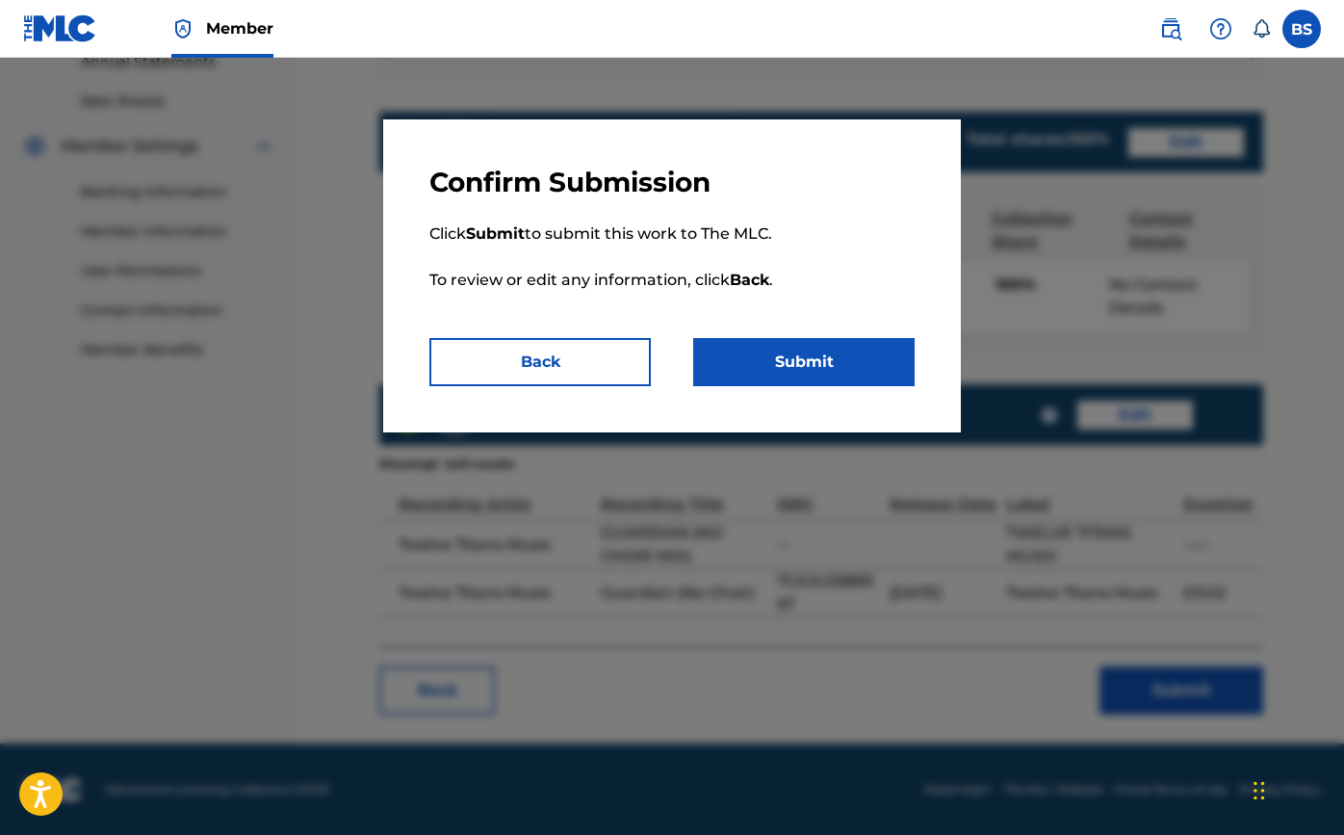
click at [816, 351] on button "Submit" at bounding box center [803, 362] width 221 height 48
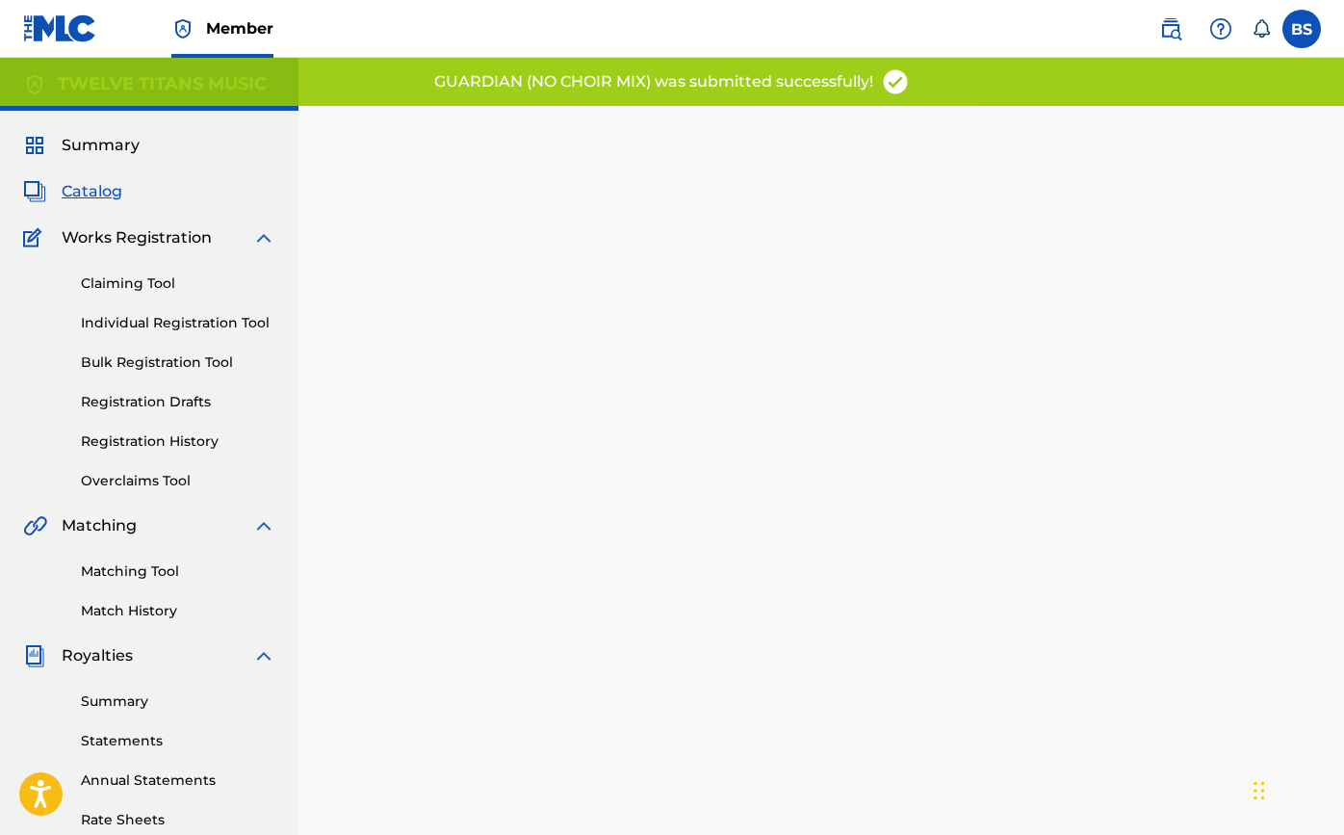
click at [97, 193] on span "Catalog" at bounding box center [92, 191] width 61 height 23
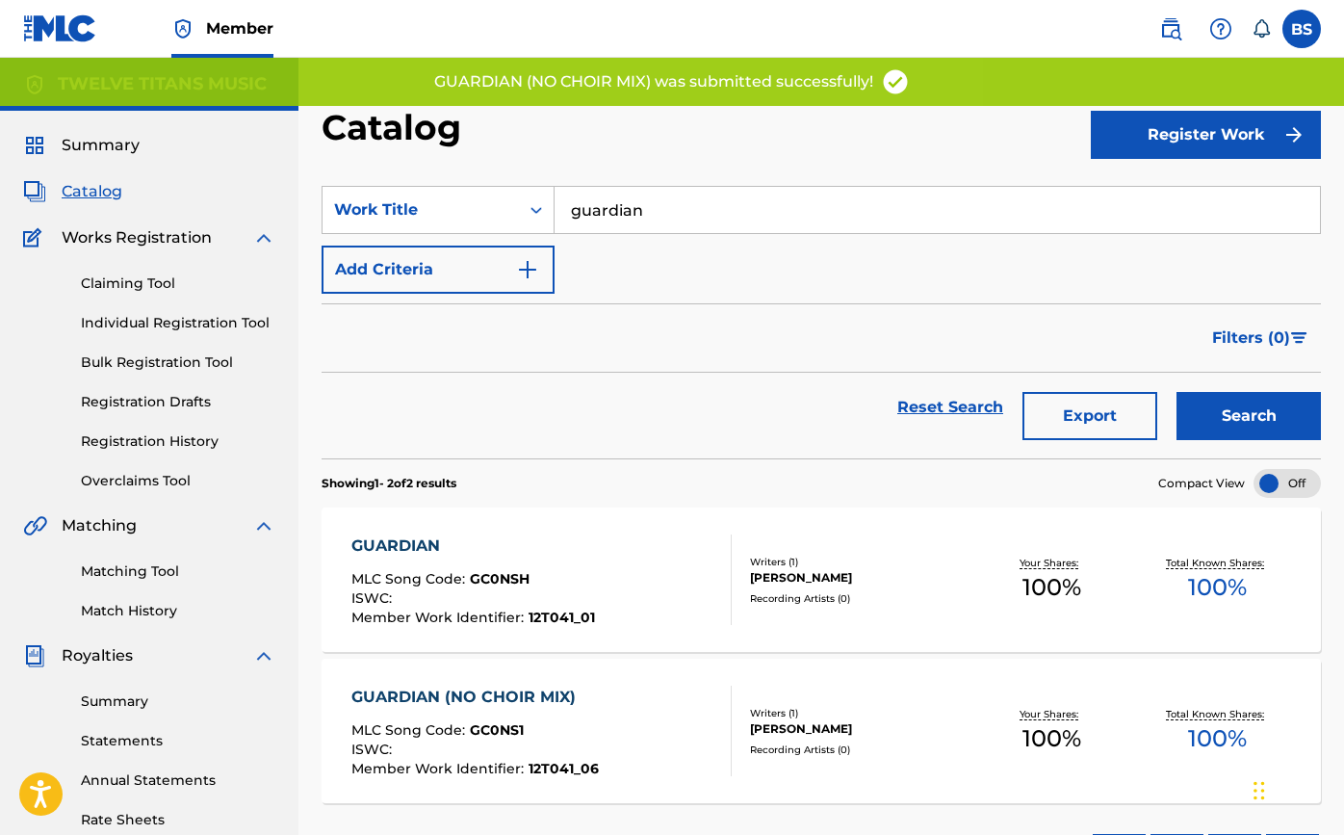
click at [575, 205] on input "guardian" at bounding box center [936, 210] width 765 height 46
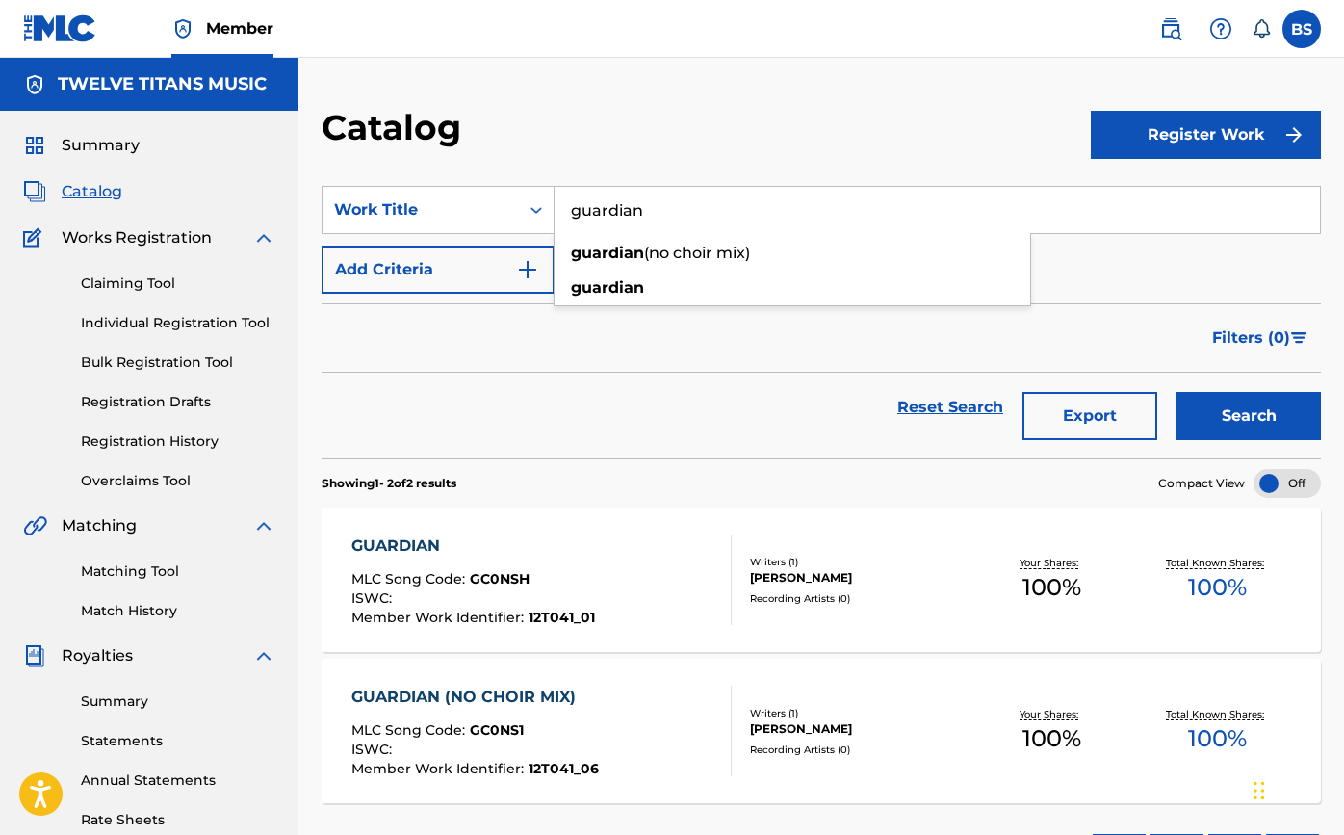
click at [575, 205] on input "guardian" at bounding box center [936, 210] width 765 height 46
click at [1249, 416] on button "Search" at bounding box center [1248, 416] width 144 height 48
type input "future site"
click at [439, 542] on div "FUTURE SIGHT" at bounding box center [474, 545] width 246 height 23
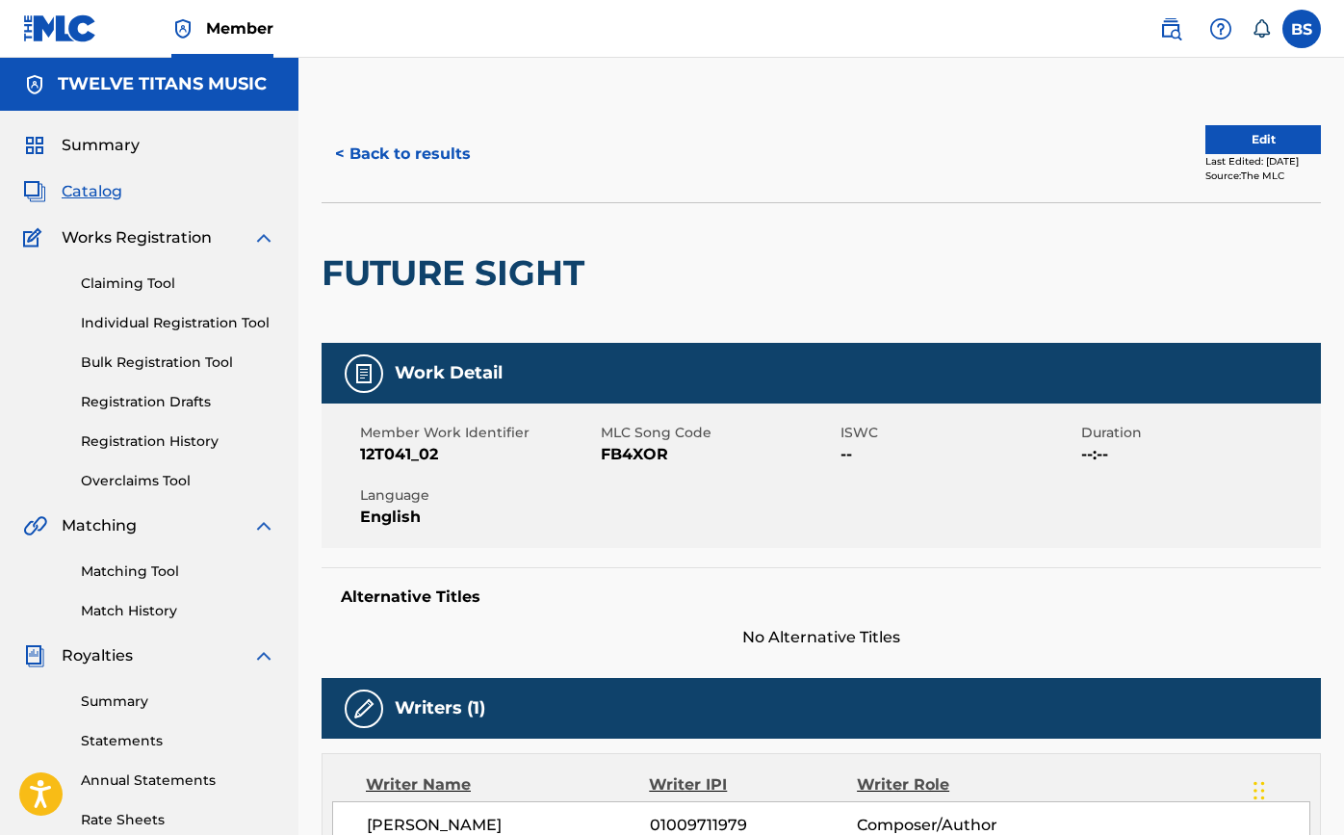
click at [1237, 142] on button "Edit" at bounding box center [1263, 139] width 116 height 29
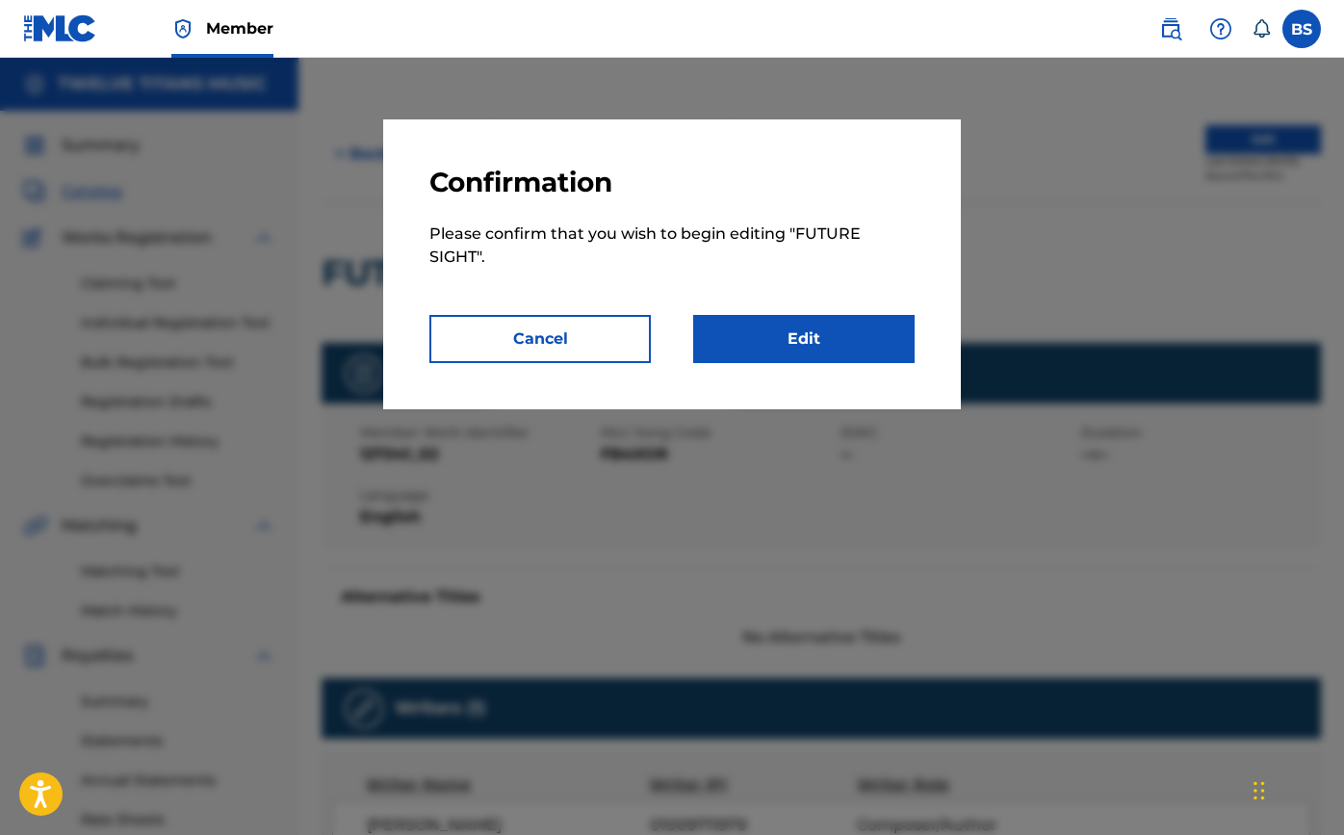
click at [787, 346] on link "Edit" at bounding box center [803, 339] width 221 height 48
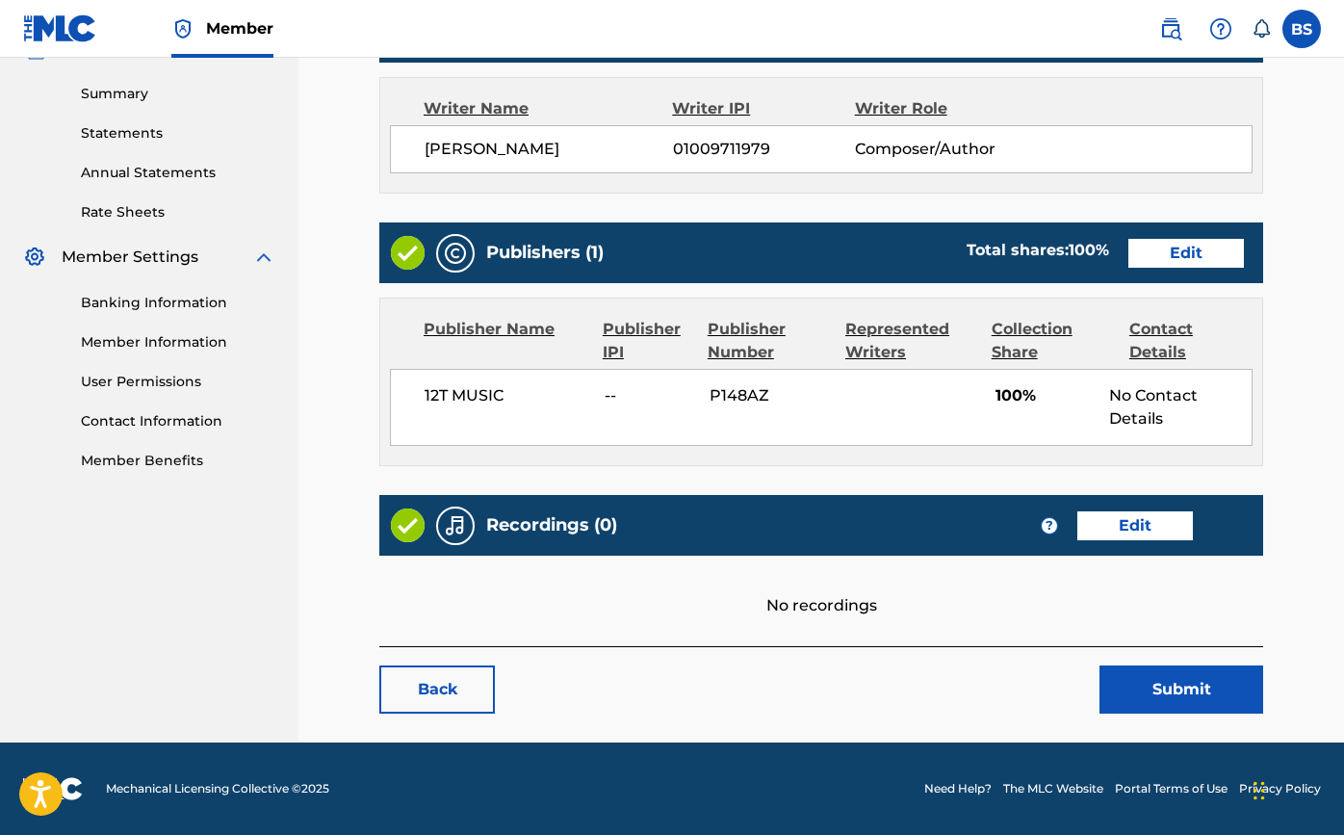
scroll to position [606, 0]
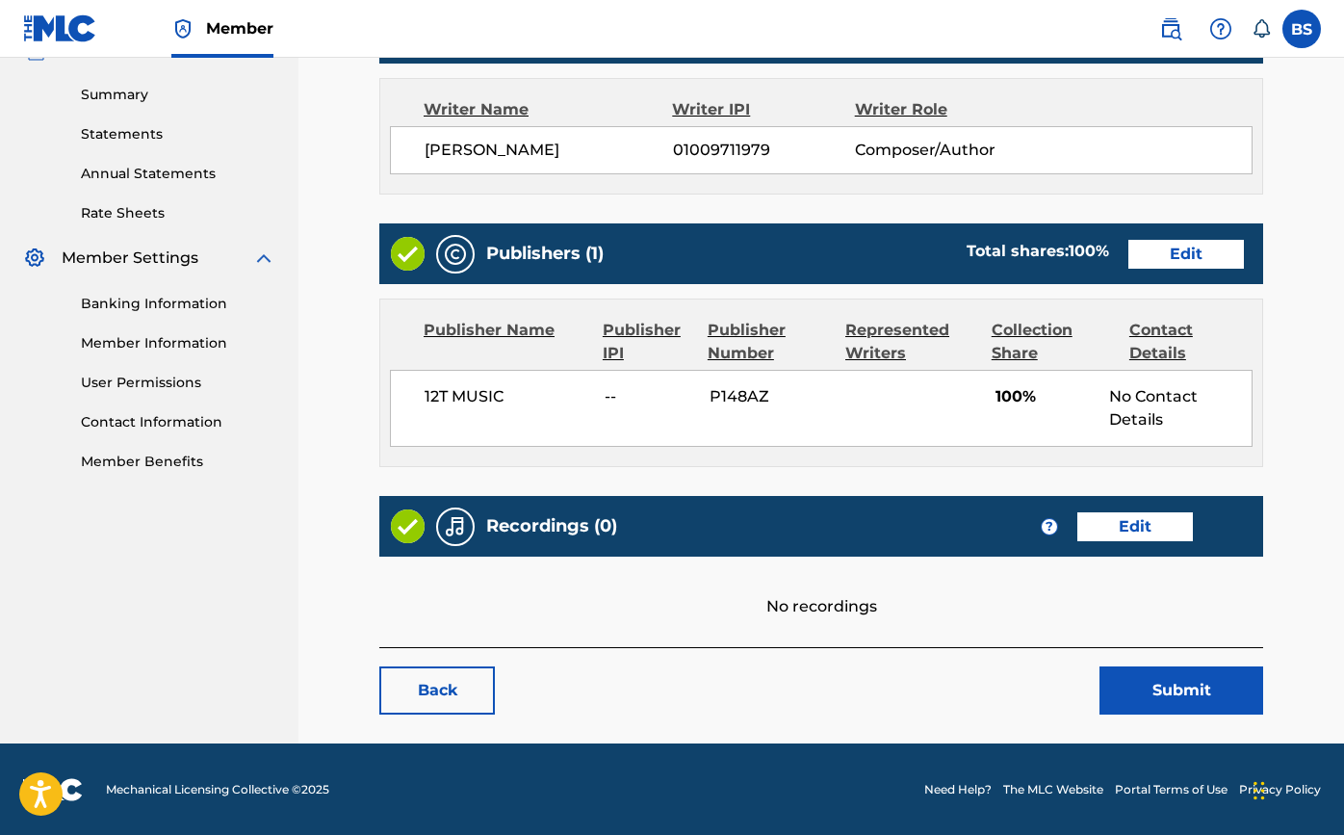
click at [1099, 528] on link "Edit" at bounding box center [1135, 526] width 116 height 29
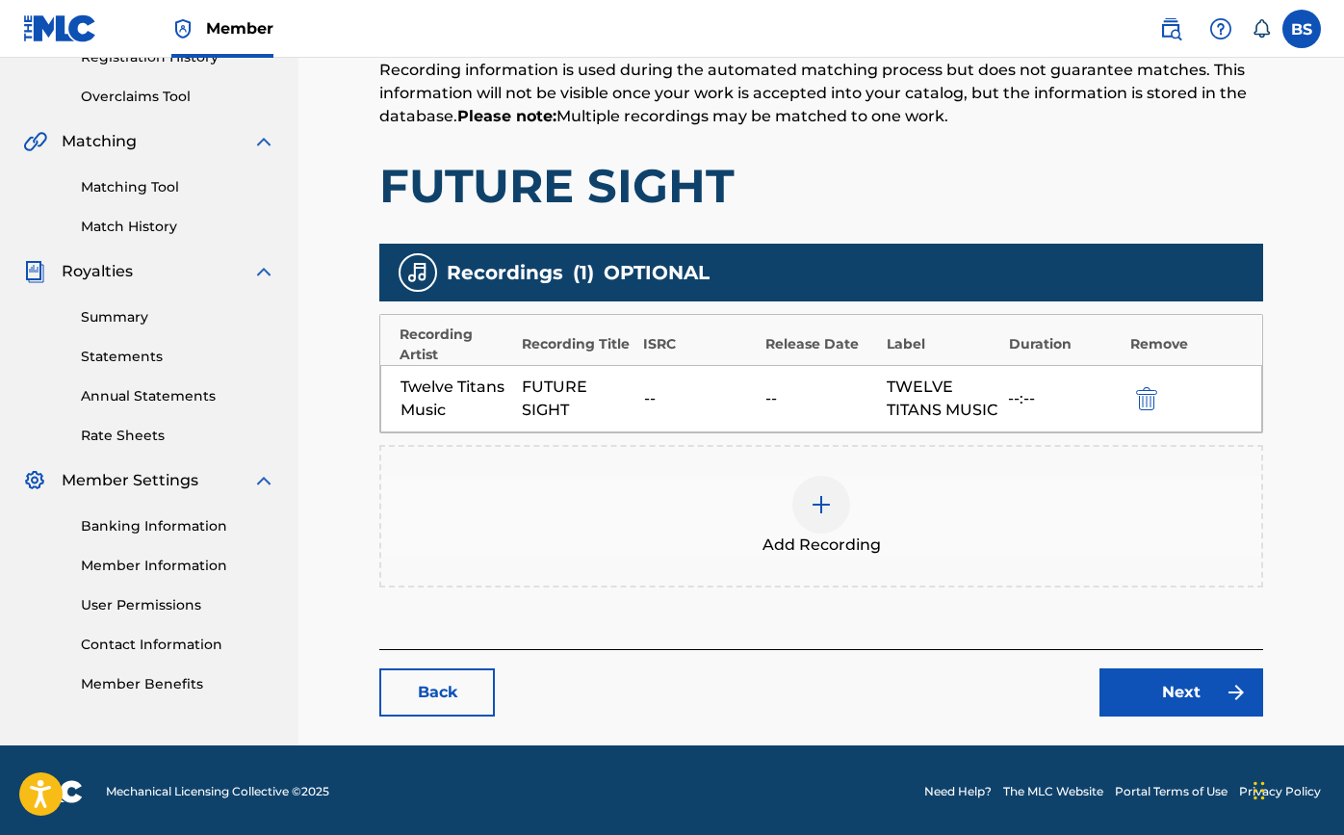
scroll to position [408, 0]
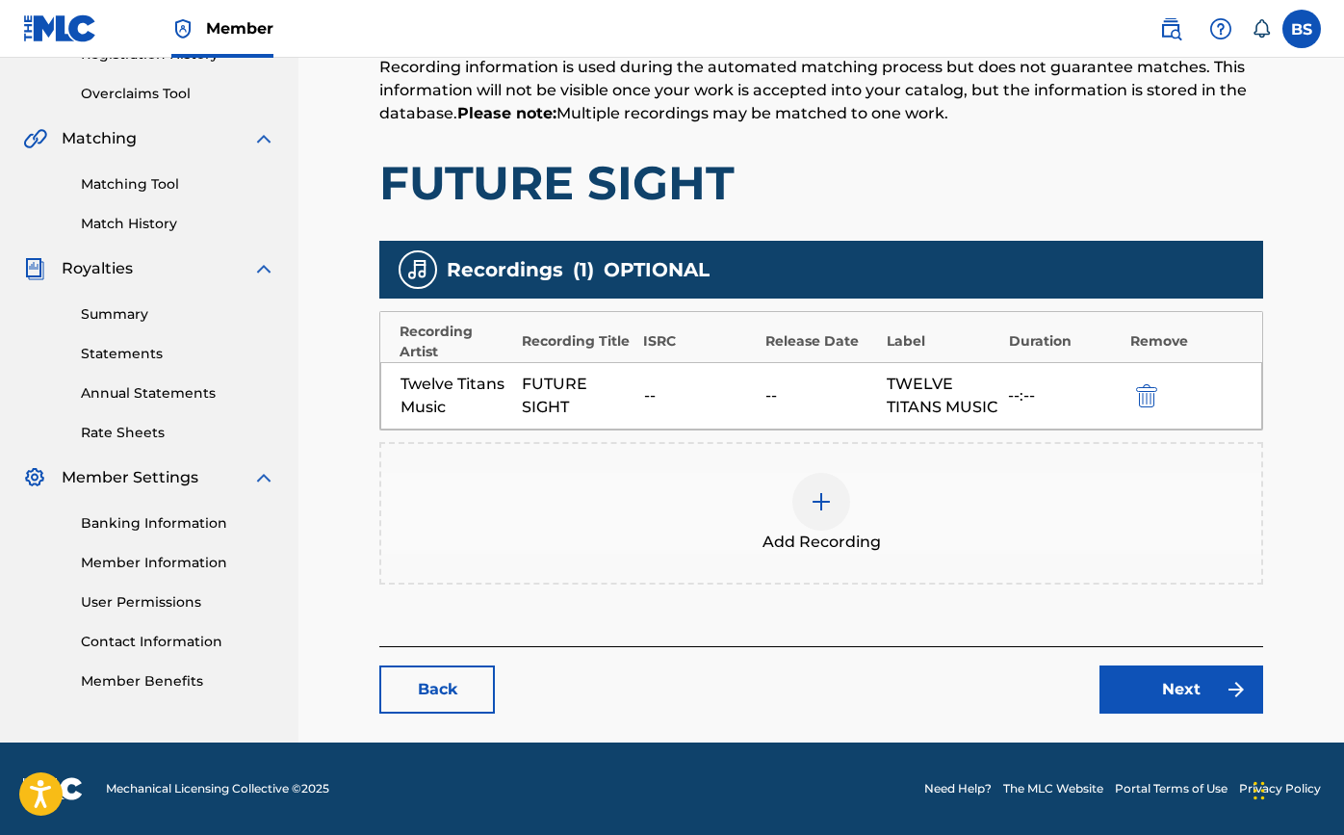
click at [816, 518] on div at bounding box center [821, 502] width 58 height 58
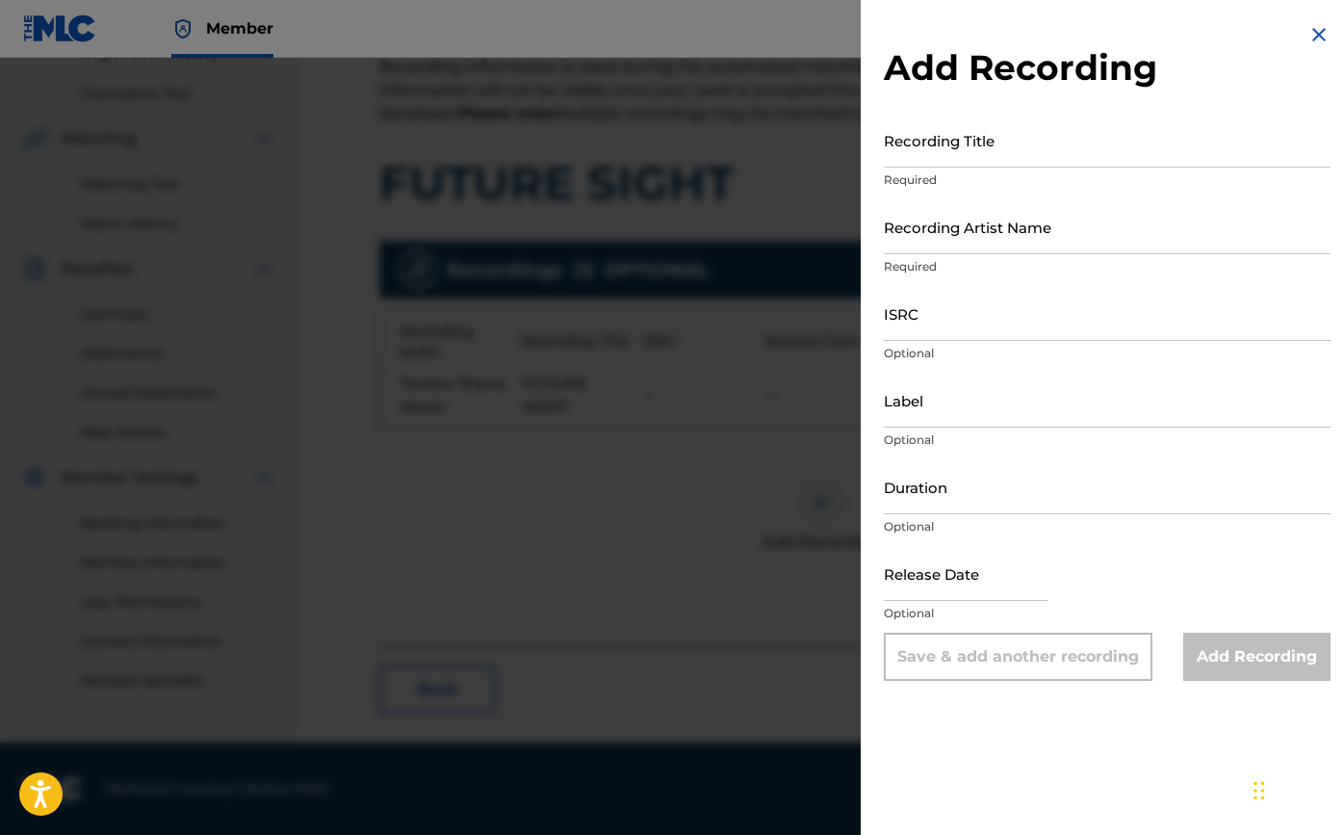
click at [915, 149] on input "Recording Title" at bounding box center [1107, 140] width 447 height 55
type input "Future Site"
click at [1030, 241] on input "Recording Artist Name" at bounding box center [1107, 226] width 447 height 55
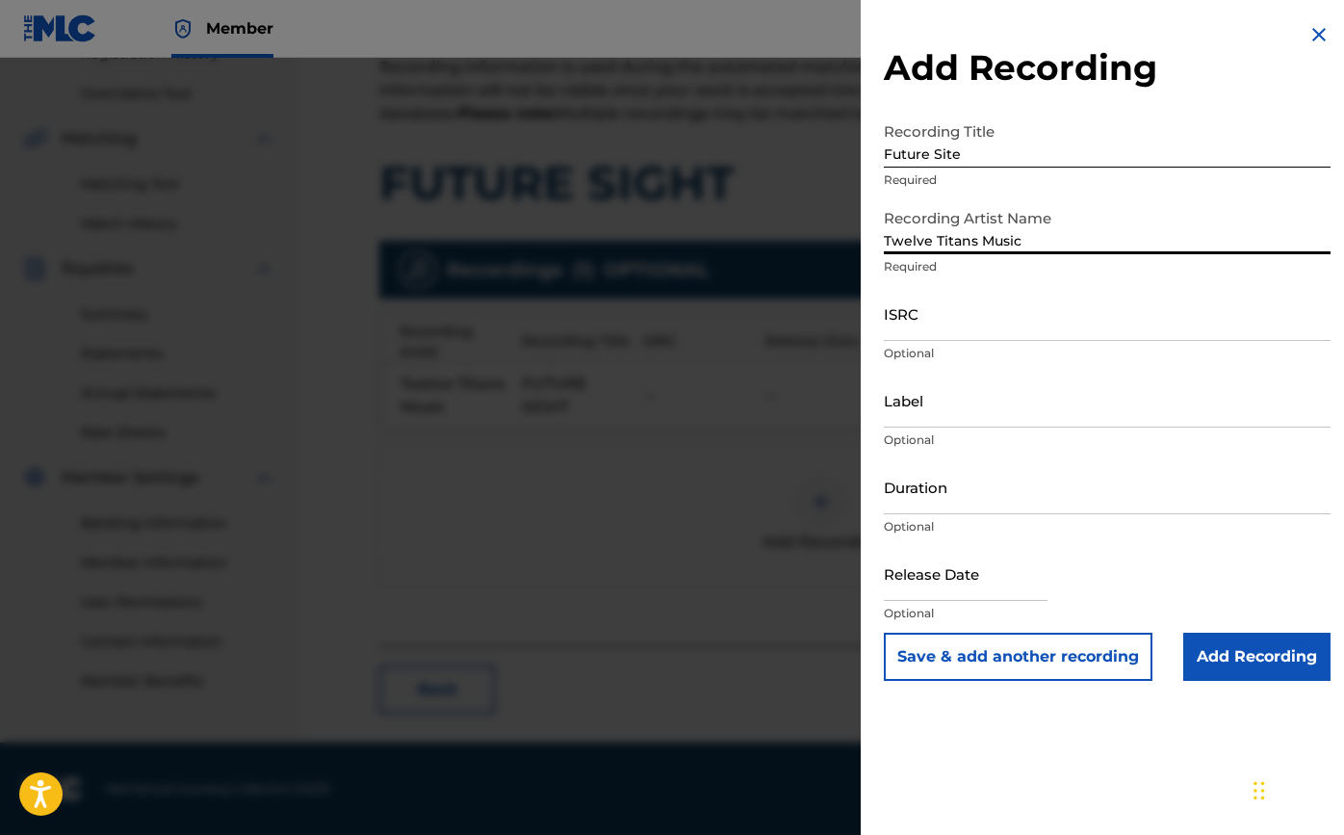
type input "Twelve Titans Music"
click at [1081, 312] on input "ISRC" at bounding box center [1107, 313] width 447 height 55
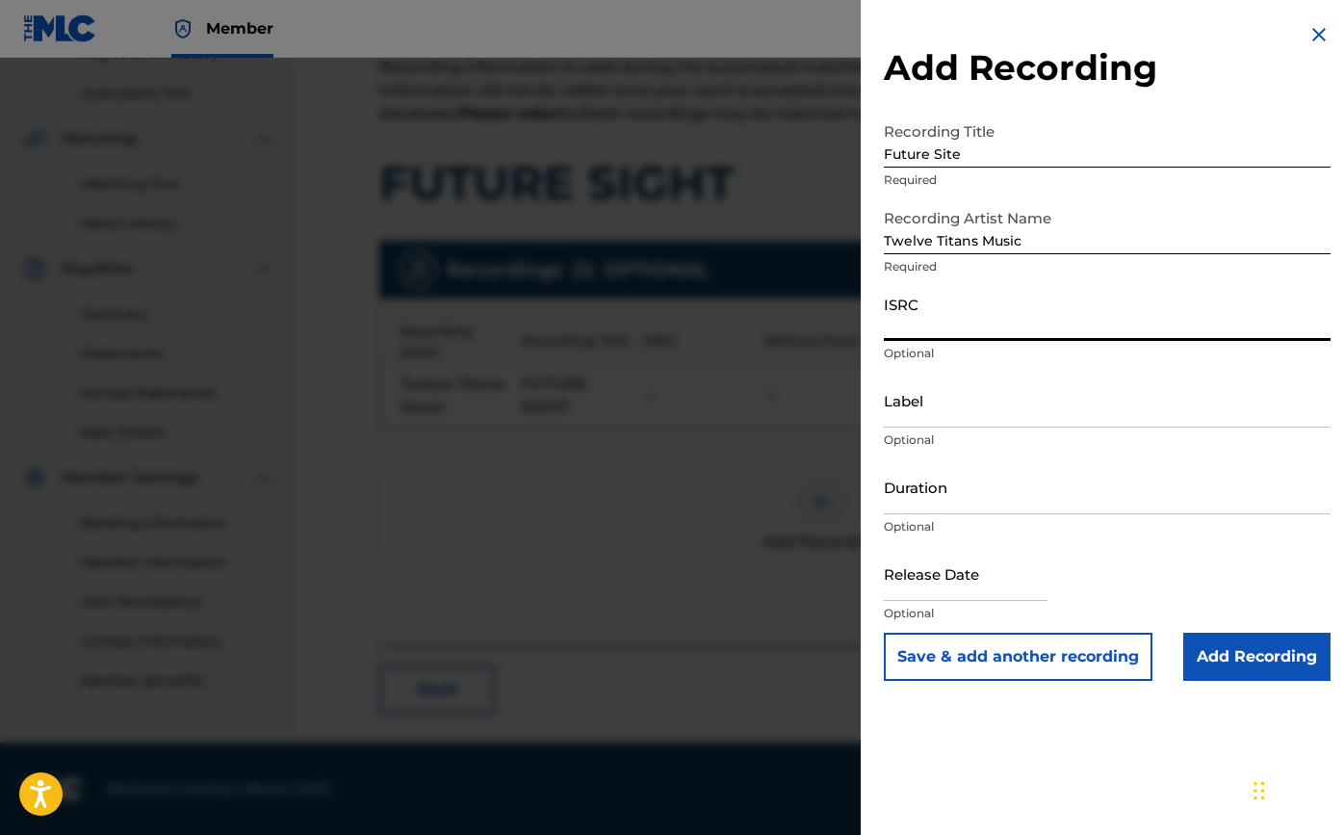
paste input "TCAJV2589583"
type input "TCAJV2589583"
click at [941, 420] on input "Label" at bounding box center [1107, 400] width 447 height 55
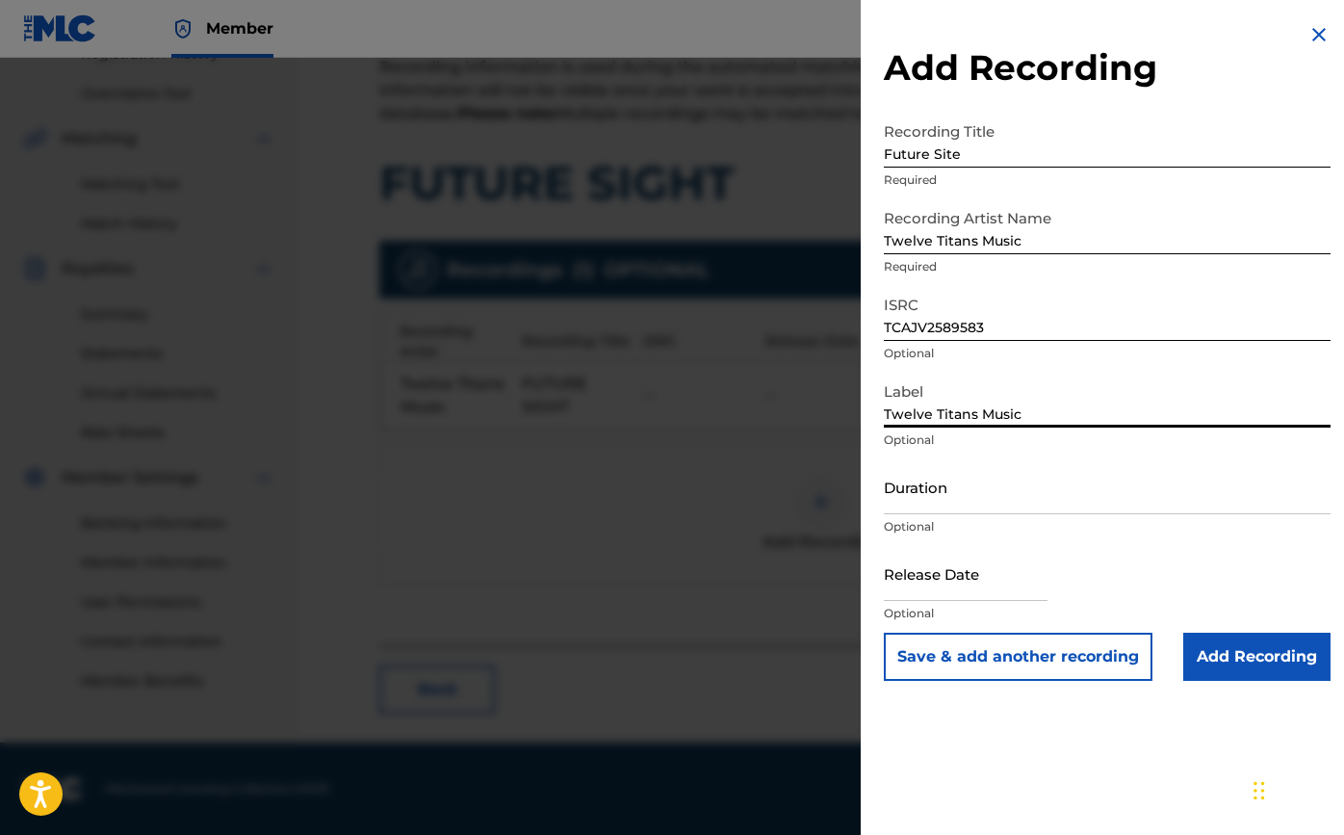
type input "Twelve Titans Music"
click at [963, 500] on input "Duration" at bounding box center [1107, 486] width 447 height 55
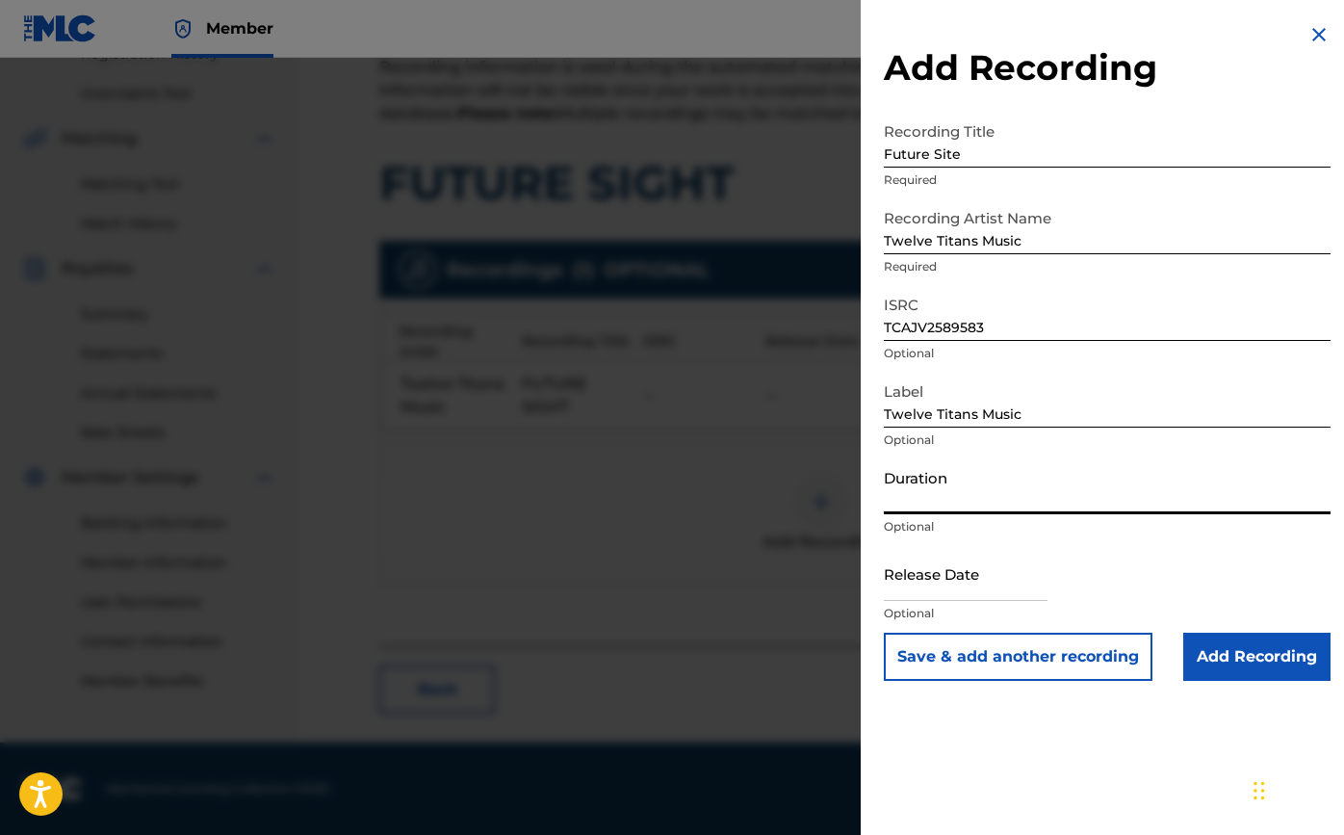
type input "3"
type input "03:34"
click at [985, 591] on input "text" at bounding box center [966, 573] width 164 height 55
select select "7"
select select "2025"
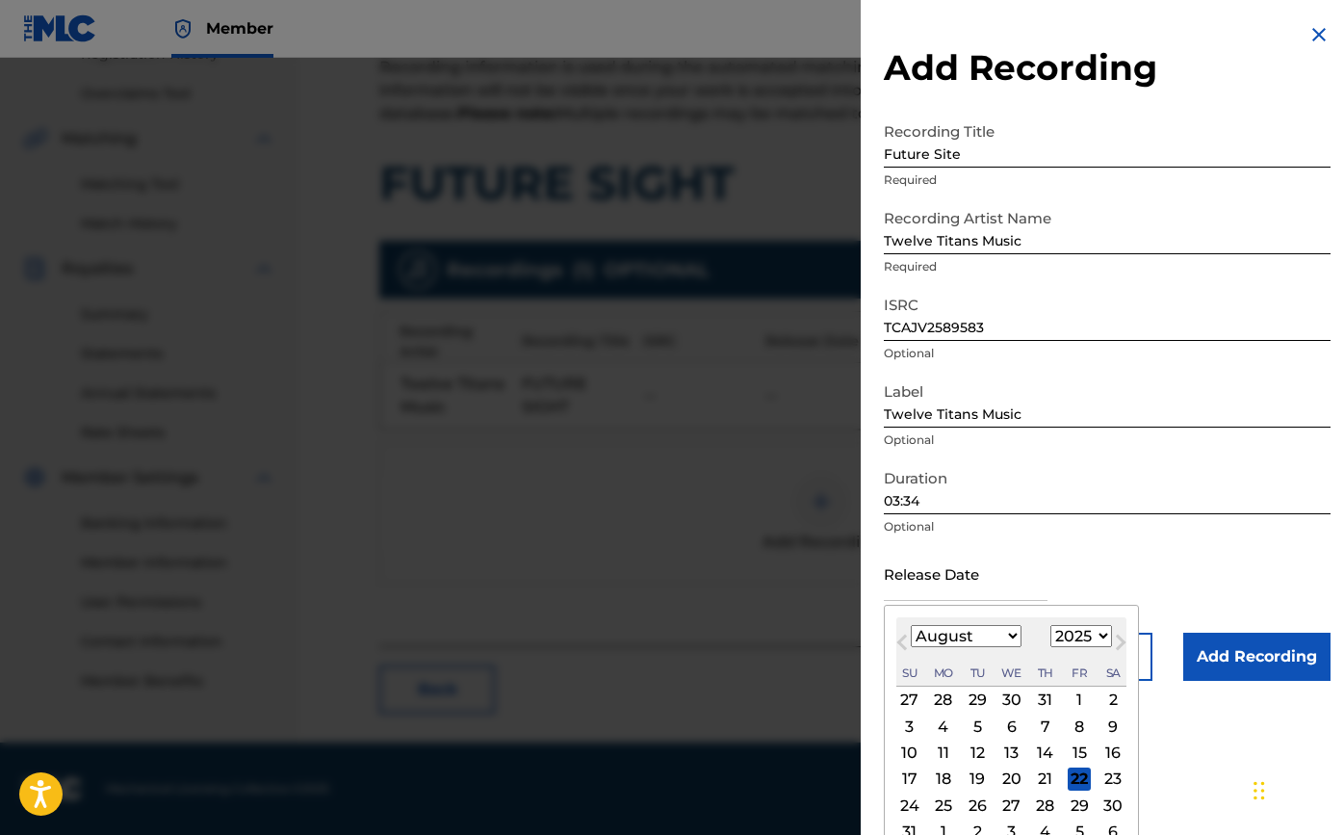
click at [1068, 741] on div "15" at bounding box center [1079, 752] width 23 height 23
type input "[DATE]"
